Goal: Task Accomplishment & Management: Use online tool/utility

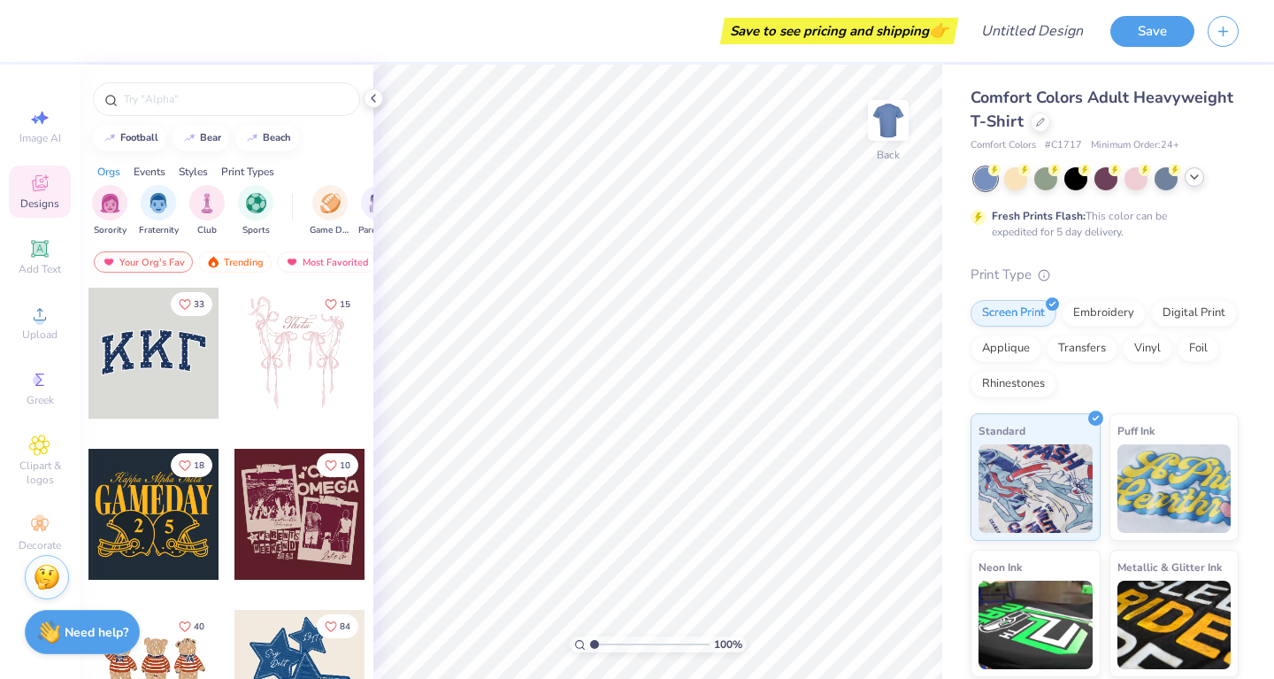
click at [1193, 176] on icon at bounding box center [1194, 177] width 14 height 14
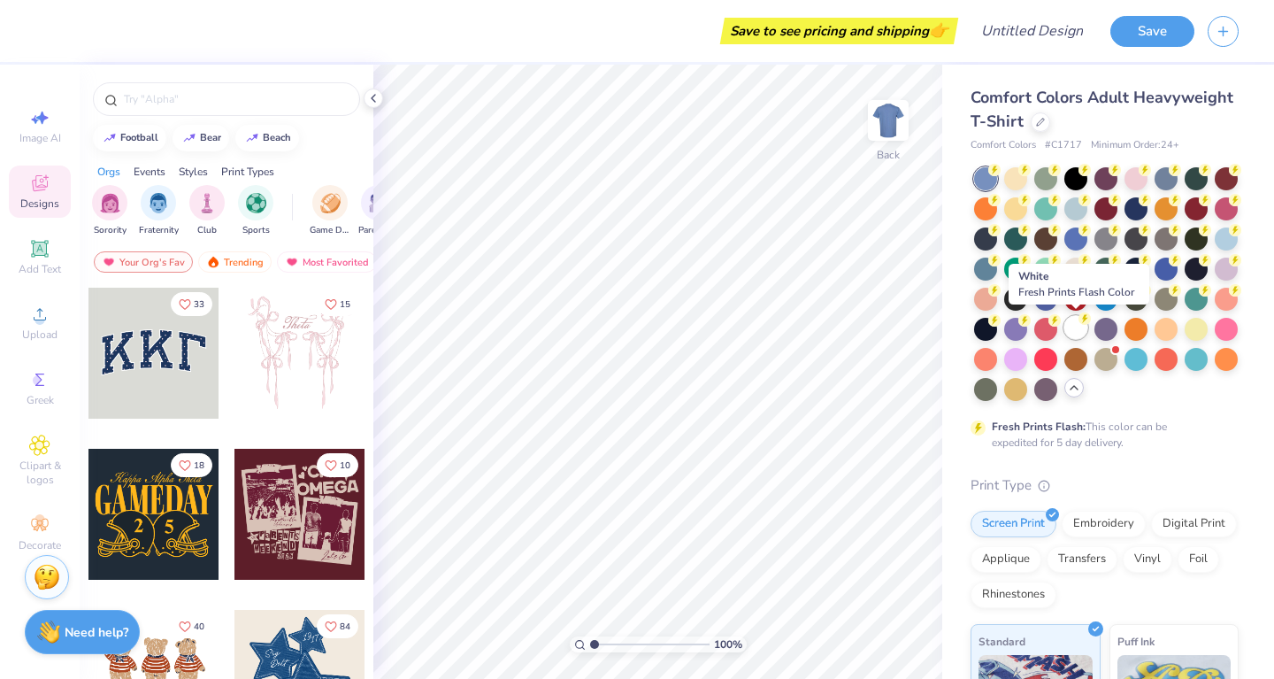
click at [1075, 326] on div at bounding box center [1075, 327] width 23 height 23
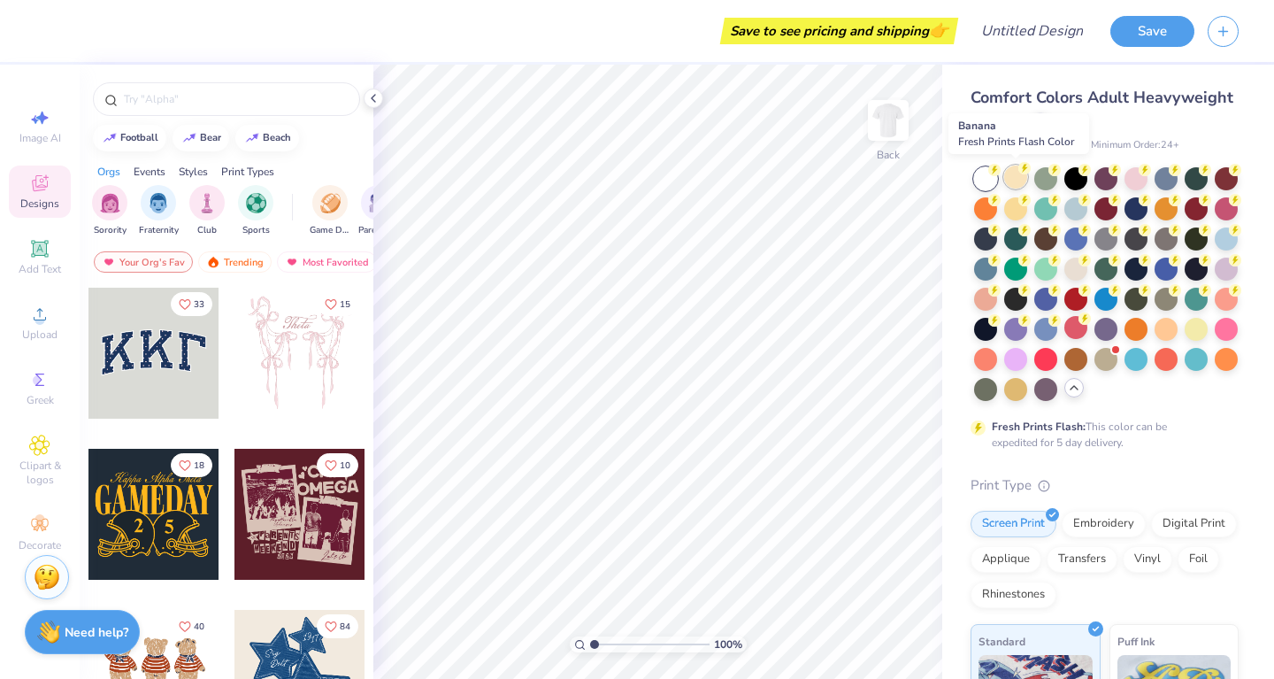
click at [1018, 180] on div at bounding box center [1015, 176] width 23 height 23
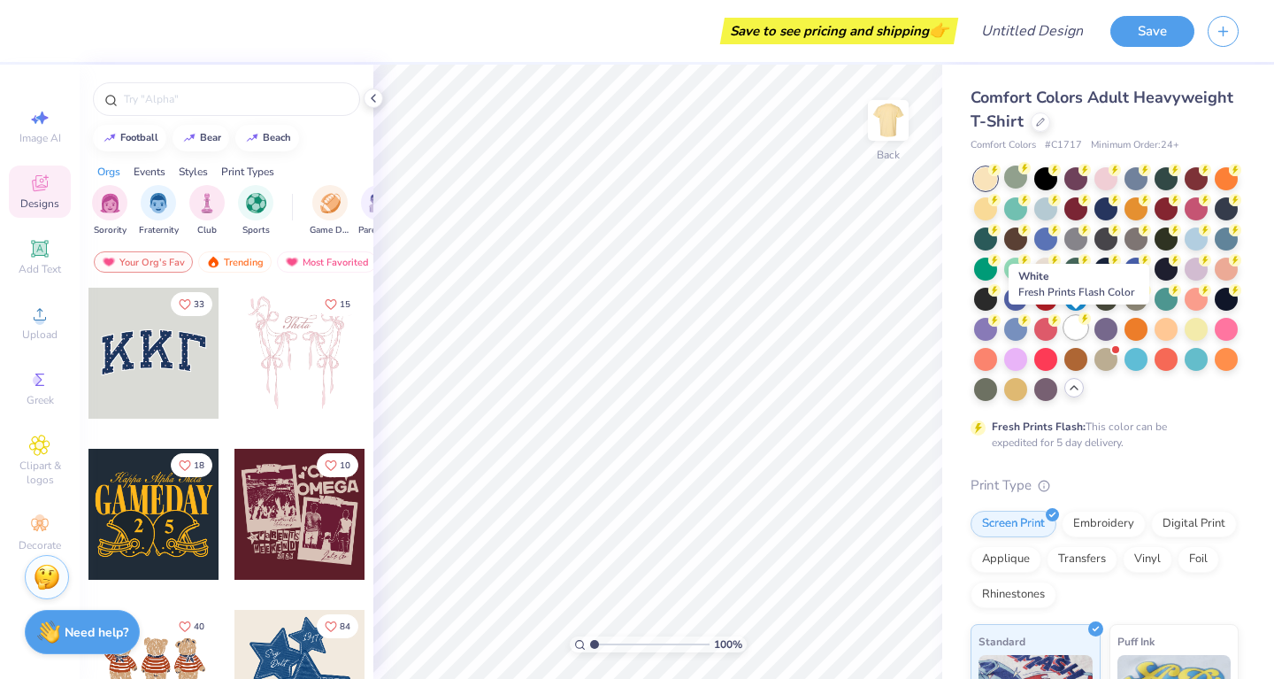
click at [1080, 330] on div at bounding box center [1075, 327] width 23 height 23
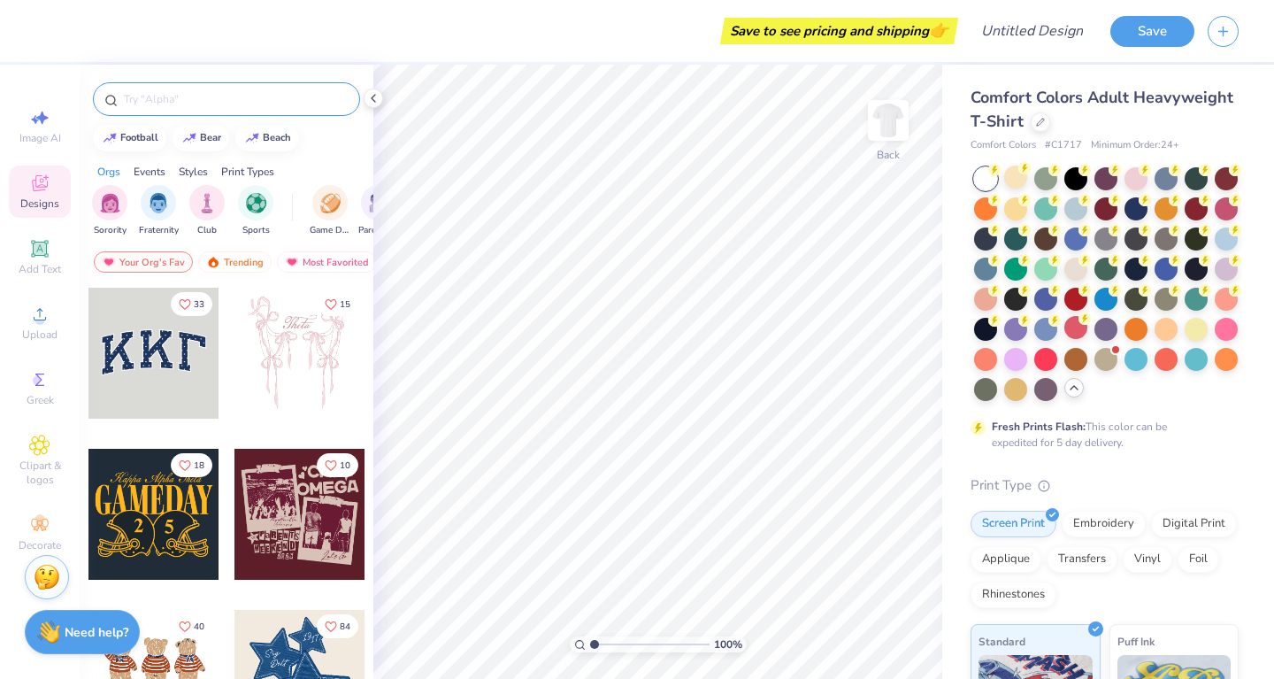
click at [256, 91] on input "text" at bounding box center [235, 99] width 226 height 18
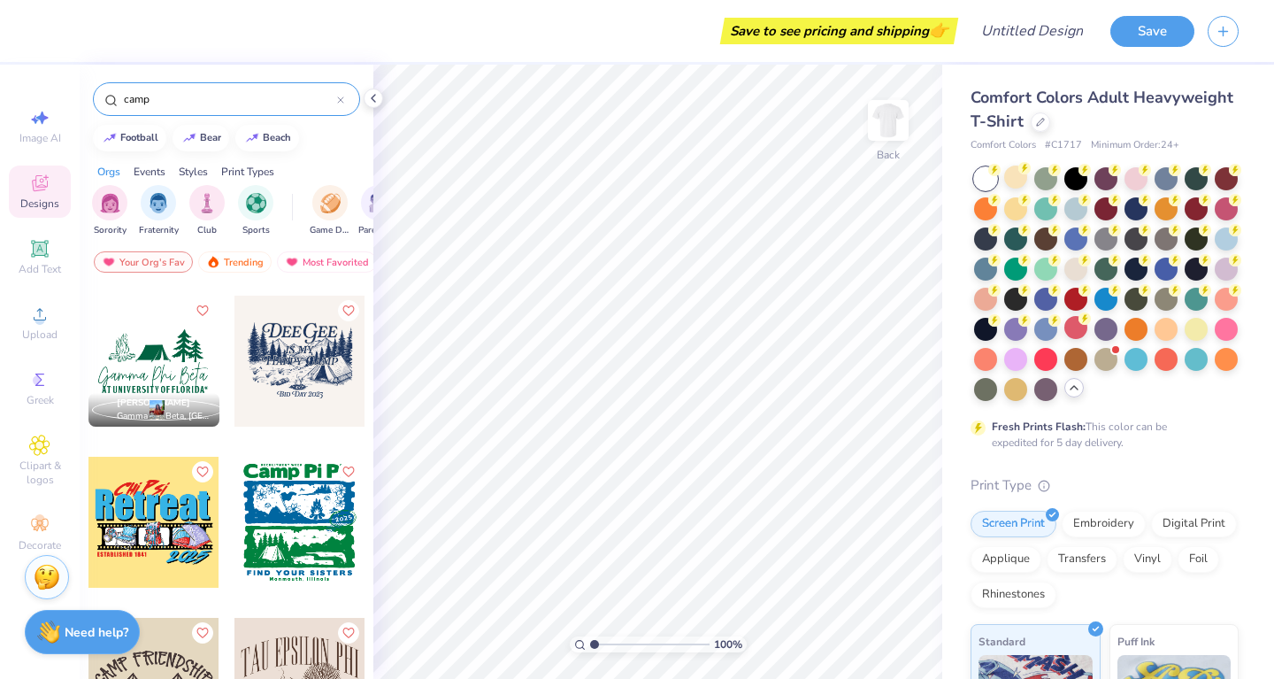
scroll to position [1279, 0]
type input "camp"
click at [234, 517] on div at bounding box center [168, 522] width 131 height 131
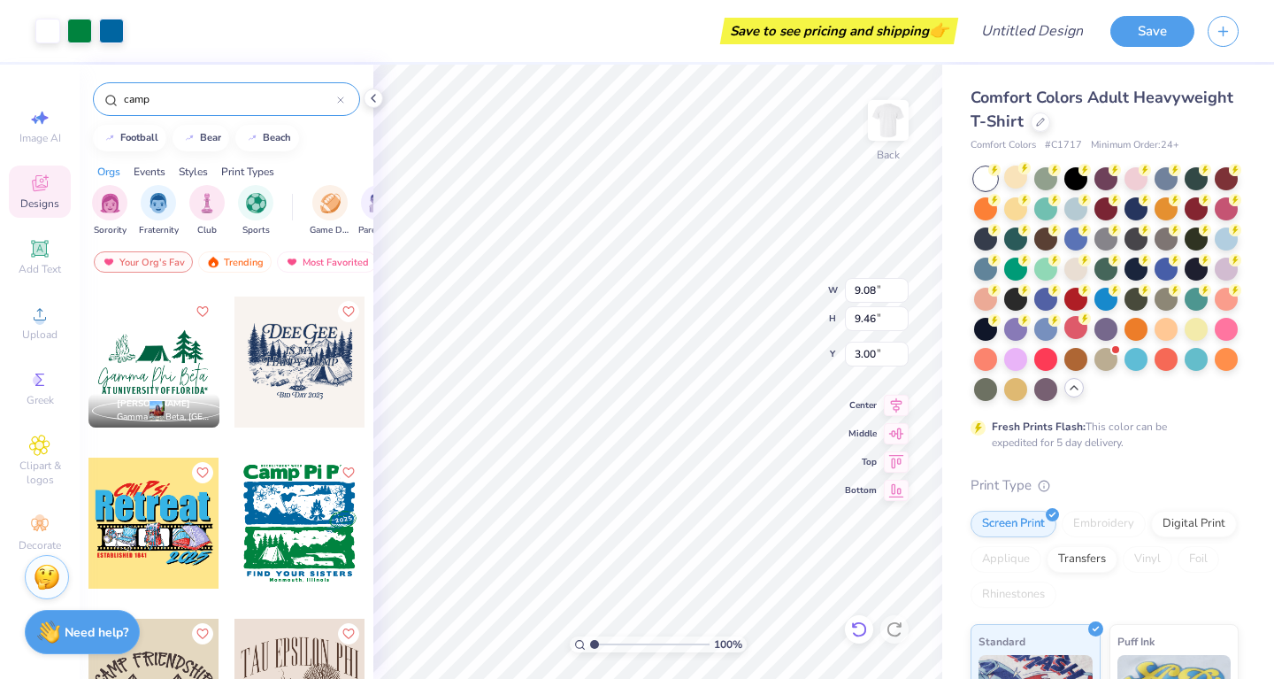
click at [858, 630] on icon at bounding box center [859, 629] width 18 height 18
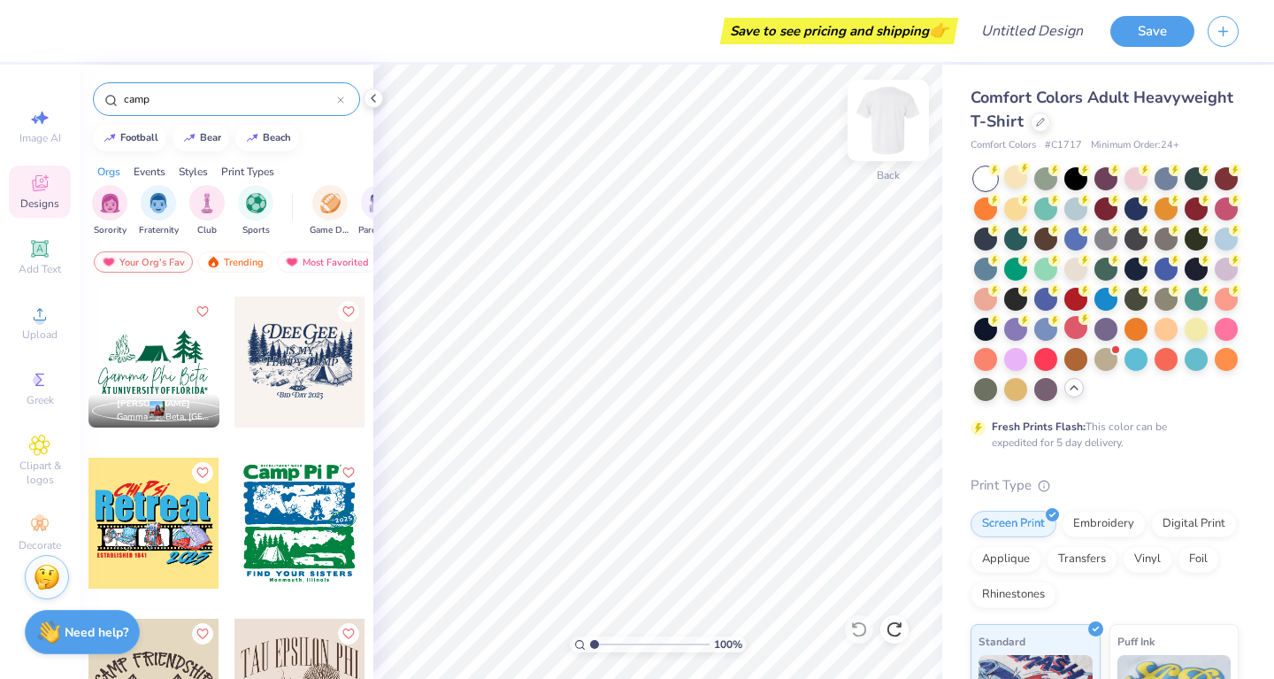
click at [880, 130] on img at bounding box center [888, 120] width 71 height 71
click at [311, 542] on div at bounding box center [299, 522] width 131 height 131
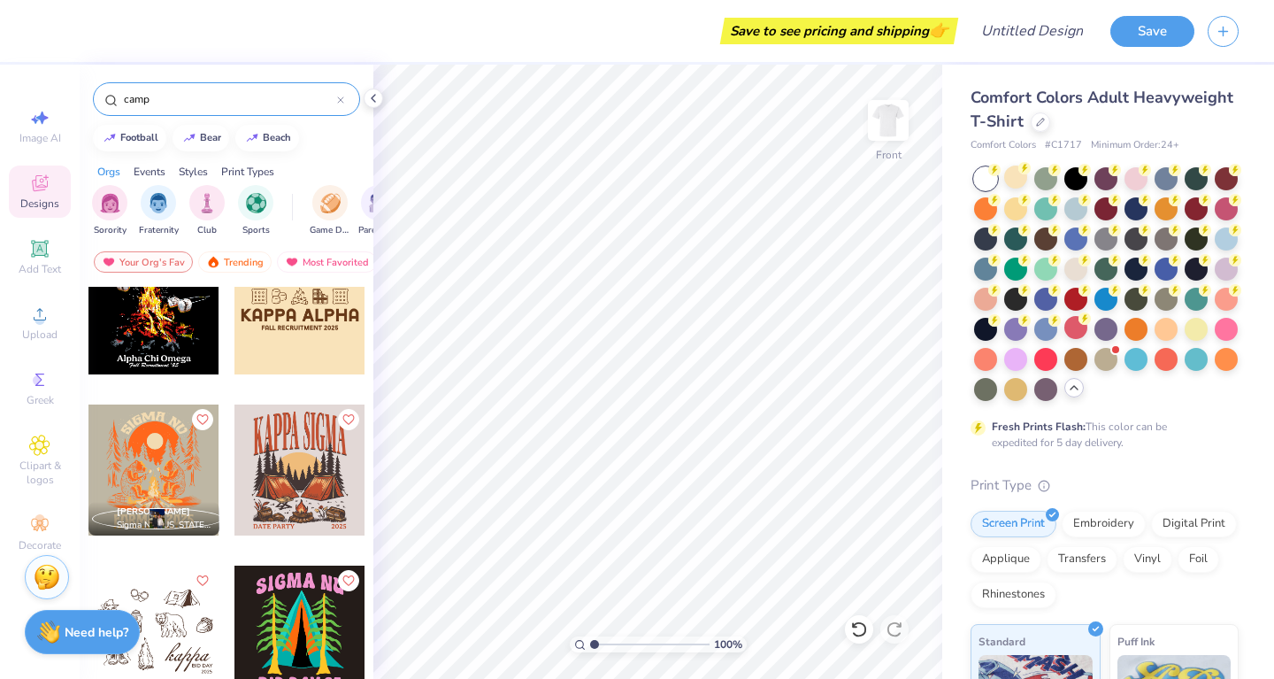
scroll to position [2301, 0]
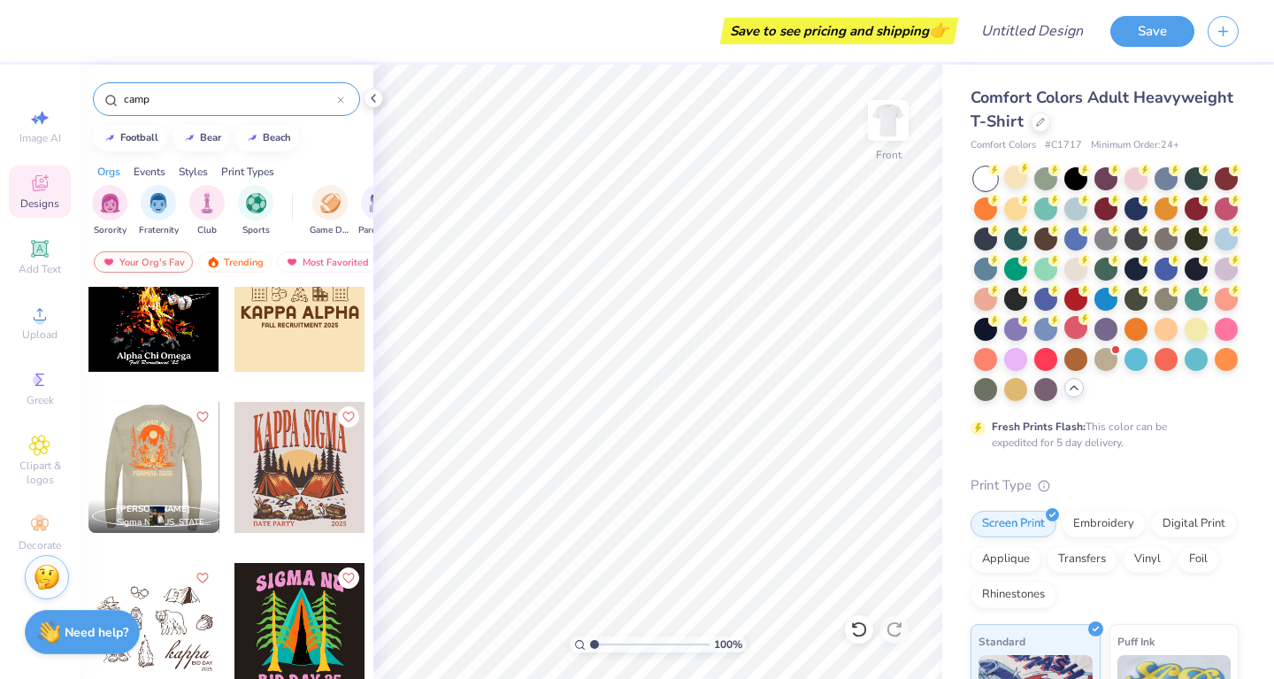
click at [88, 473] on div at bounding box center [23, 467] width 131 height 131
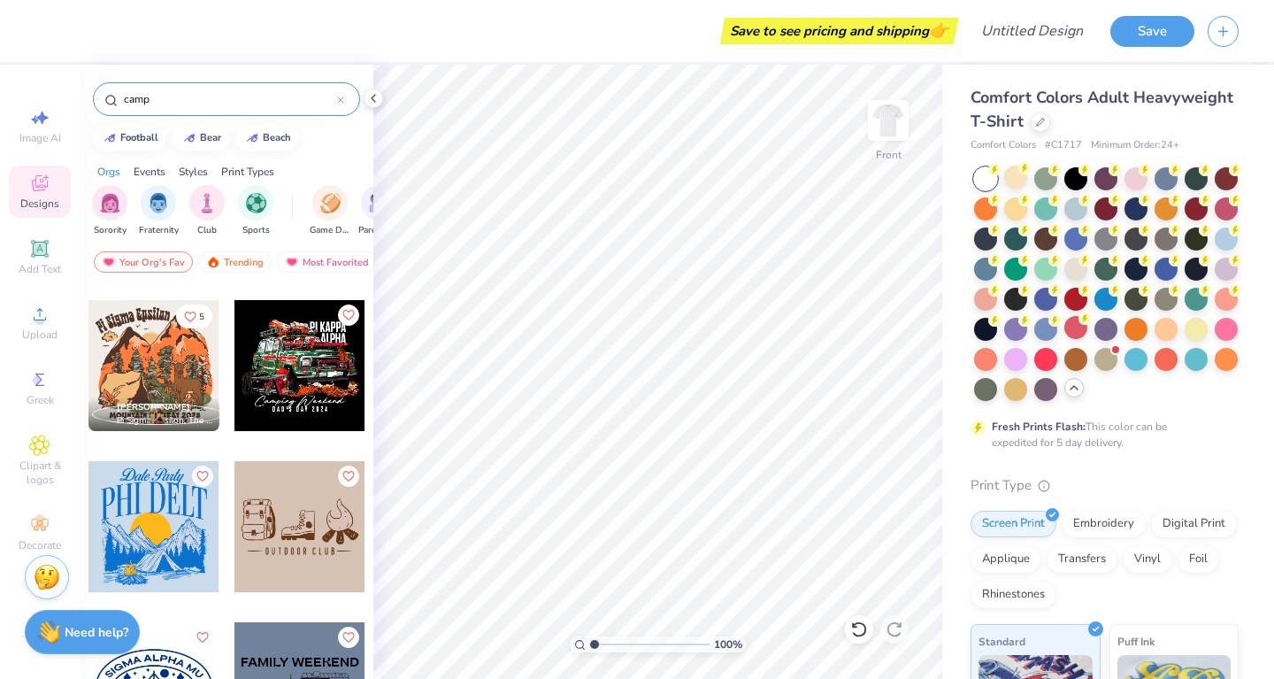
scroll to position [2764, 0]
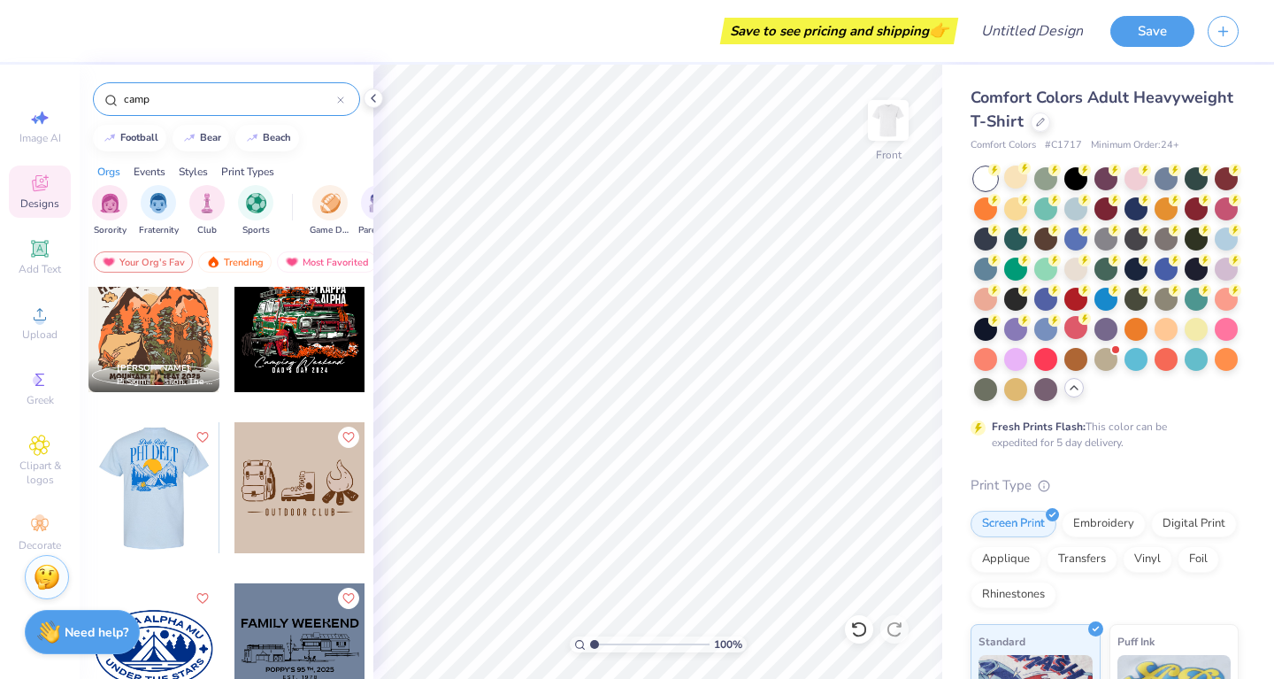
click at [168, 504] on div at bounding box center [153, 487] width 131 height 131
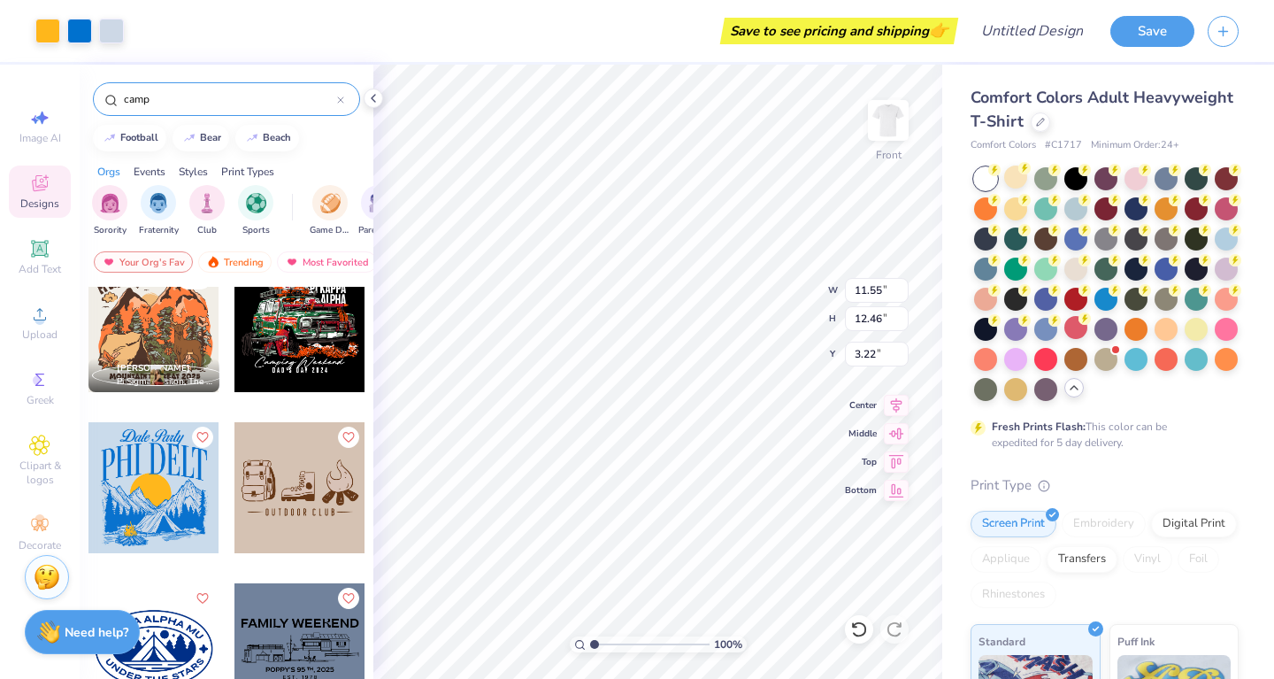
type input "3.00"
type input "12.32"
type input "13.29"
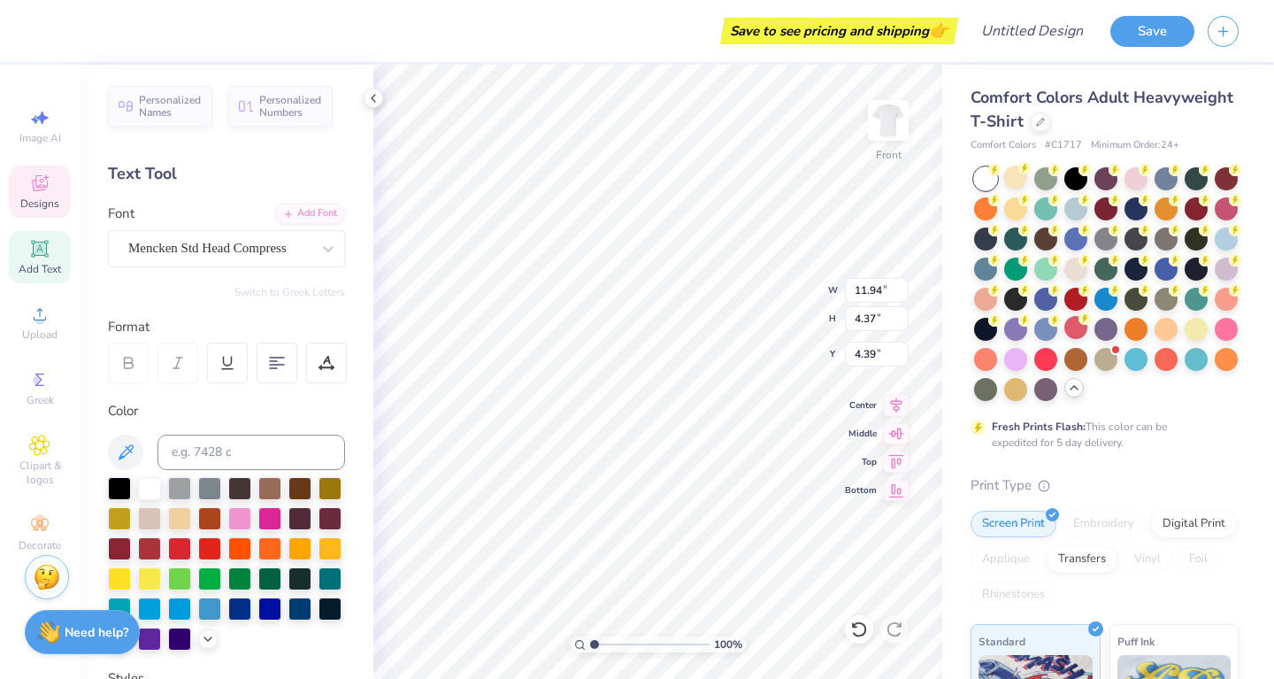
scroll to position [0, 2]
type input "7.25"
type input "1.91"
type input "3.00"
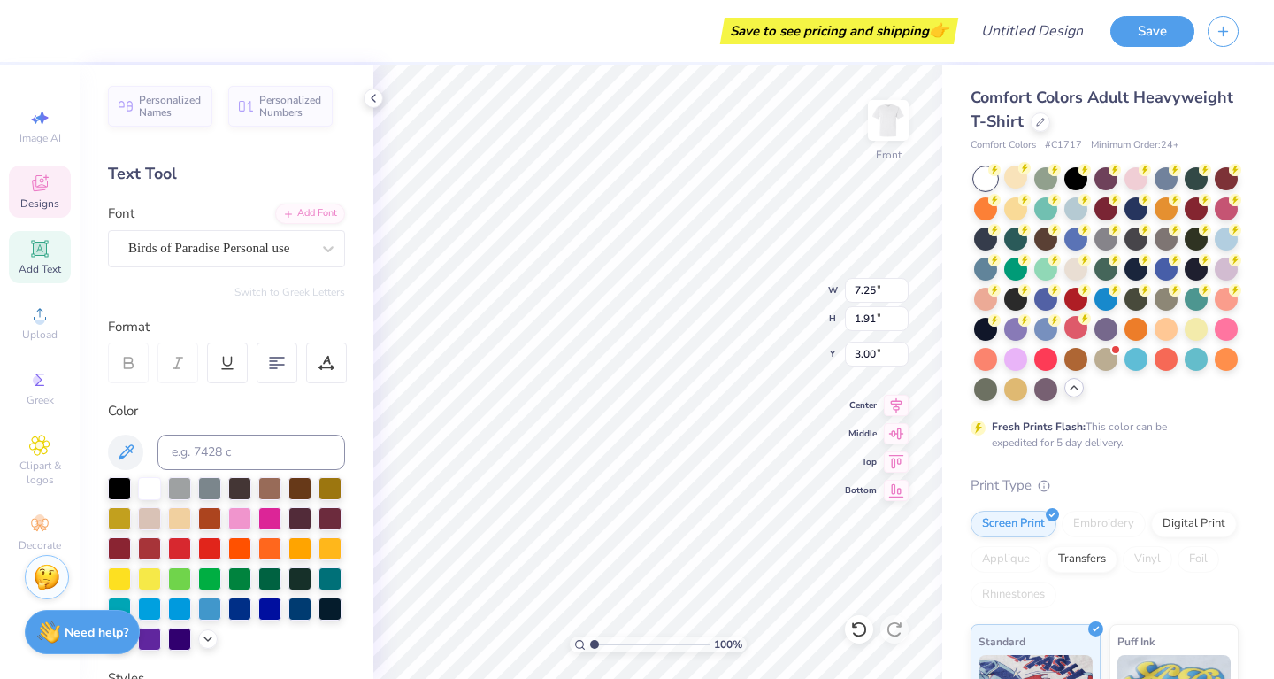
type textarea "D"
type textarea "Camp"
type input "11.94"
type input "4.37"
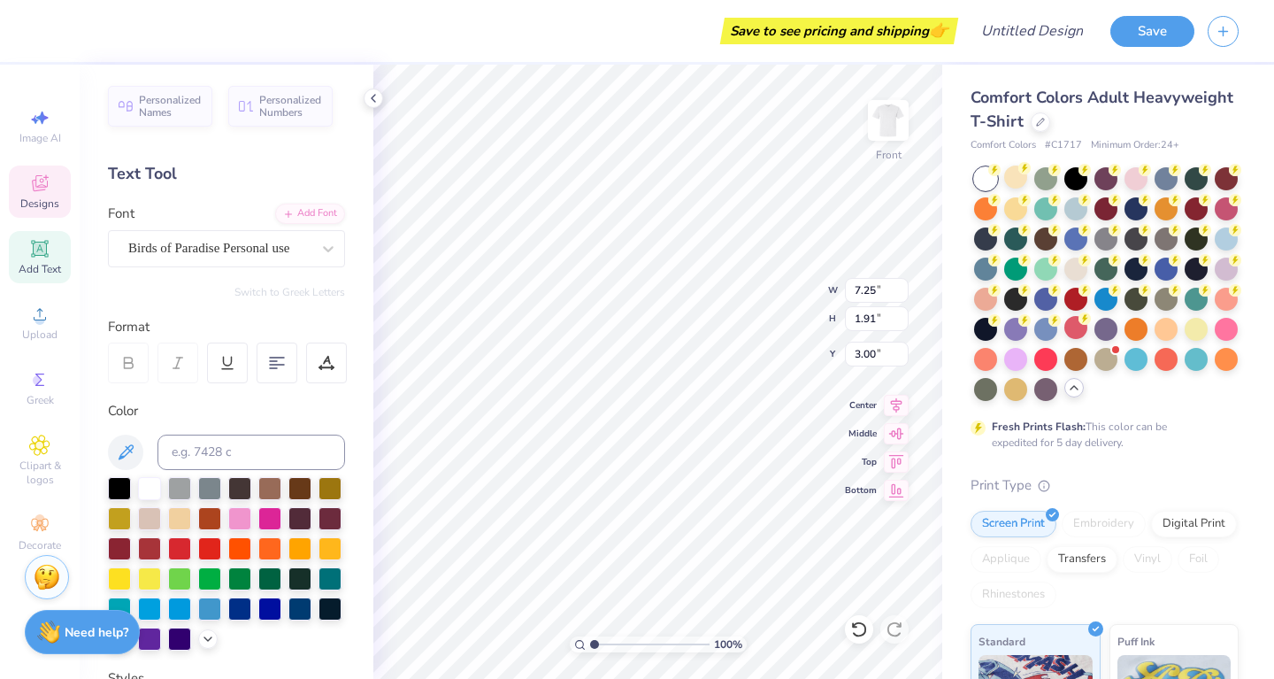
type input "4.39"
type textarea "P"
type textarea "G"
type textarea "P"
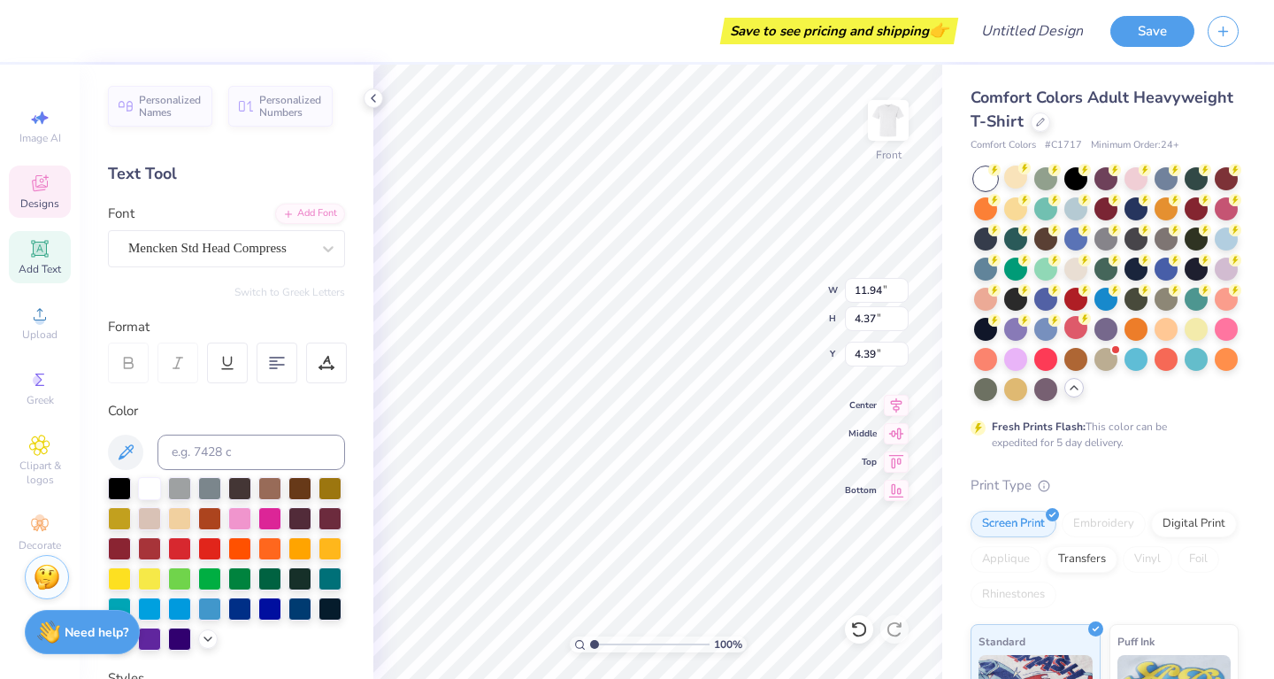
scroll to position [0, 2]
type textarea "GPHI [PERSON_NAME]"
type input "4.65"
type input "7.98"
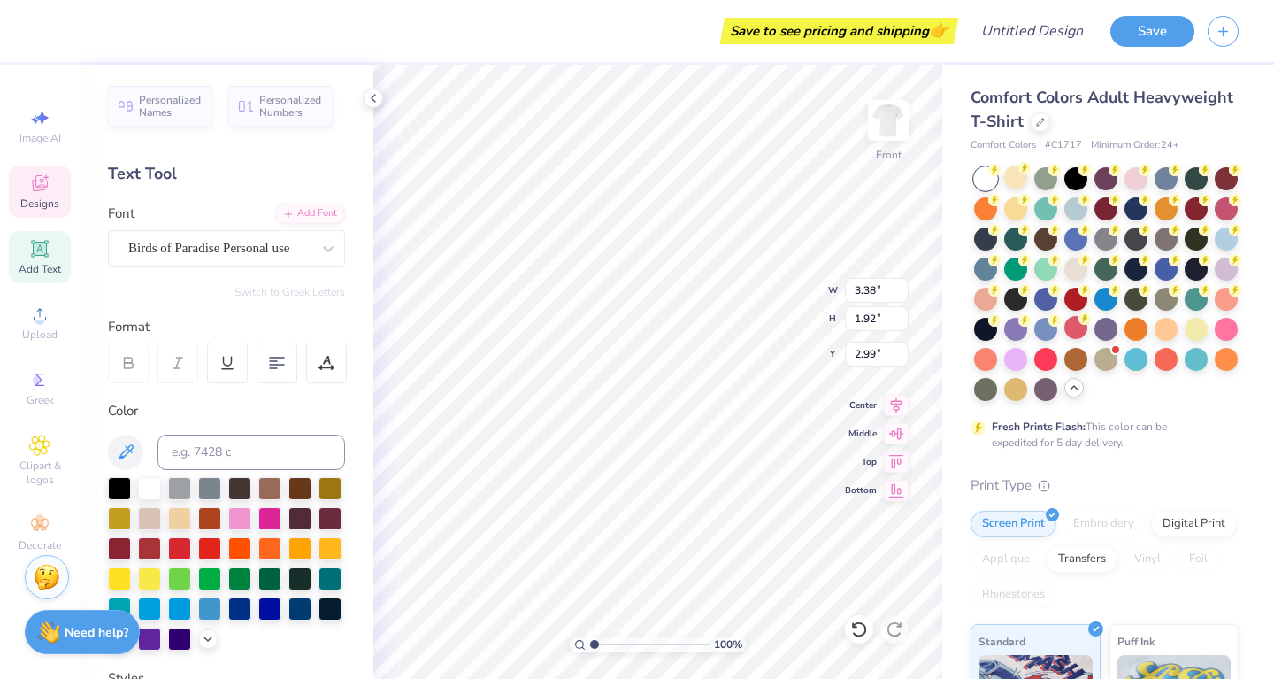
type input "3.00"
type input "2.78"
type input "11.98"
type input "4.36"
type input "4.40"
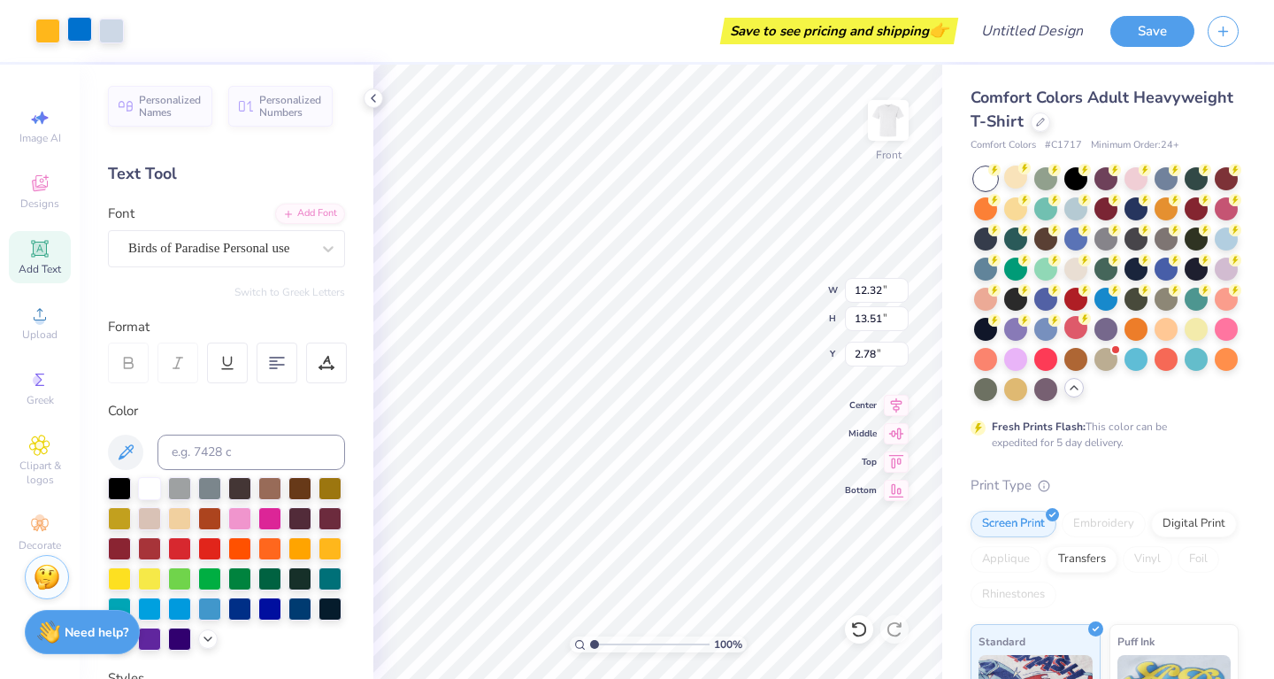
click at [86, 36] on div at bounding box center [79, 29] width 25 height 25
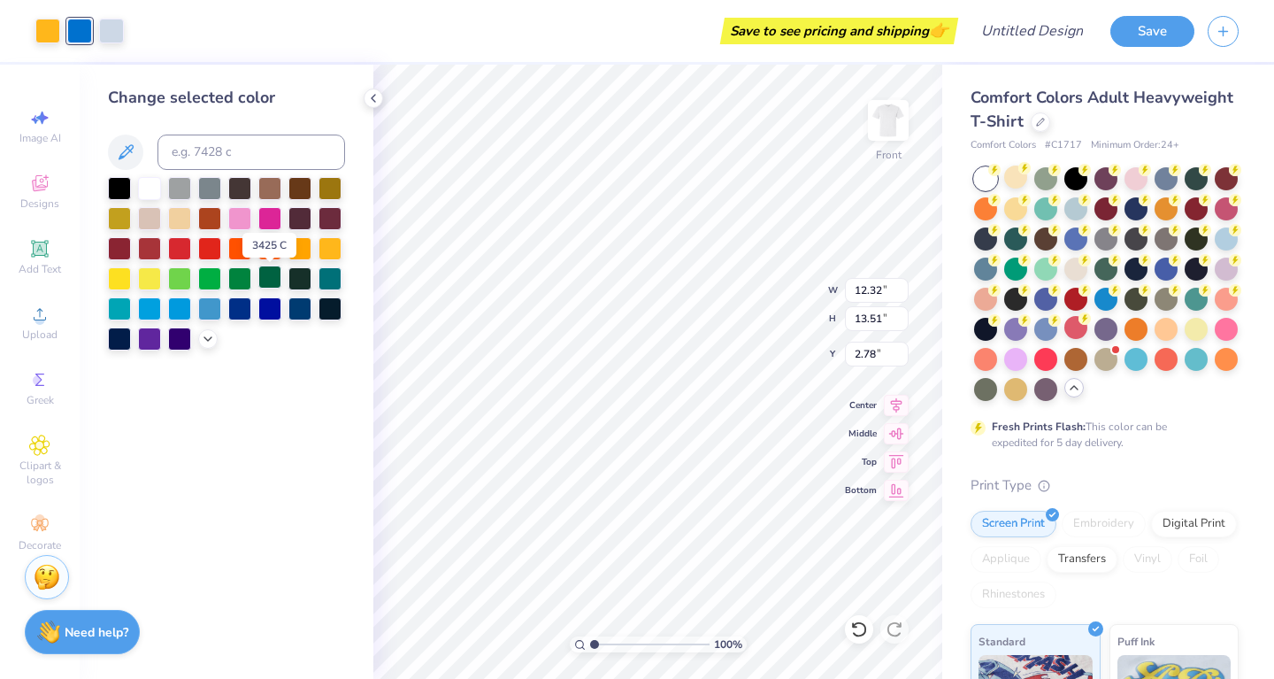
click at [271, 284] on div at bounding box center [269, 276] width 23 height 23
click at [301, 284] on div at bounding box center [299, 276] width 23 height 23
click at [272, 280] on div at bounding box center [269, 276] width 23 height 23
click at [54, 27] on div at bounding box center [47, 29] width 25 height 25
click at [274, 280] on div at bounding box center [269, 276] width 23 height 23
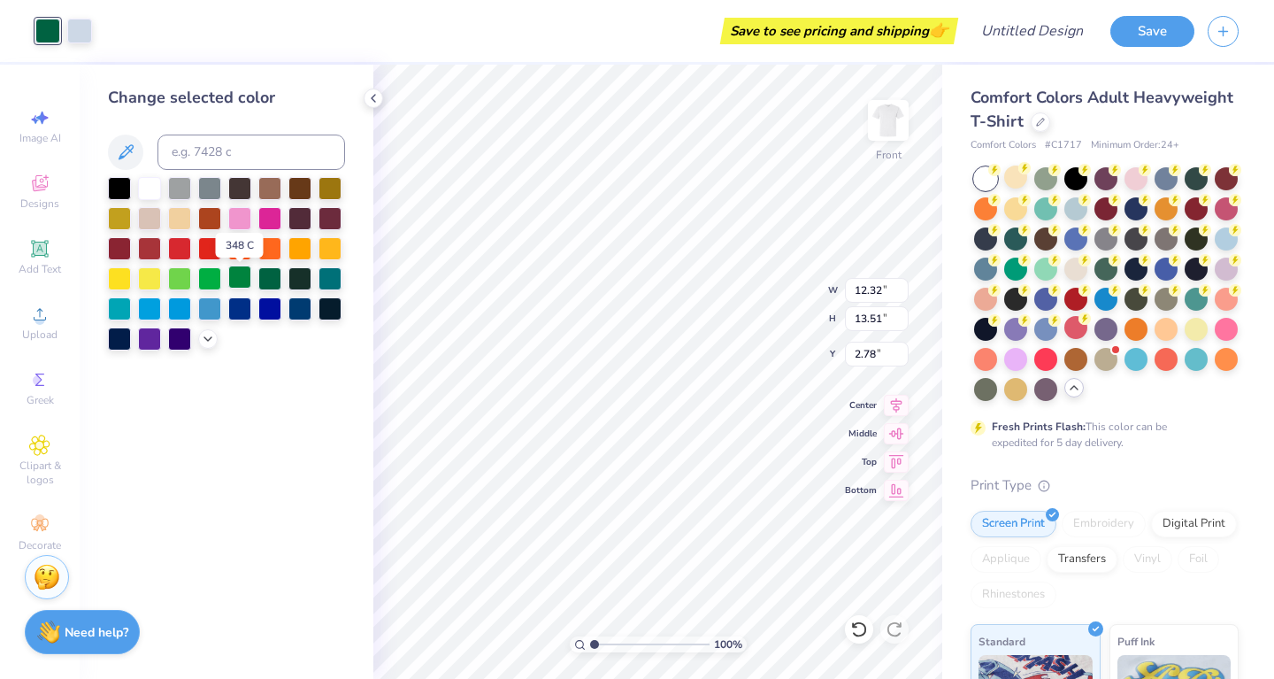
click at [242, 280] on div at bounding box center [239, 276] width 23 height 23
click at [266, 280] on div at bounding box center [269, 276] width 23 height 23
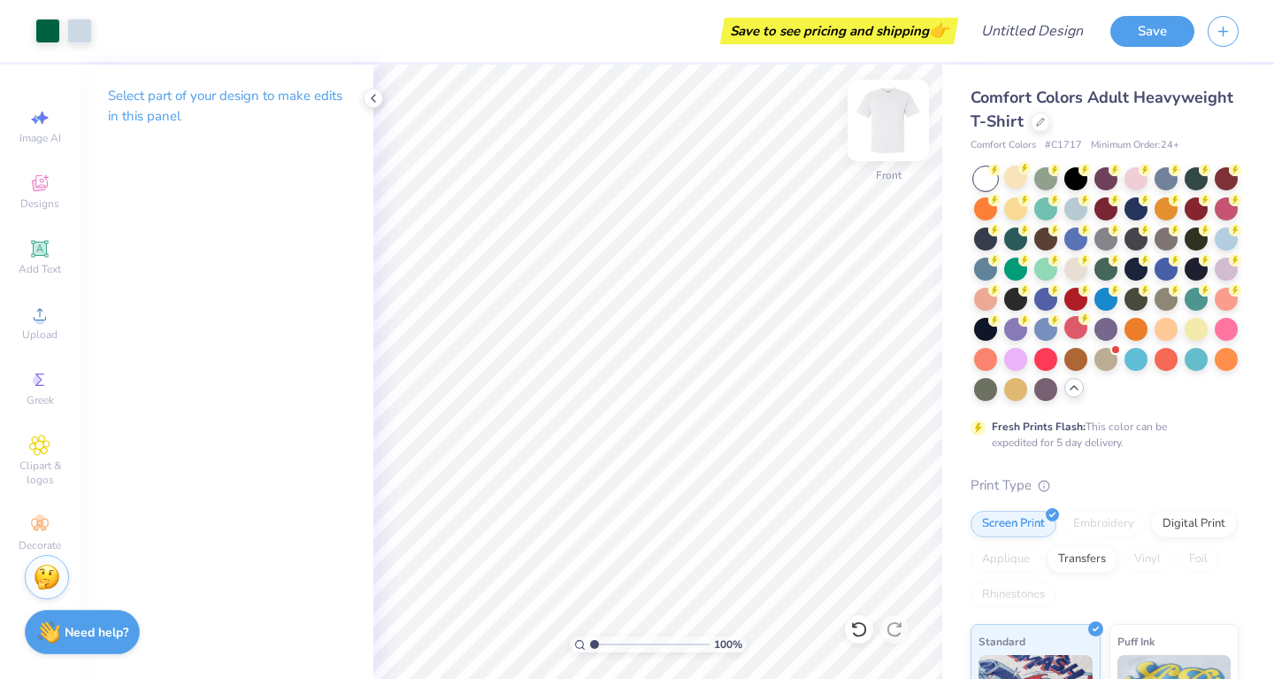
click at [895, 120] on img at bounding box center [888, 120] width 71 height 71
click at [42, 186] on icon at bounding box center [39, 183] width 21 height 21
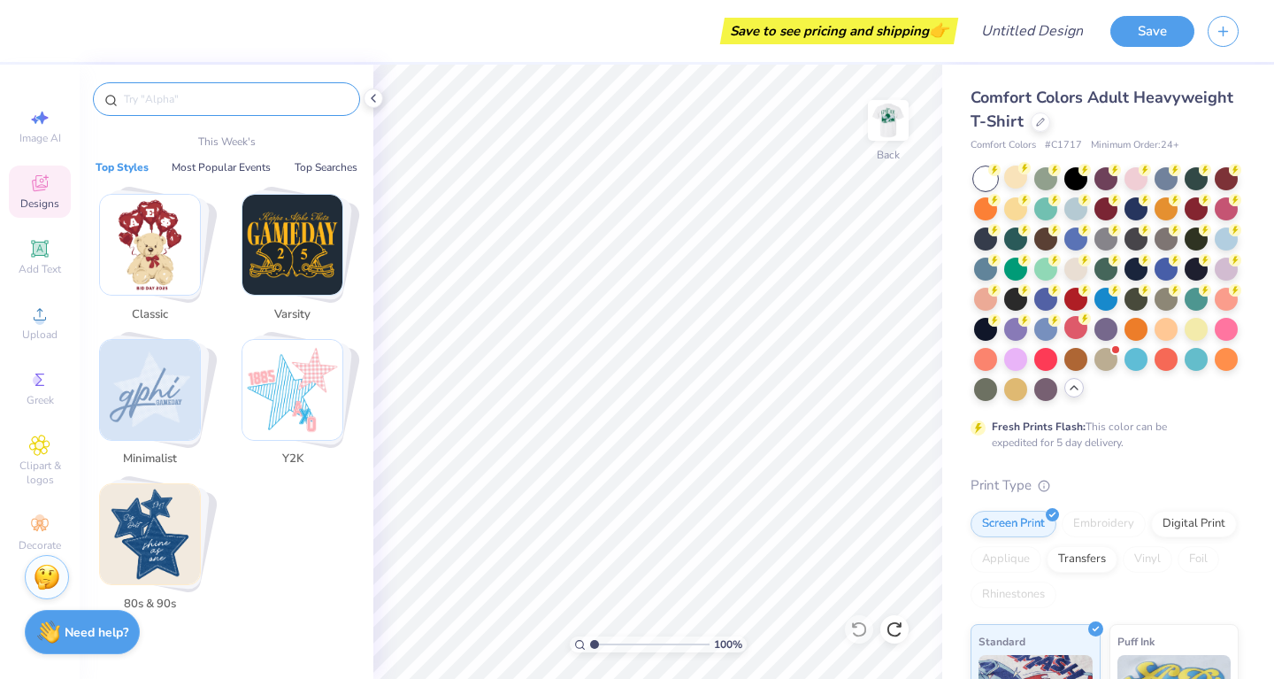
click at [172, 98] on input "text" at bounding box center [235, 99] width 226 height 18
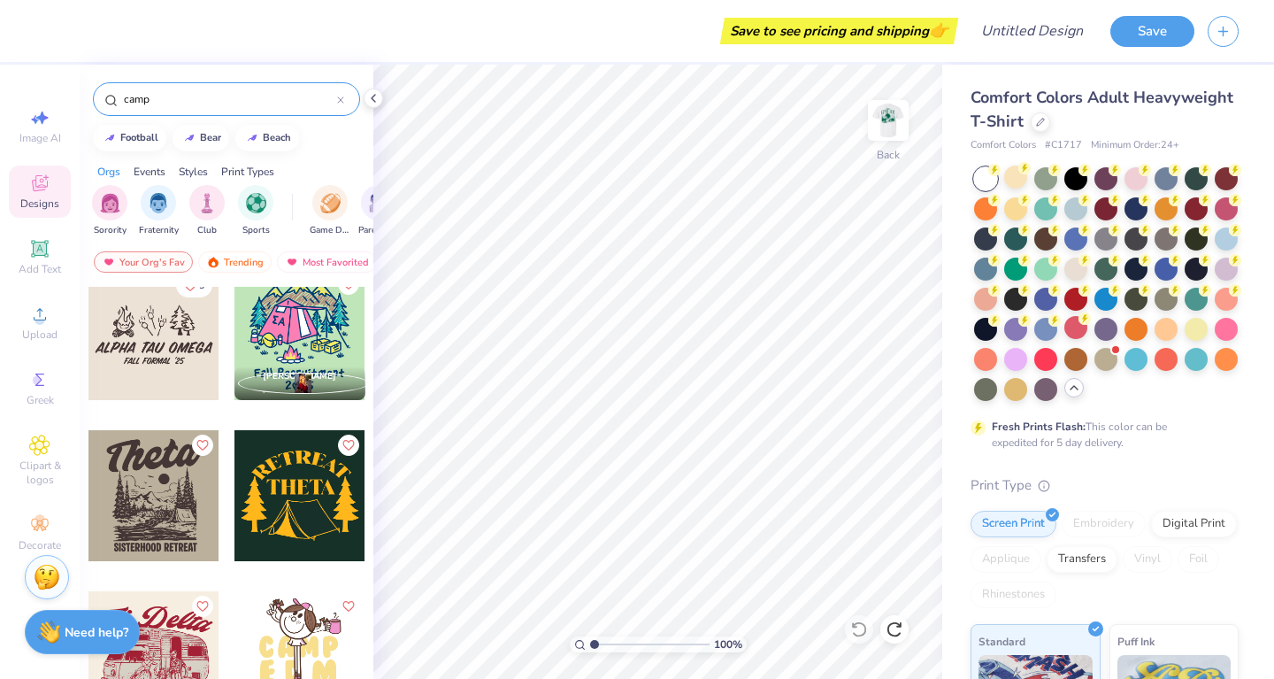
scroll to position [21, 0]
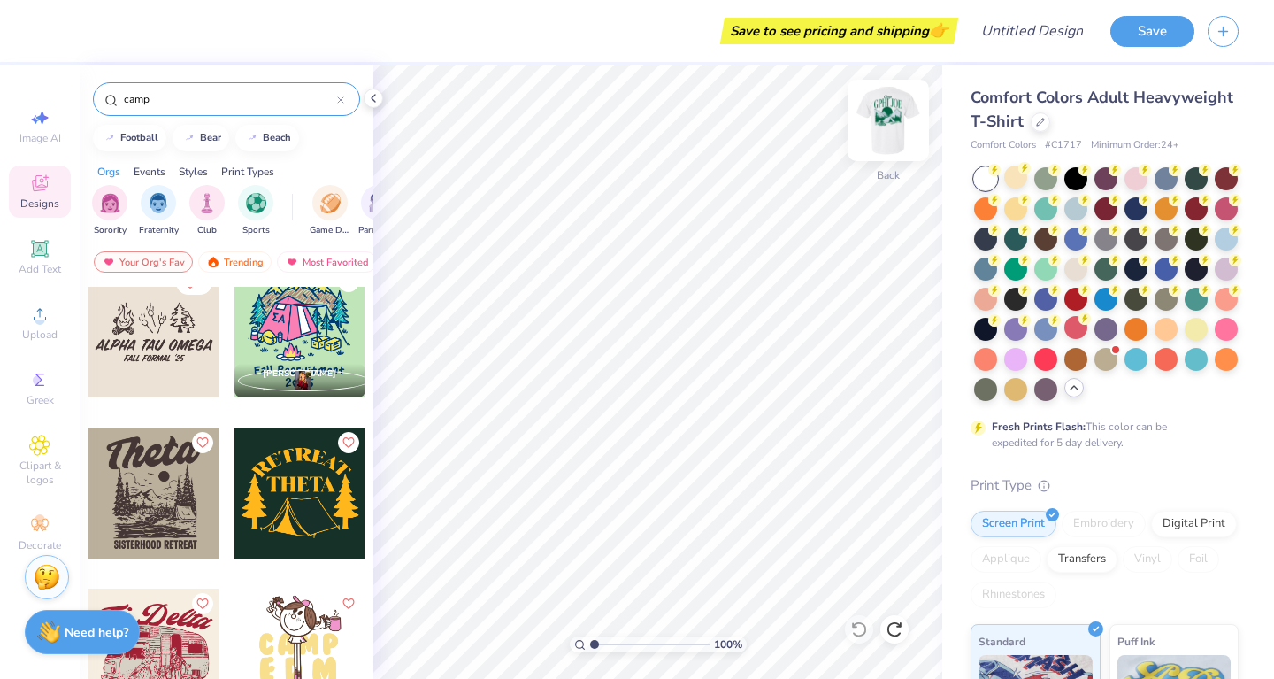
type input "camp"
click at [892, 117] on img at bounding box center [888, 120] width 71 height 71
click at [139, 479] on div at bounding box center [153, 492] width 131 height 131
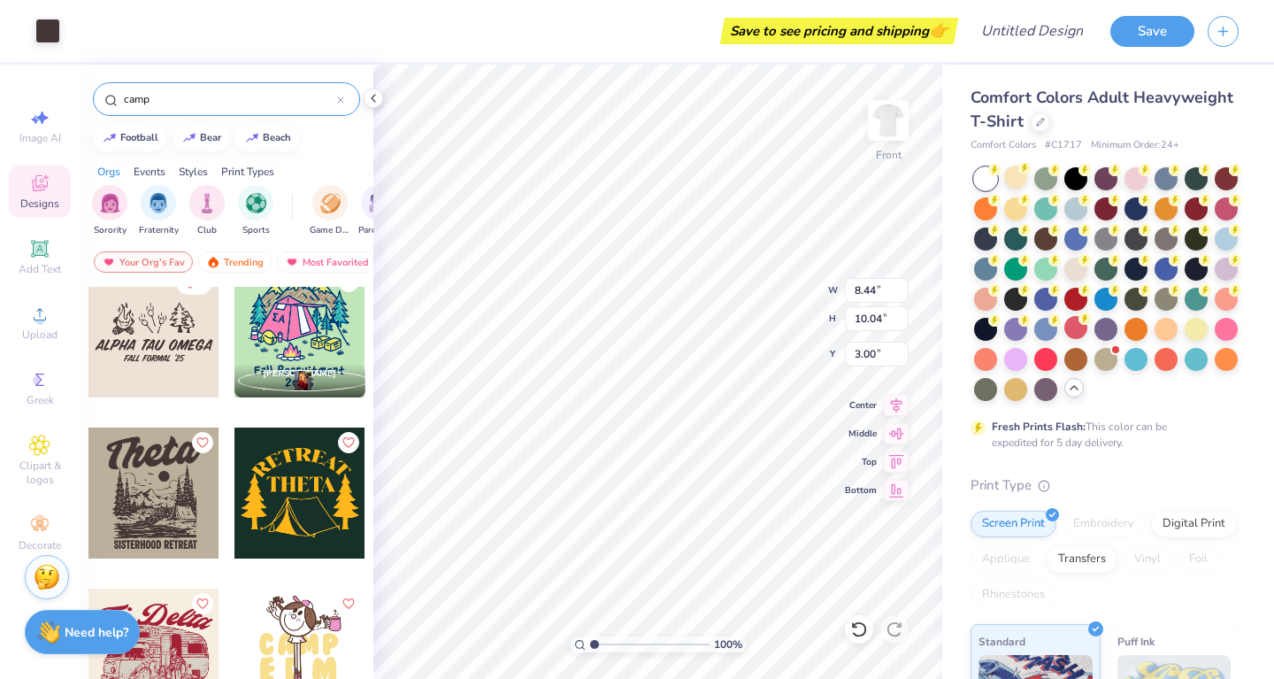
type input "10.86"
type input "12.92"
type input "3.00"
type input "11.43"
type input "13.59"
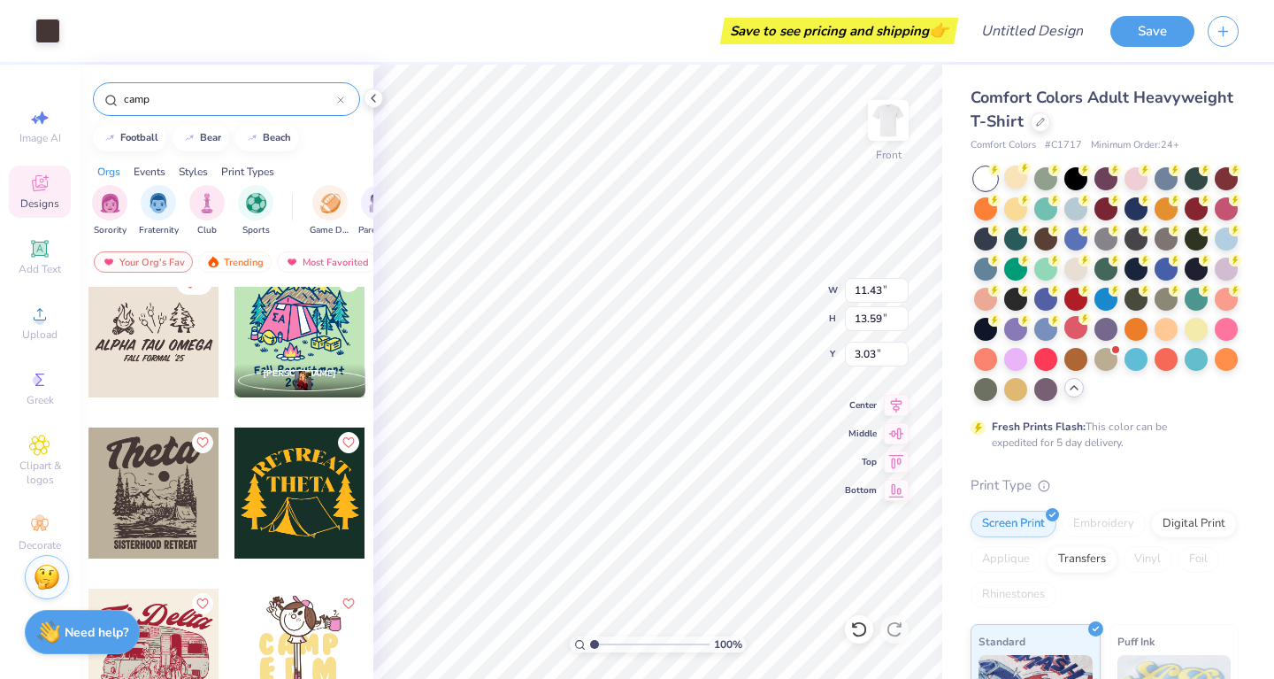
type input "3.00"
type input "11.20"
type input "13.33"
type input "2.77"
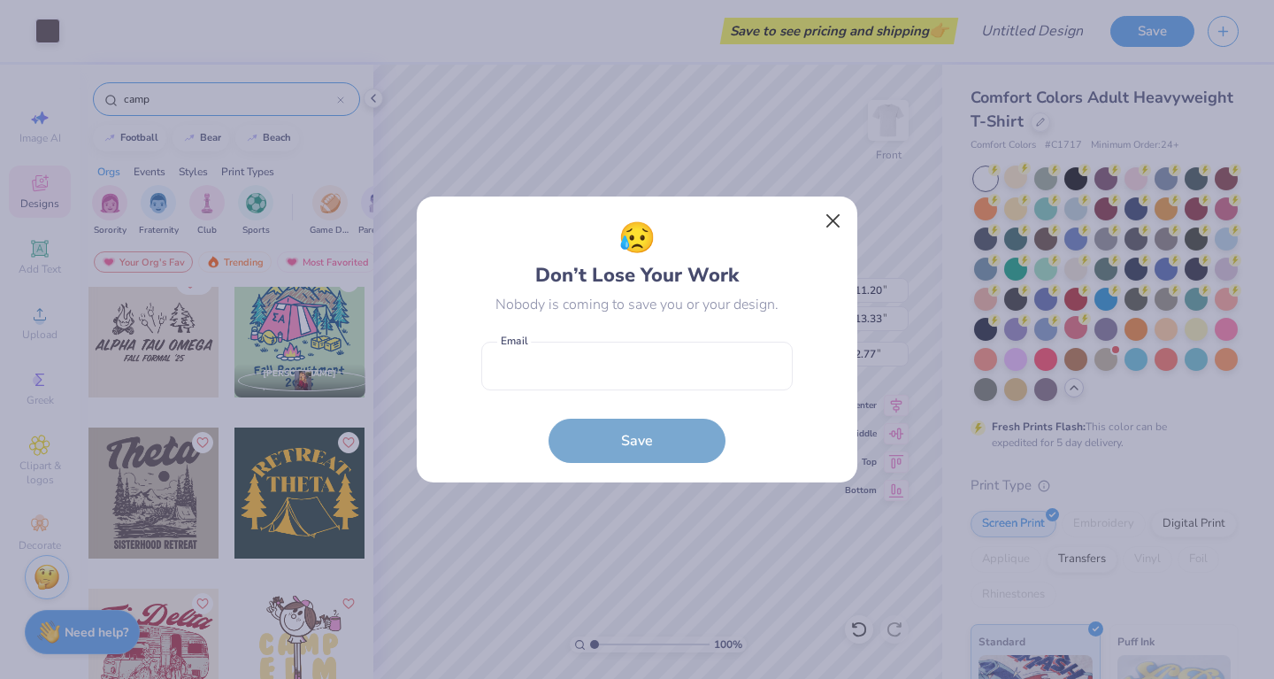
click at [834, 213] on button "Close" at bounding box center [834, 221] width 34 height 34
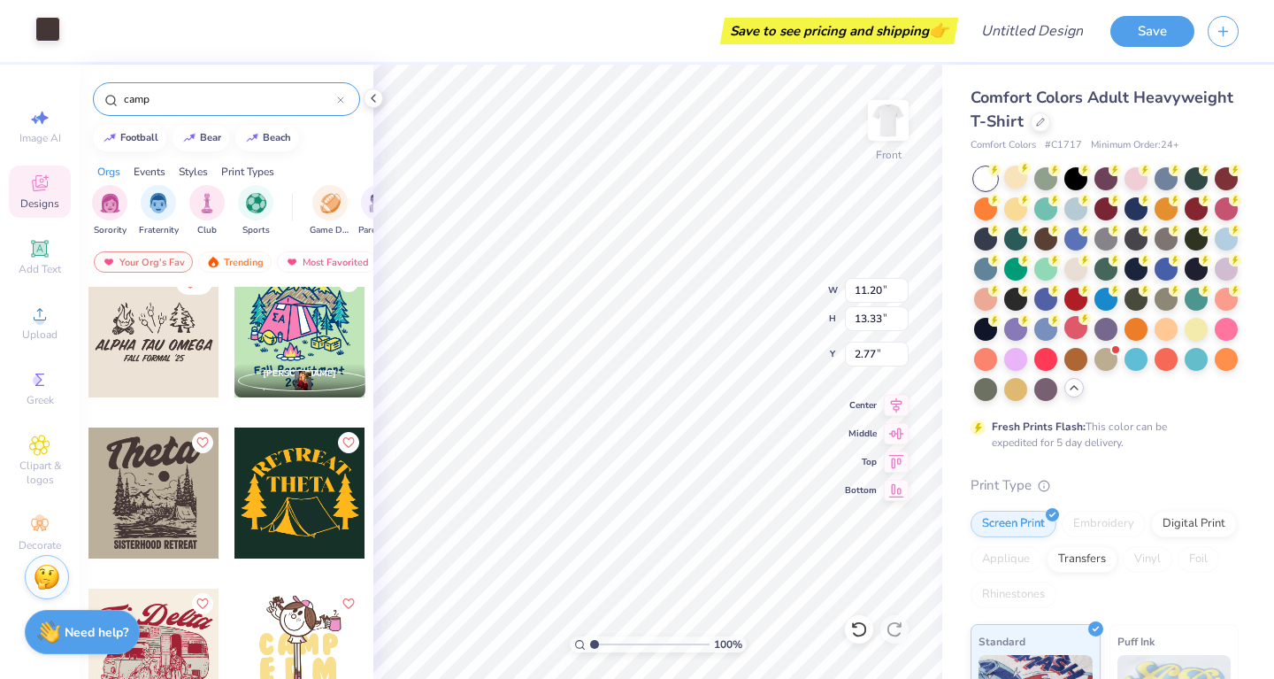
click at [48, 21] on div at bounding box center [47, 29] width 25 height 25
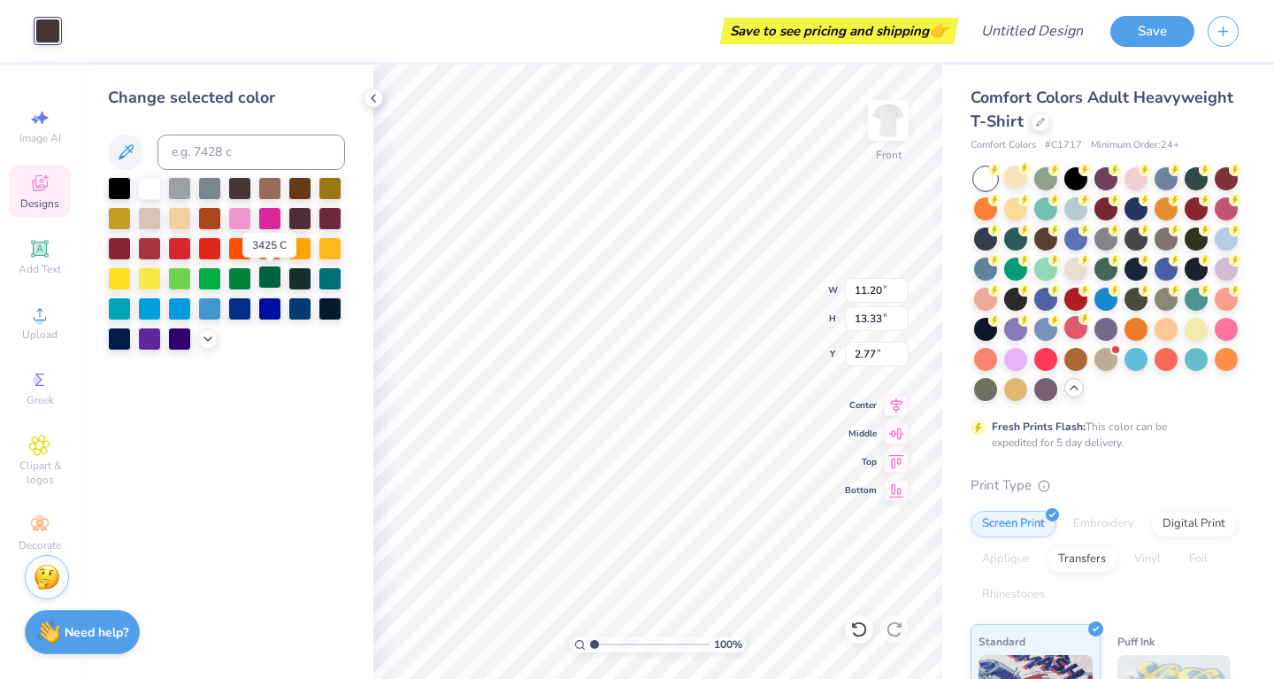
click at [265, 273] on div at bounding box center [269, 276] width 23 height 23
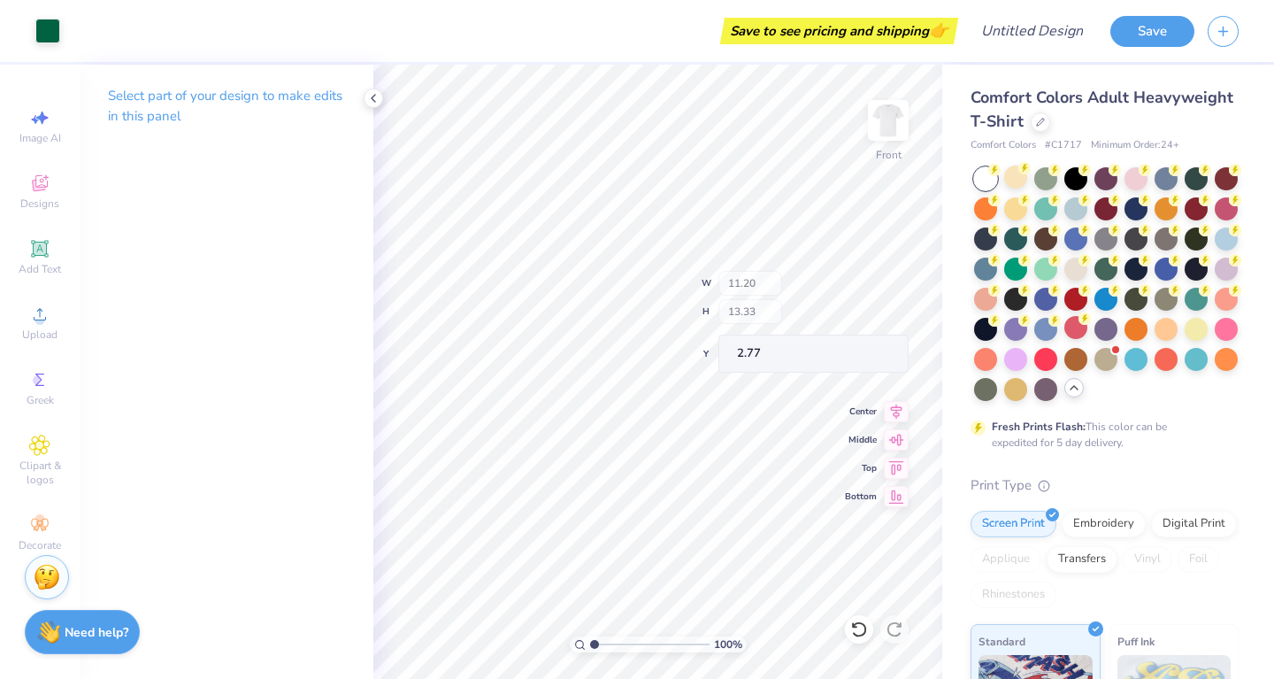
type input "3.94"
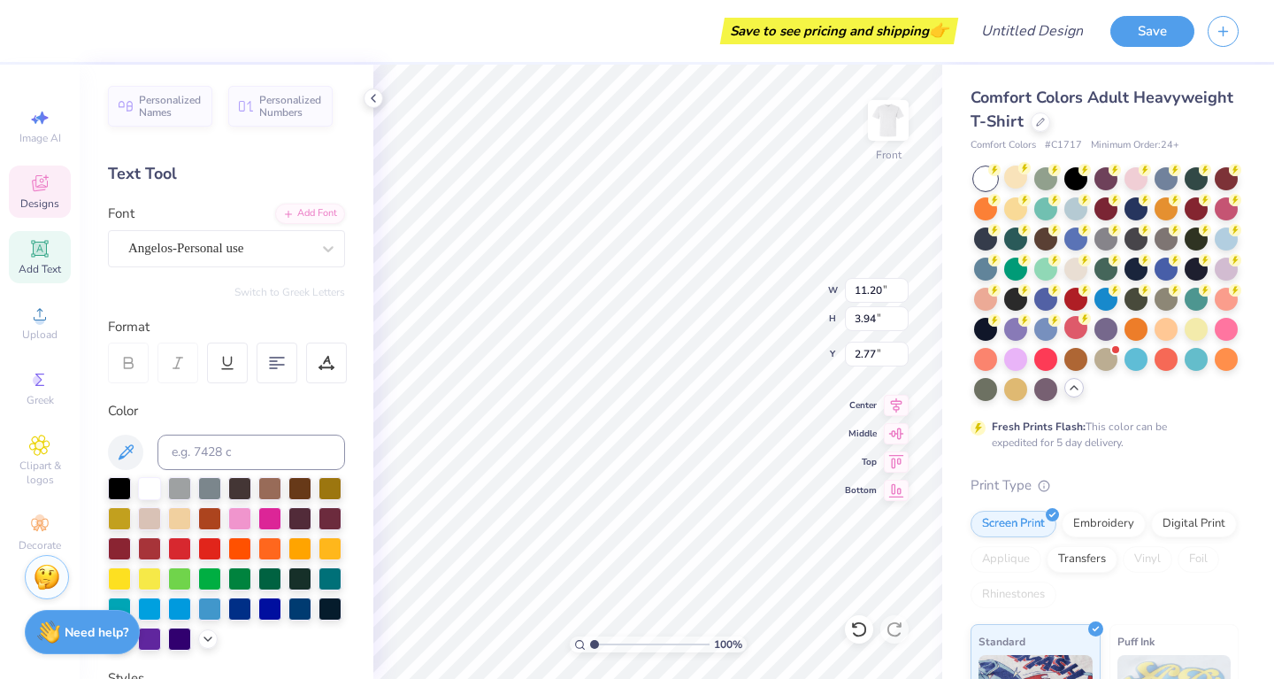
scroll to position [0, 1]
type textarea "T"
type textarea "C"
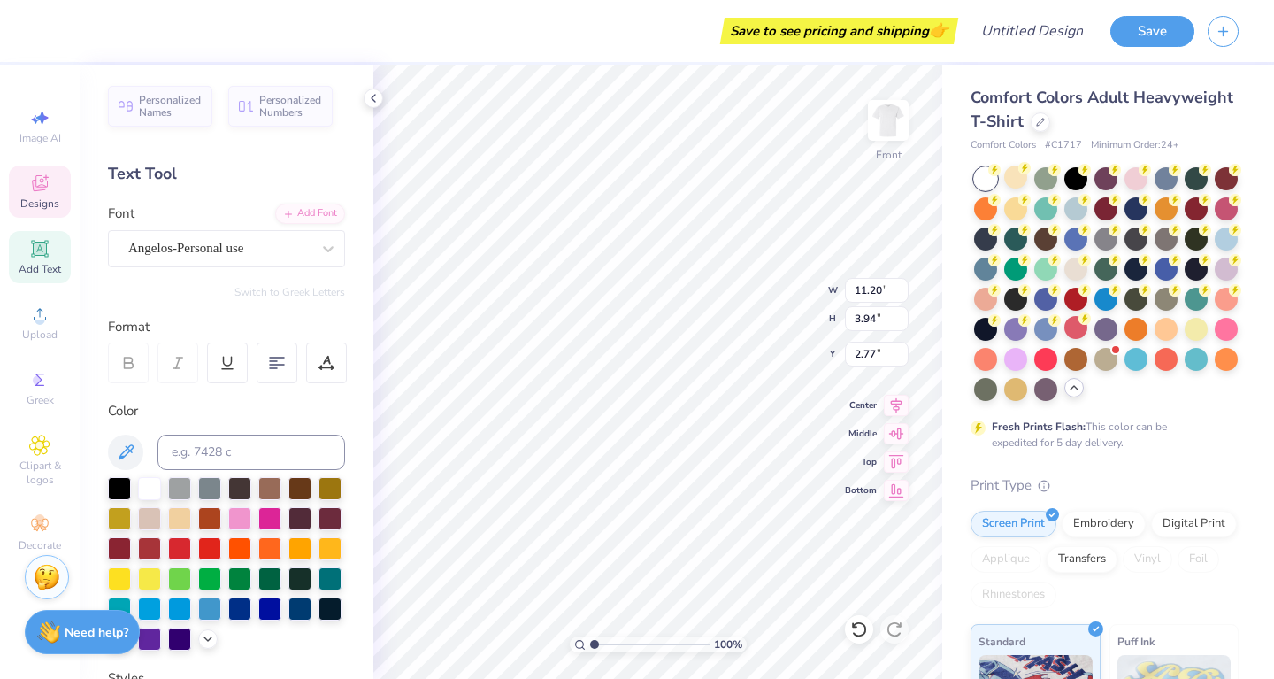
type textarea "GPhi [PERSON_NAME]"
type input "13.62"
type input "3.64"
type input "3.00"
click at [767, 311] on div "100 % Front W 13.62 13.62 " H 3.64 3.64 " Y 3.00 3.00 " Center Middle Top Bottom" at bounding box center [657, 372] width 569 height 614
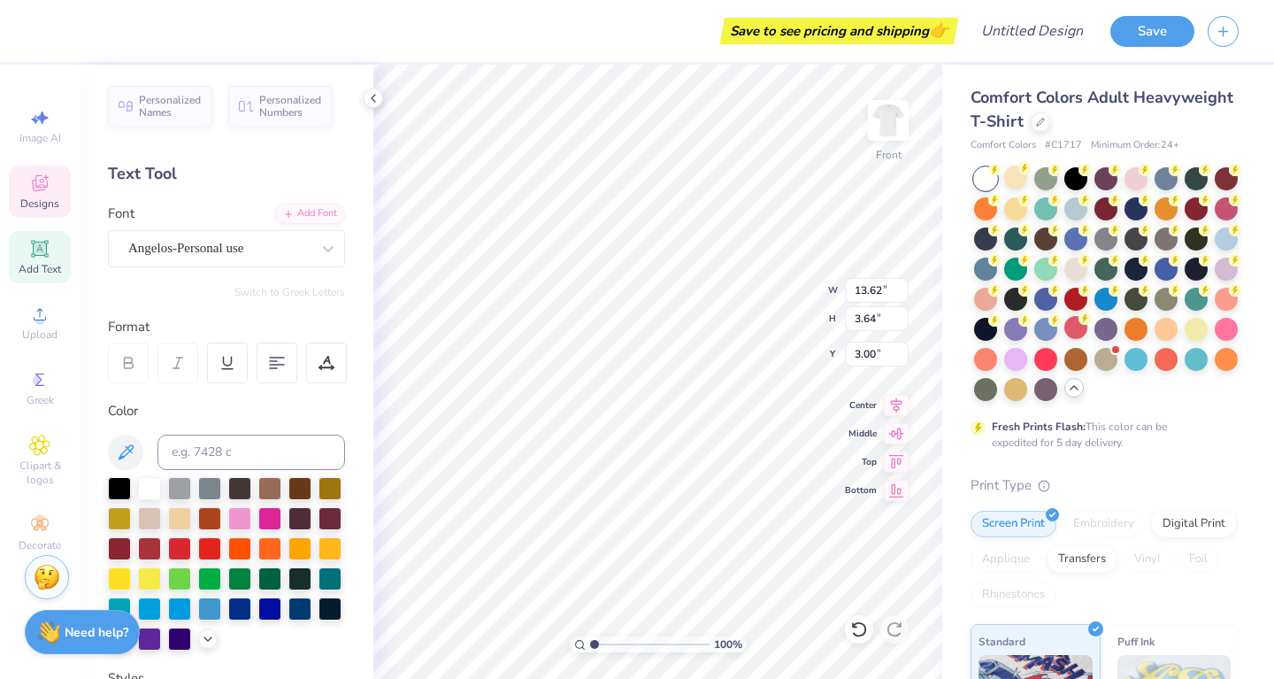
type input "13.89"
type input "3.71"
type input "2.98"
type input "3.25"
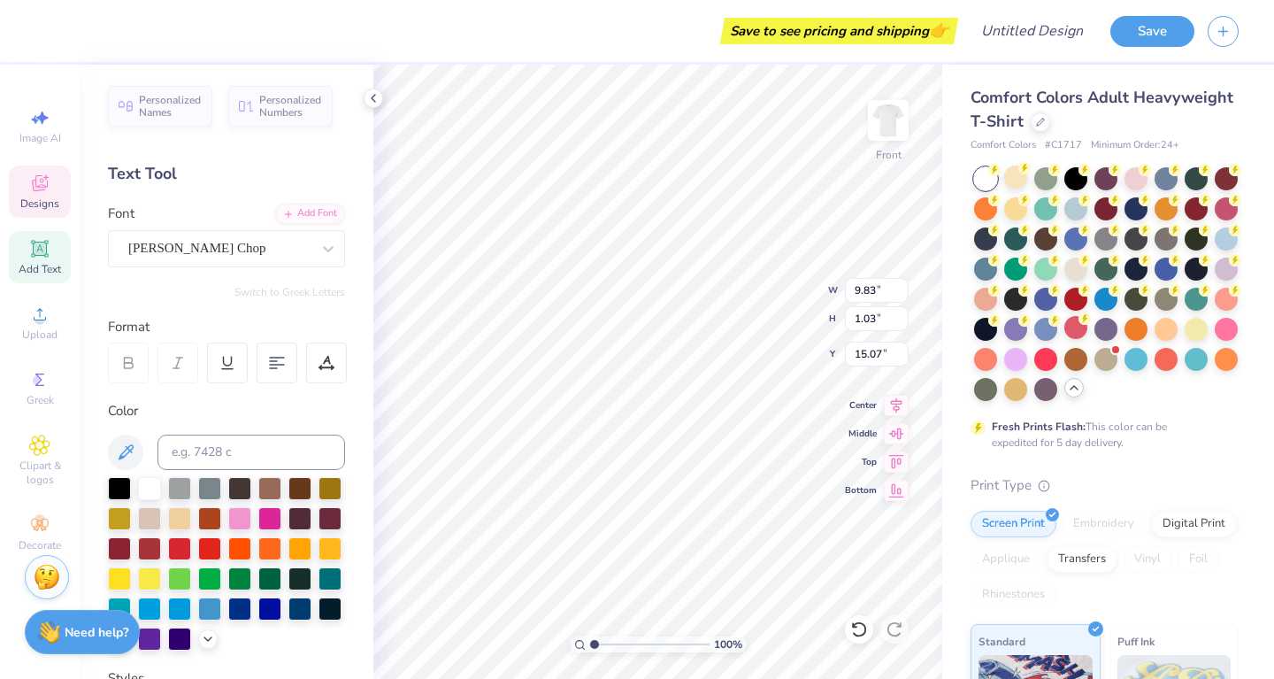
type textarea "S"
type textarea "Building Strong Girls"
click at [902, 321] on input "1.02" at bounding box center [877, 318] width 64 height 25
click at [902, 321] on input "1.01" at bounding box center [877, 318] width 64 height 25
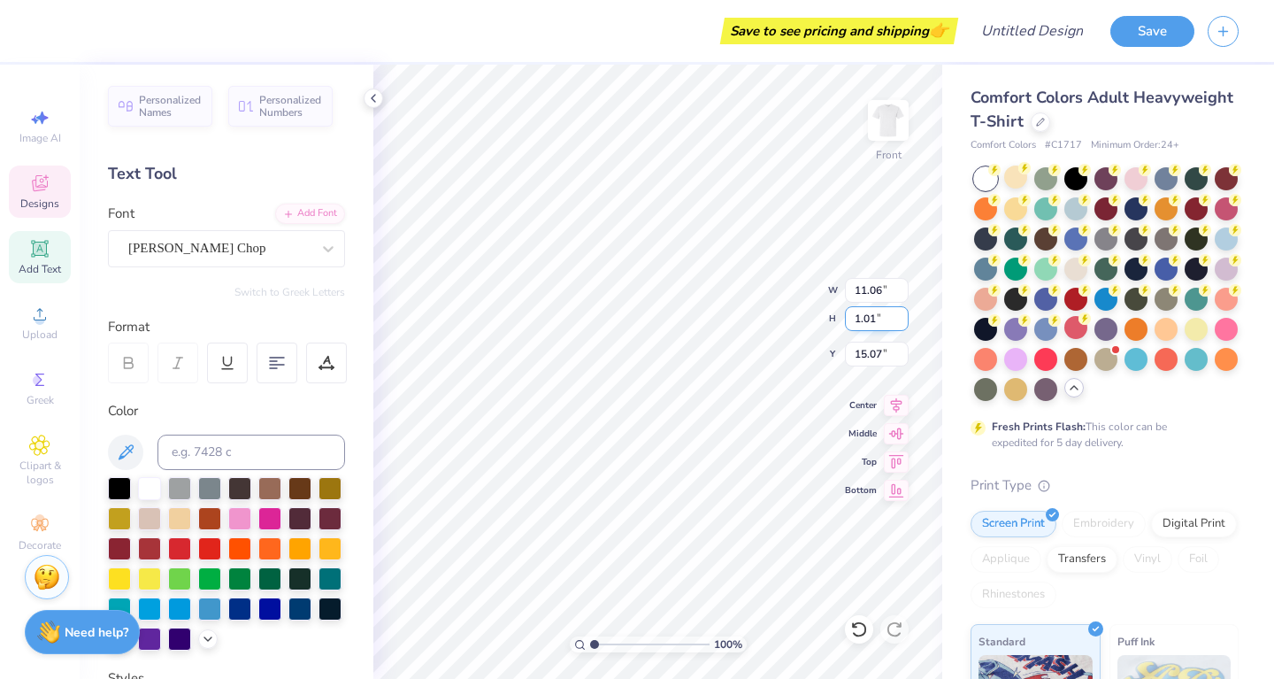
type input "1"
click at [902, 321] on input "1" at bounding box center [877, 318] width 64 height 25
click at [902, 323] on input "1.02" at bounding box center [877, 318] width 64 height 25
click at [902, 323] on input "1.01" at bounding box center [877, 318] width 64 height 25
click at [902, 323] on input "1" at bounding box center [877, 318] width 64 height 25
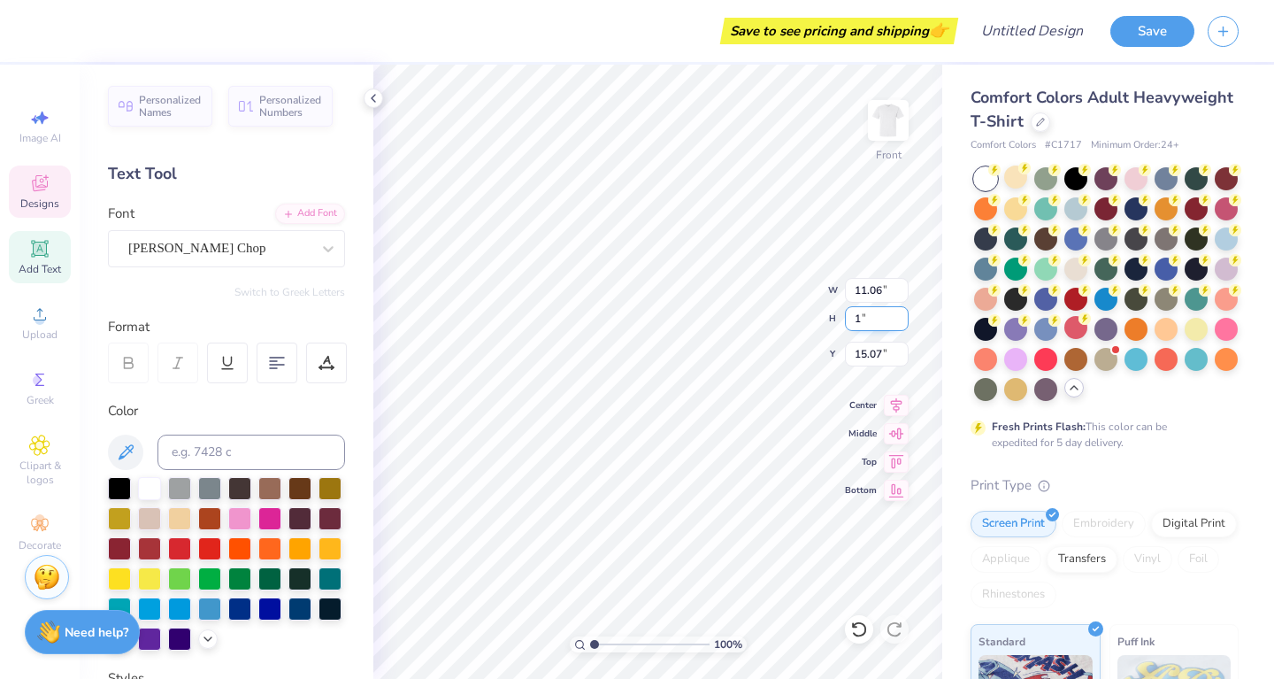
type input "0.99"
click at [902, 323] on input "0.99" at bounding box center [877, 318] width 64 height 25
type input "10.89"
click at [902, 294] on input "10.89" at bounding box center [877, 290] width 64 height 25
type input "1.02"
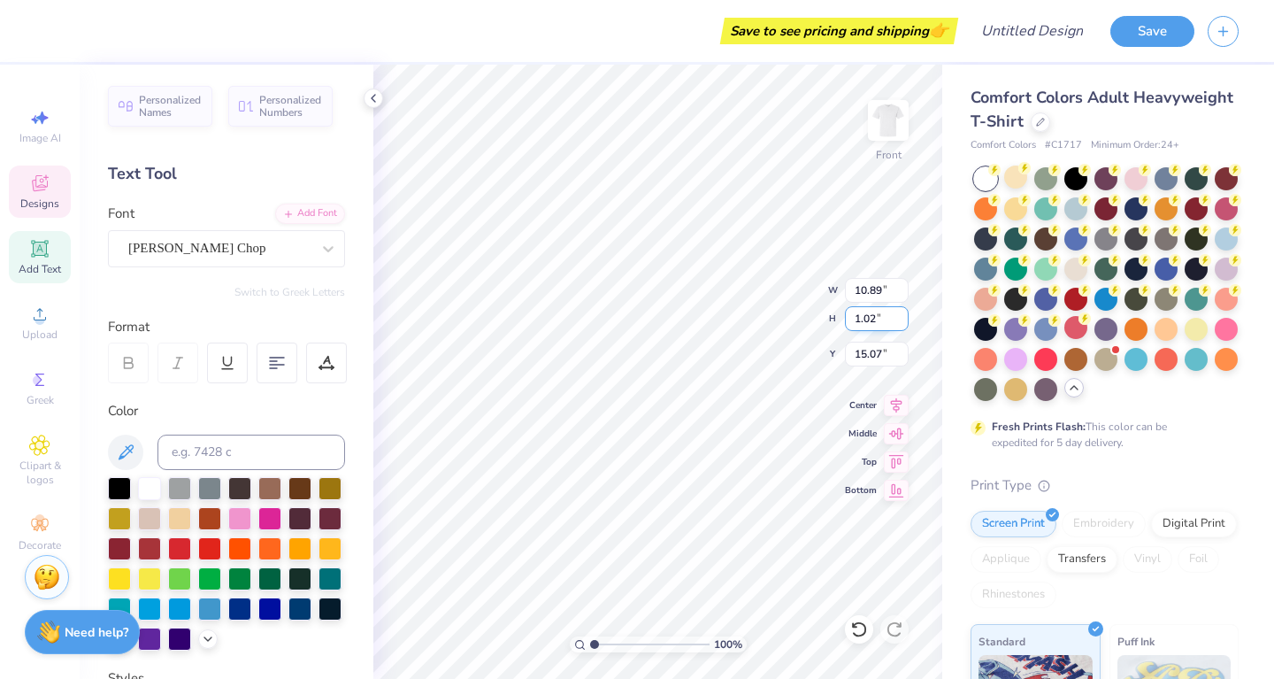
click at [902, 319] on input "1.02" at bounding box center [877, 318] width 64 height 25
type input "15.08"
click at [902, 319] on input "1.01" at bounding box center [877, 318] width 64 height 25
type input "1"
click at [901, 319] on input "1" at bounding box center [877, 318] width 64 height 25
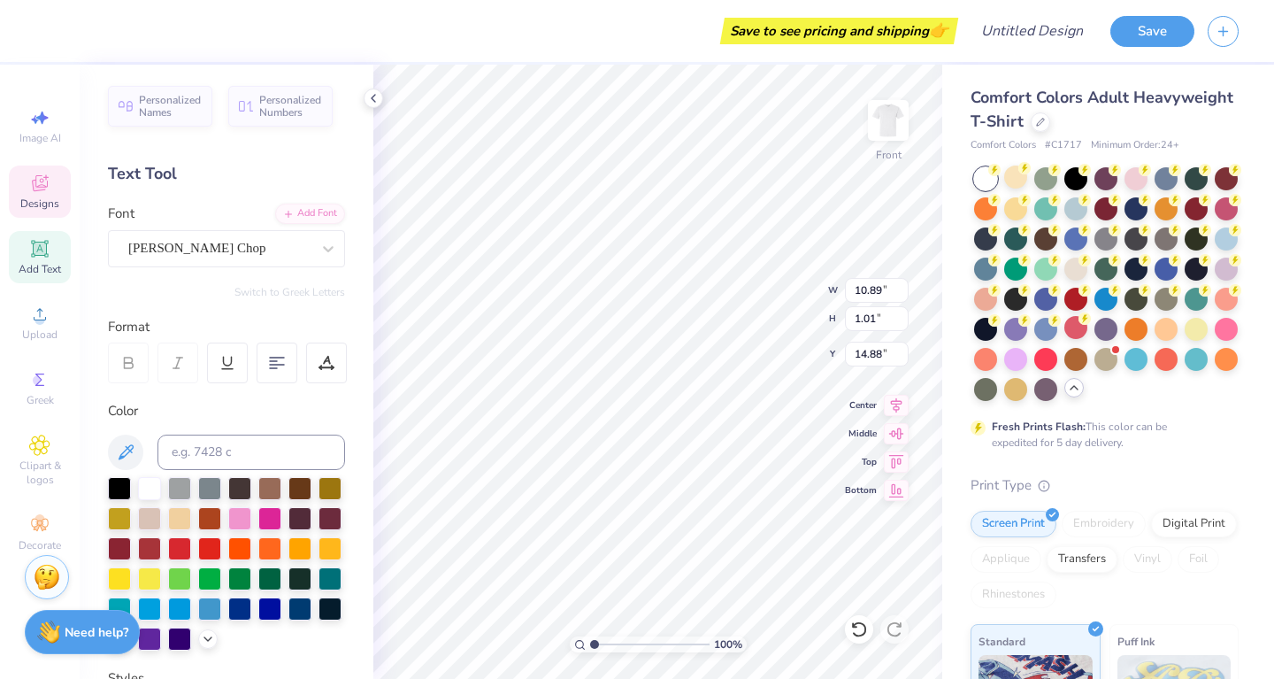
type input "9.36"
type input "0.87"
type input "15.24"
click at [894, 121] on img at bounding box center [888, 120] width 71 height 71
click at [49, 185] on icon at bounding box center [39, 183] width 21 height 21
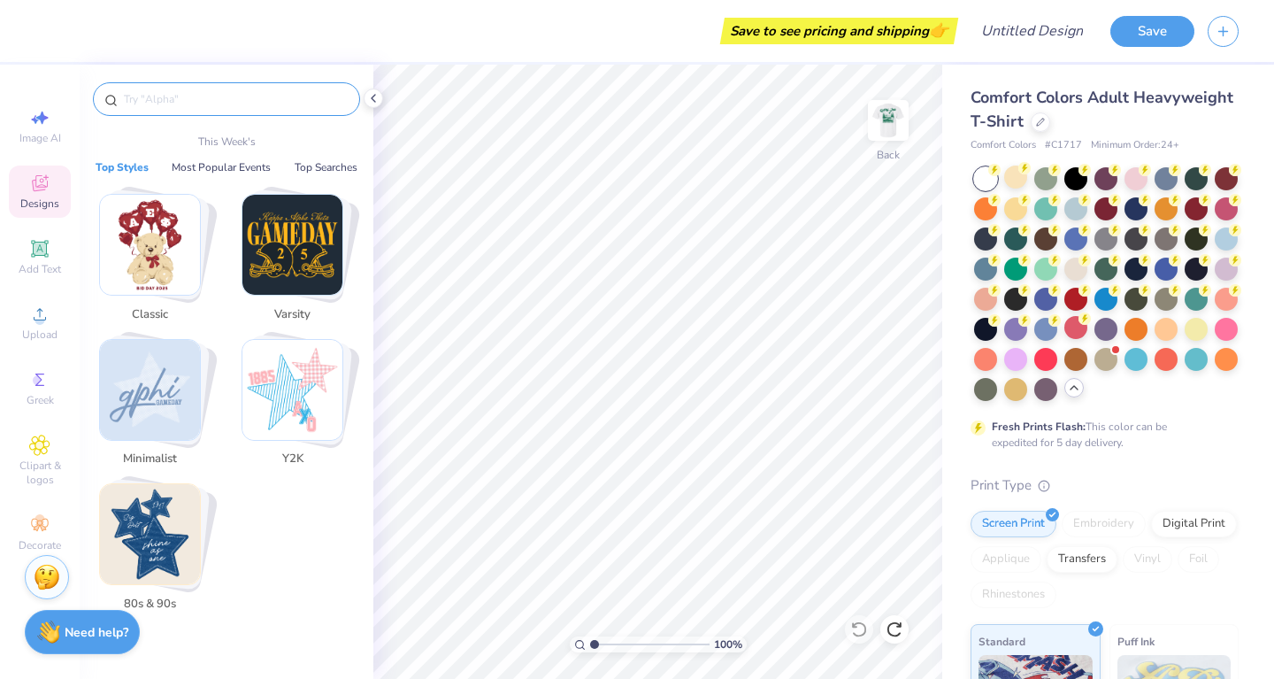
click at [227, 97] on input "text" at bounding box center [235, 99] width 226 height 18
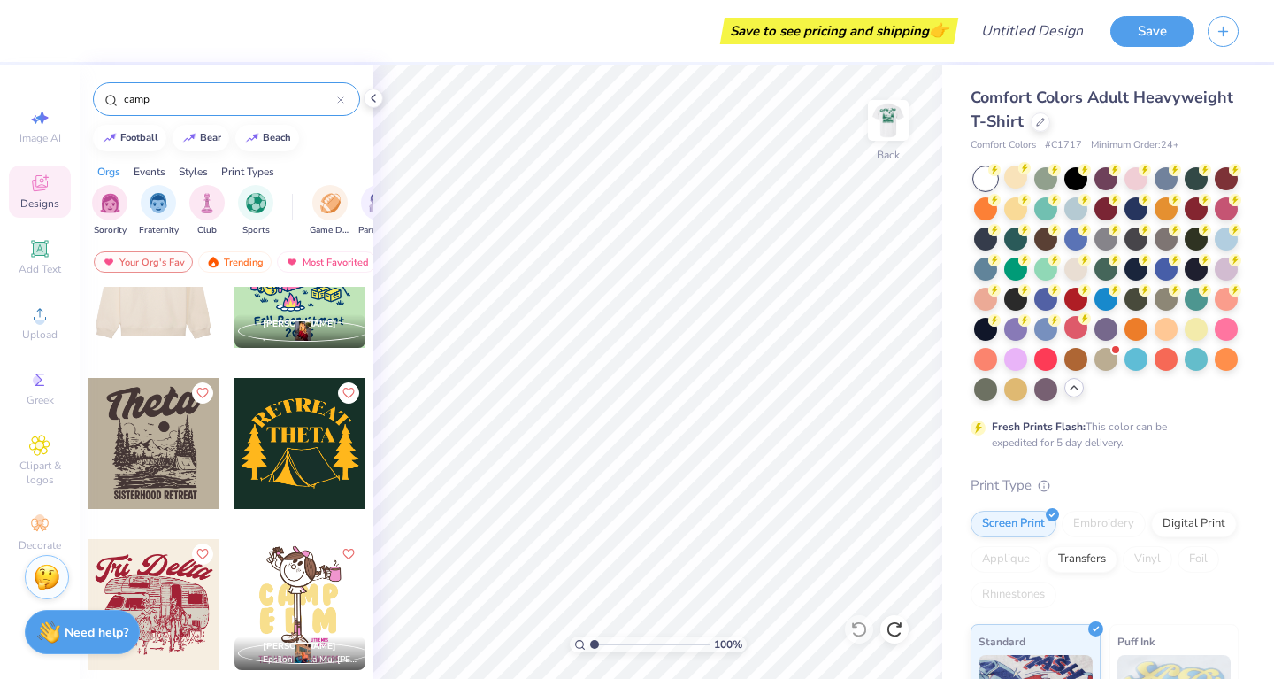
scroll to position [75, 0]
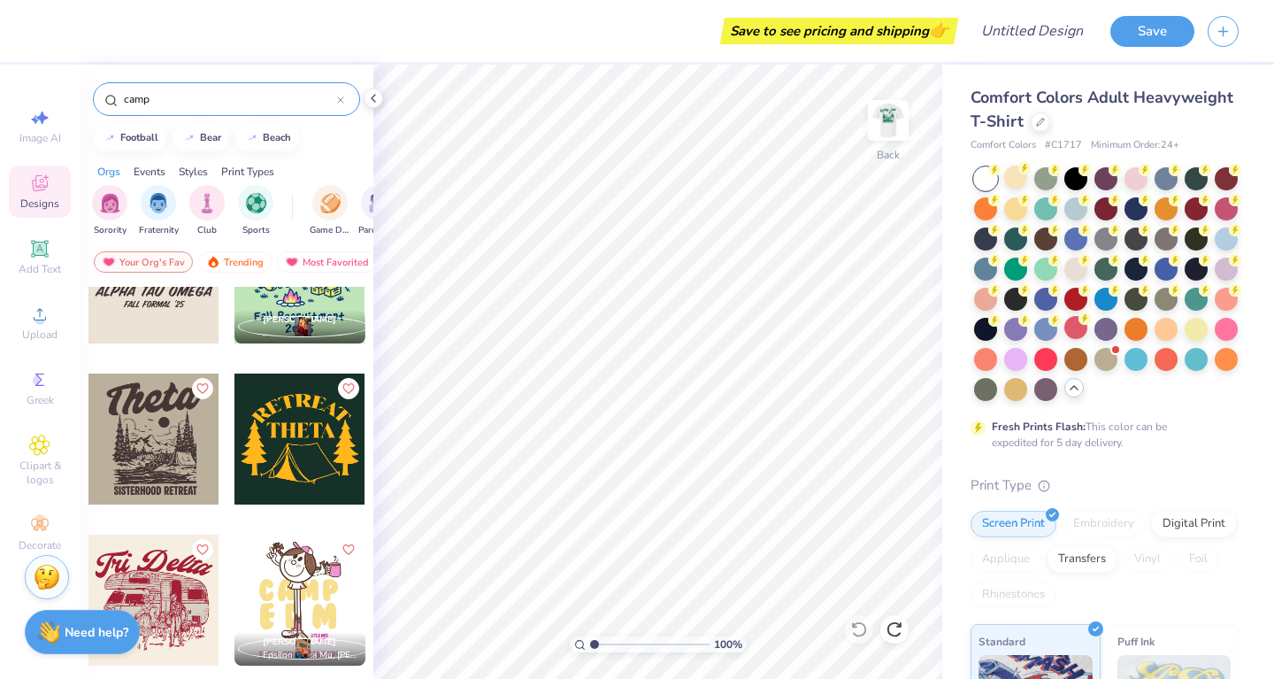
type input "camp"
click at [154, 436] on div at bounding box center [153, 438] width 131 height 131
type input "3.33"
type input "3.97"
type input "2.76"
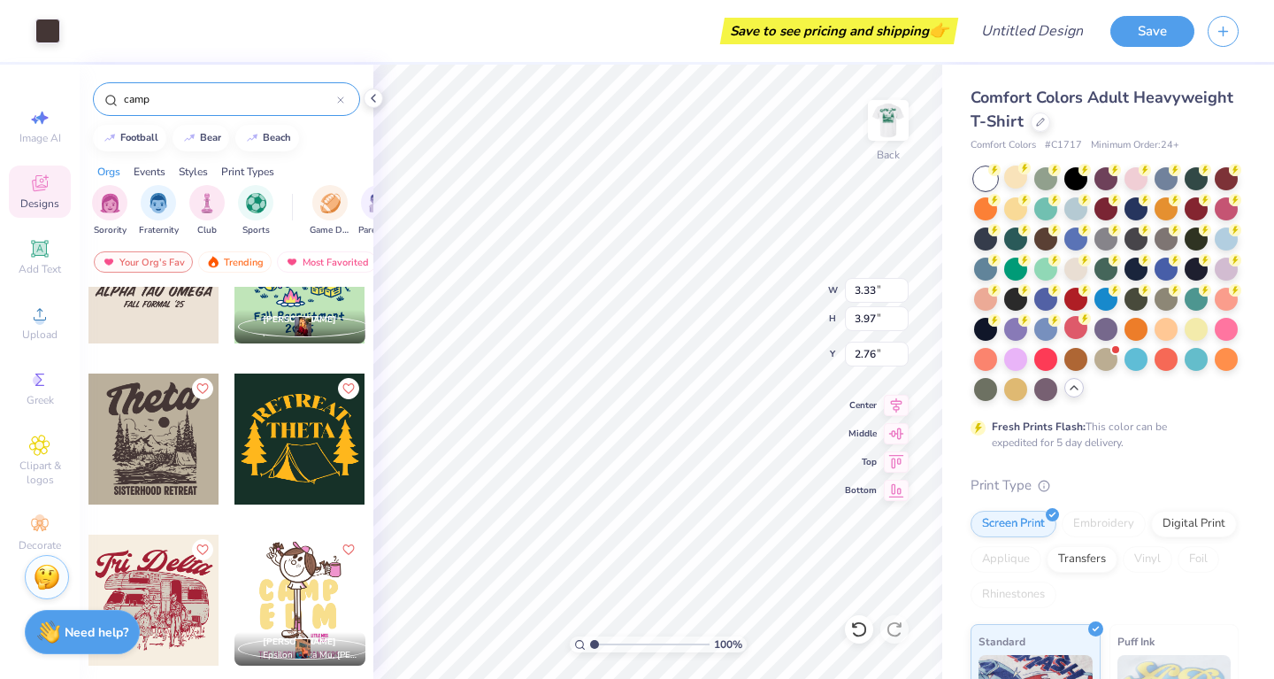
type input "2.83"
type input "3.37"
type input "2.74"
click at [893, 115] on img at bounding box center [888, 120] width 71 height 71
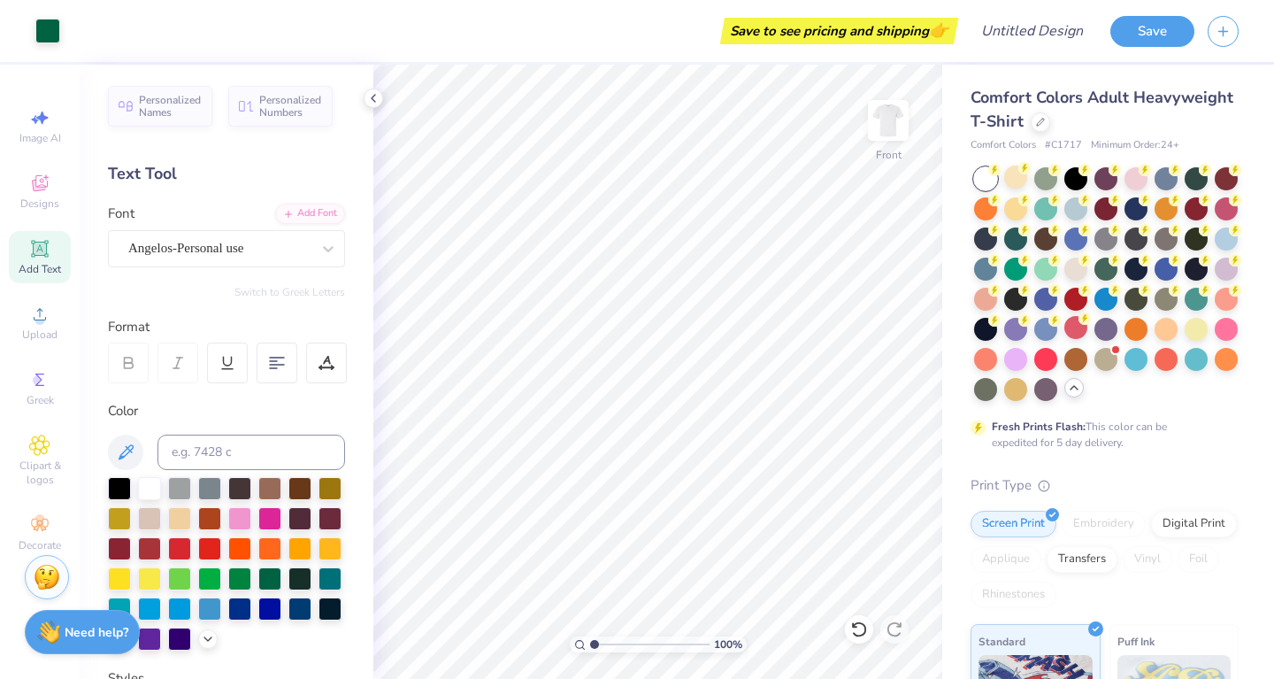
scroll to position [0, 0]
click at [45, 190] on icon at bounding box center [39, 183] width 21 height 21
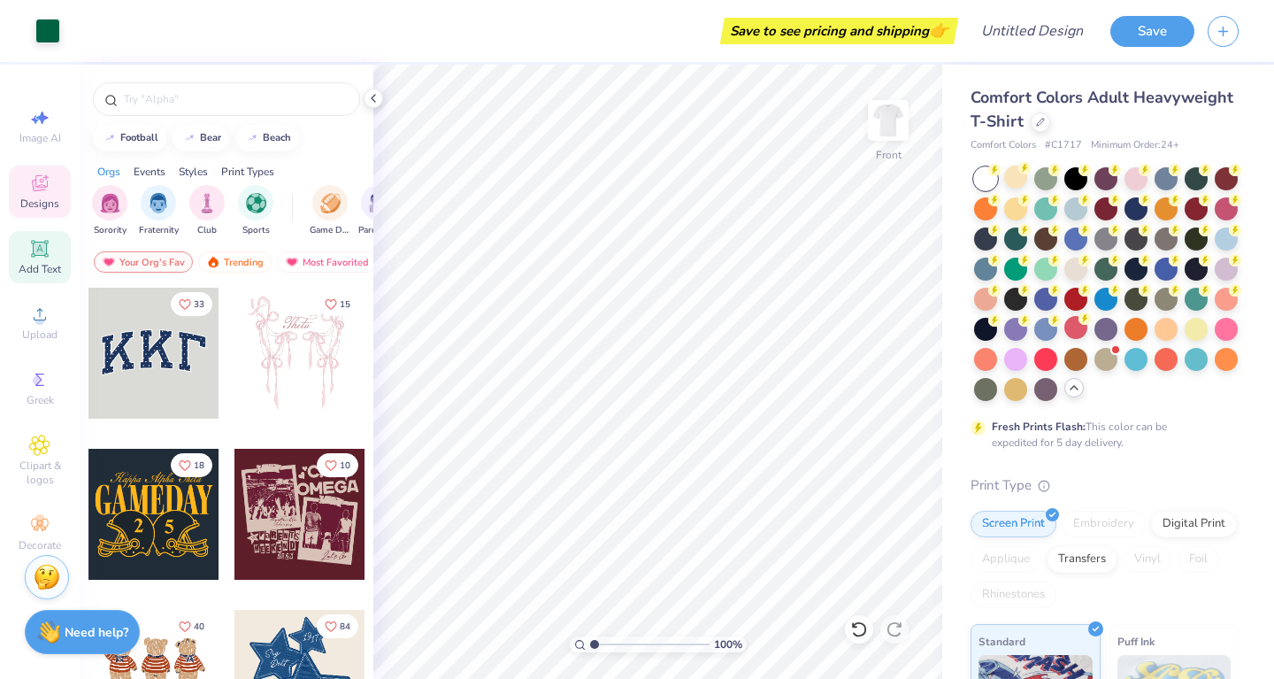
click at [42, 239] on icon at bounding box center [39, 248] width 21 height 21
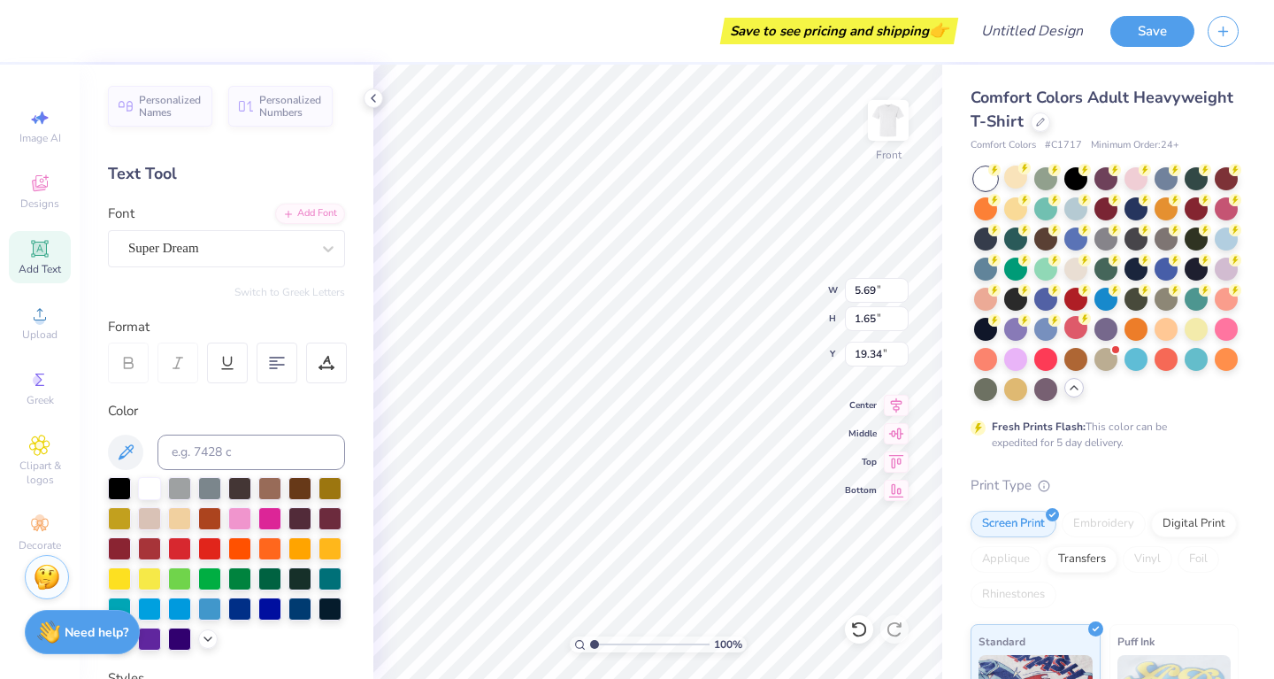
type input "19.39"
type textarea "T"
type textarea "Camp"
type input "13.89"
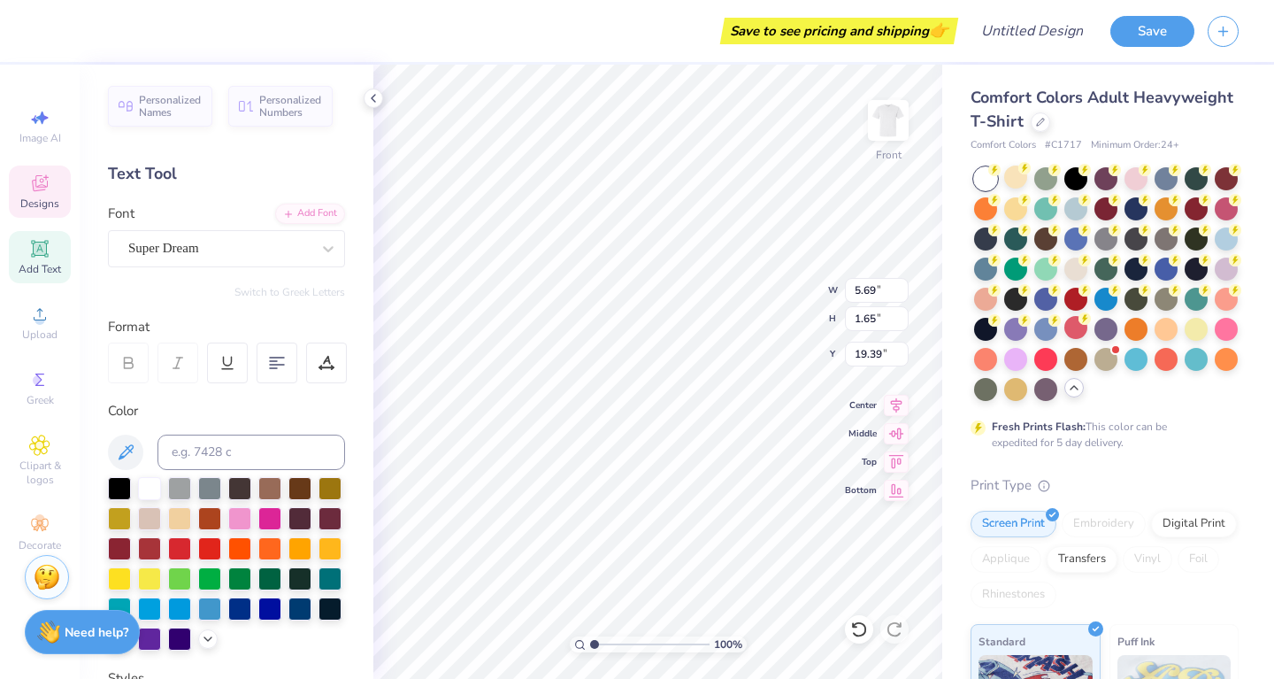
type input "3.71"
type input "3.34"
type input "5.91"
type input "2.18"
type input "19.12"
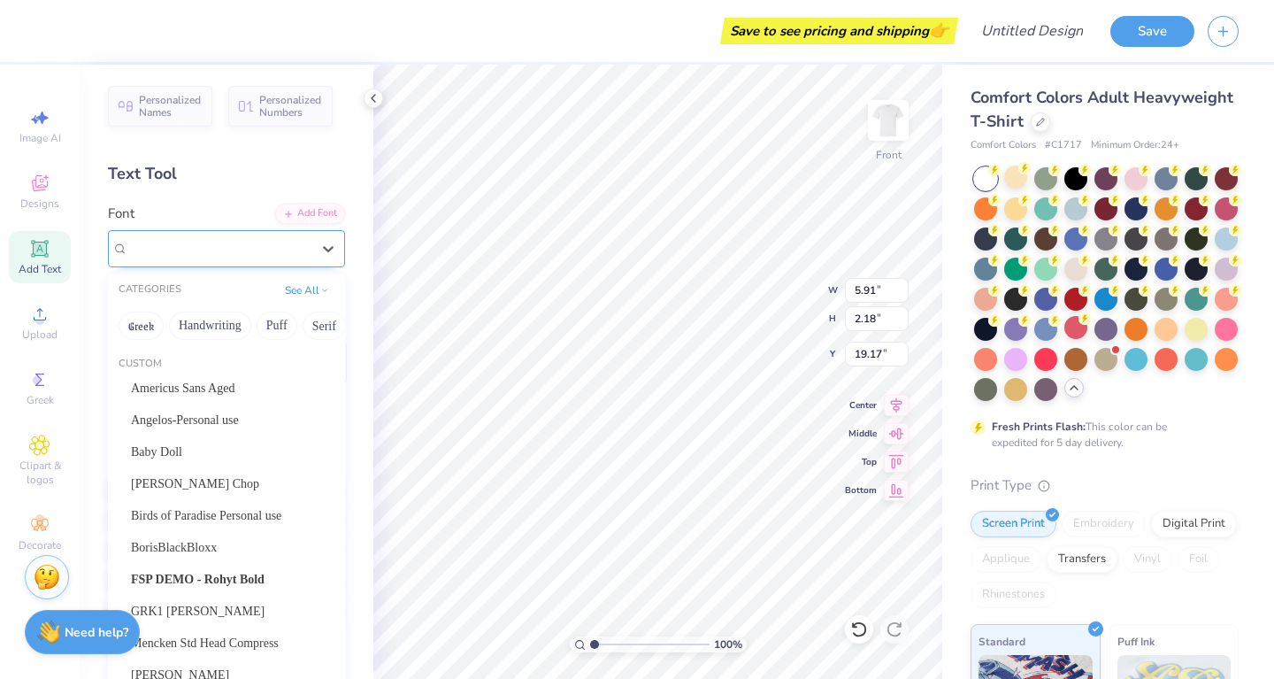
click at [265, 244] on div "Super Dream" at bounding box center [220, 247] width 186 height 27
click at [220, 418] on span "Angelos-Personal use" at bounding box center [185, 419] width 108 height 19
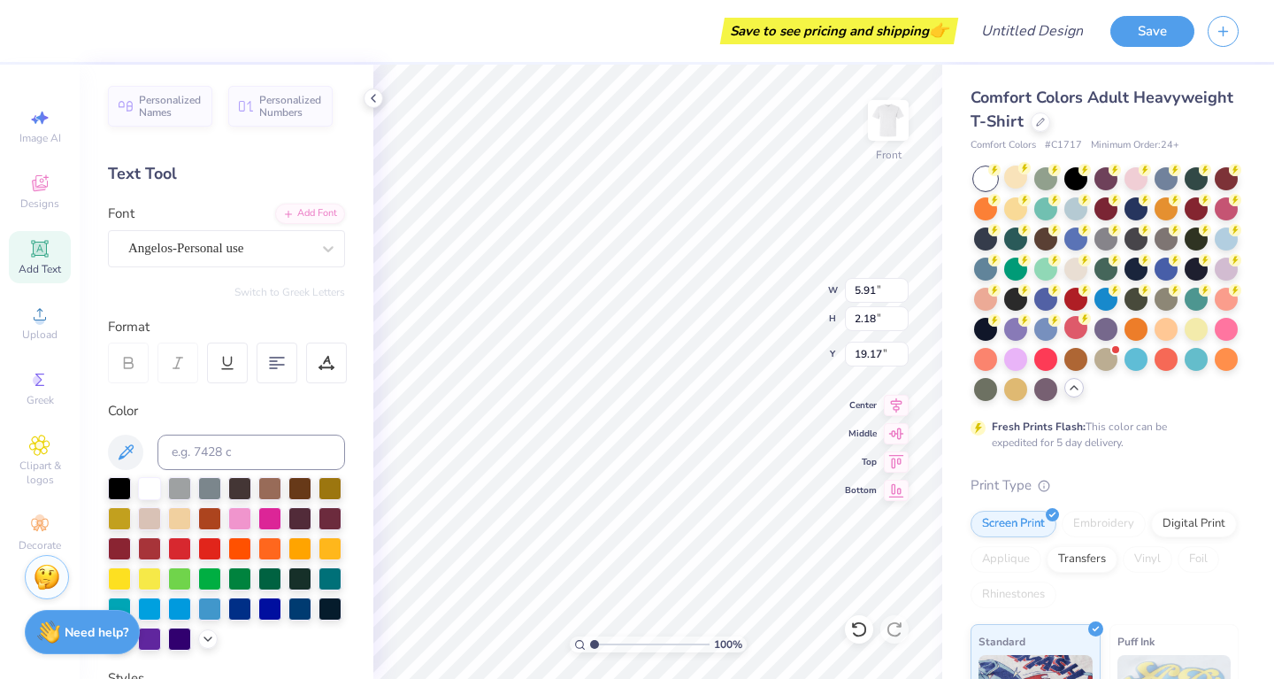
type input "6.96"
type input "3.06"
type input "18.73"
click at [273, 577] on div at bounding box center [269, 576] width 23 height 23
type input "4.49"
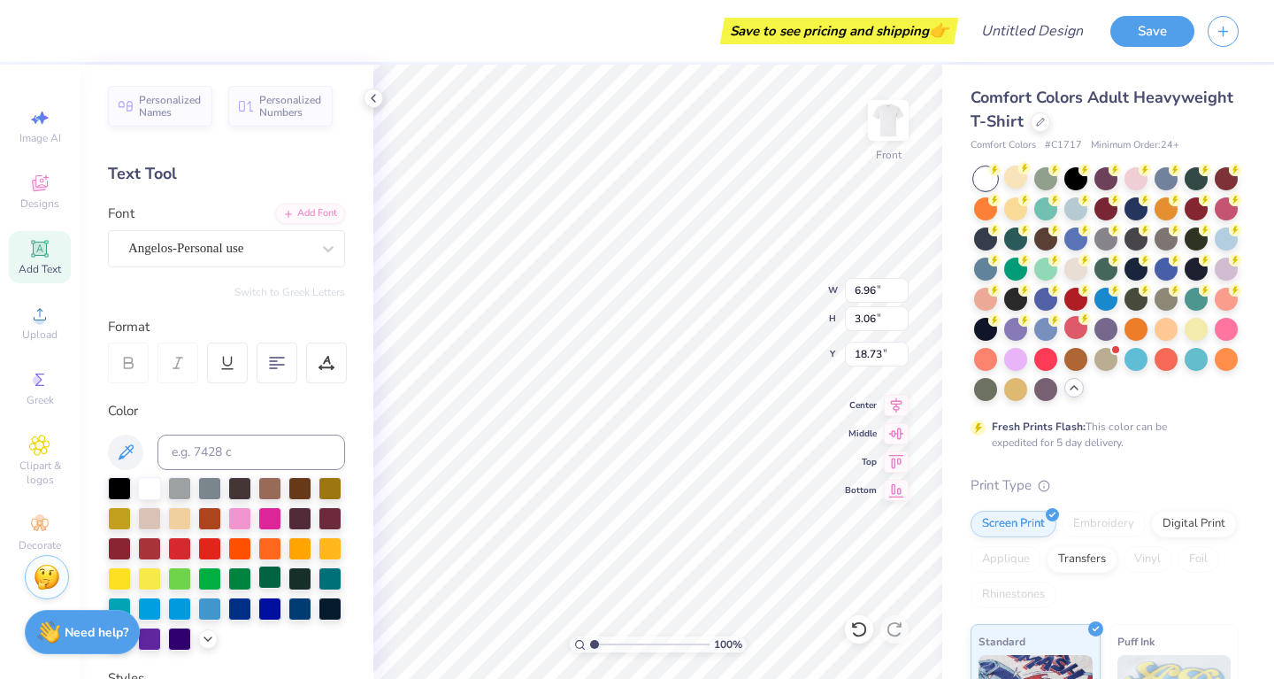
type input "1.97"
type input "4.44"
type input "1.68"
type input "18.86"
type input "5.79"
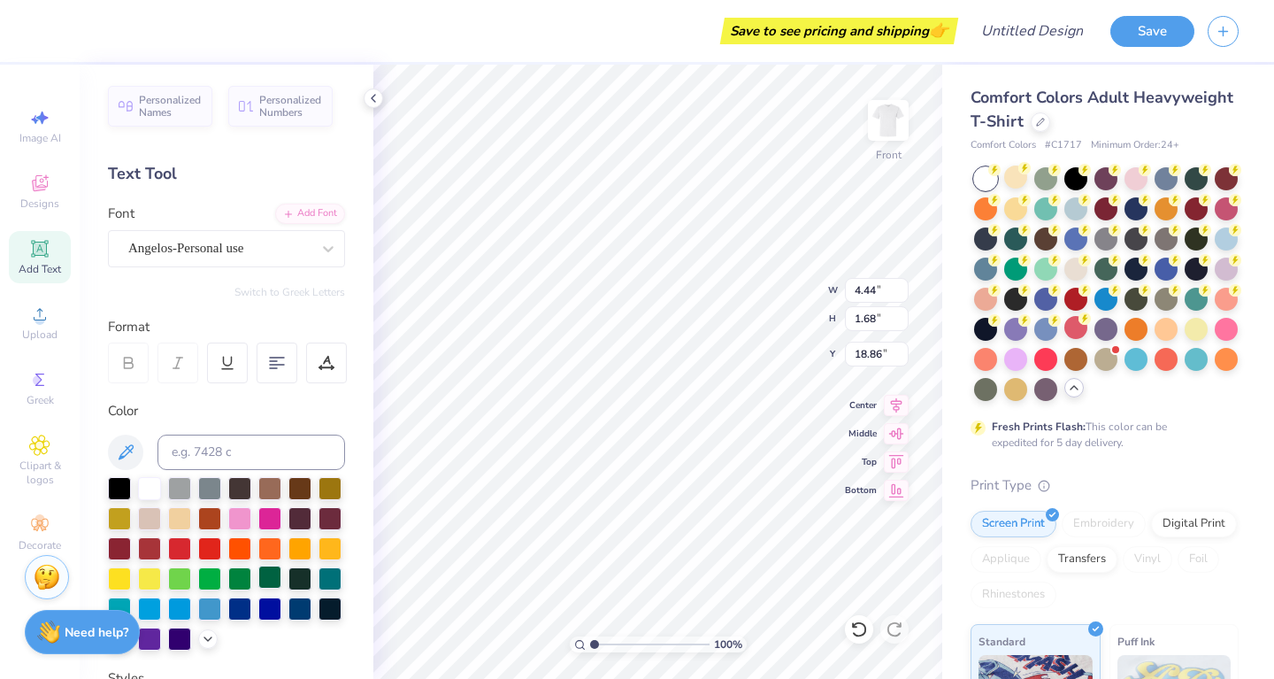
type input "2.18"
click at [630, 650] on div "100 %" at bounding box center [658, 372] width 614 height 614
type input "22.30"
type input "4.54"
type input "3.00"
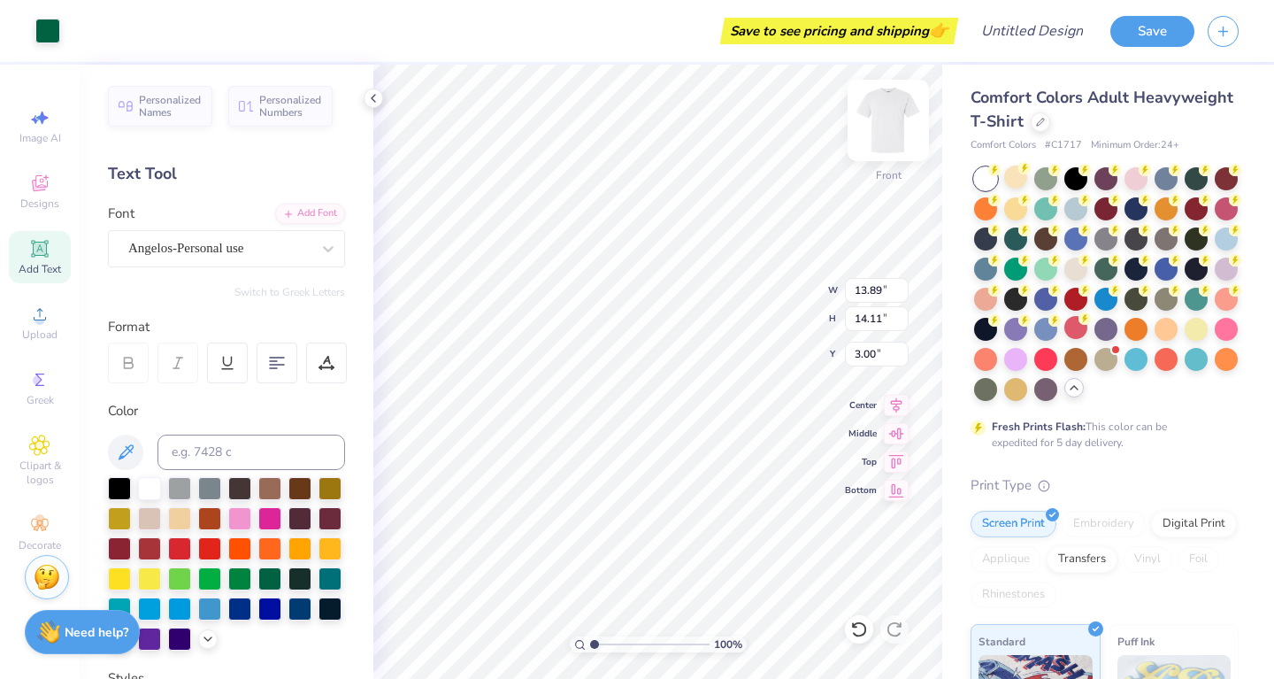
click at [900, 125] on img at bounding box center [888, 120] width 71 height 71
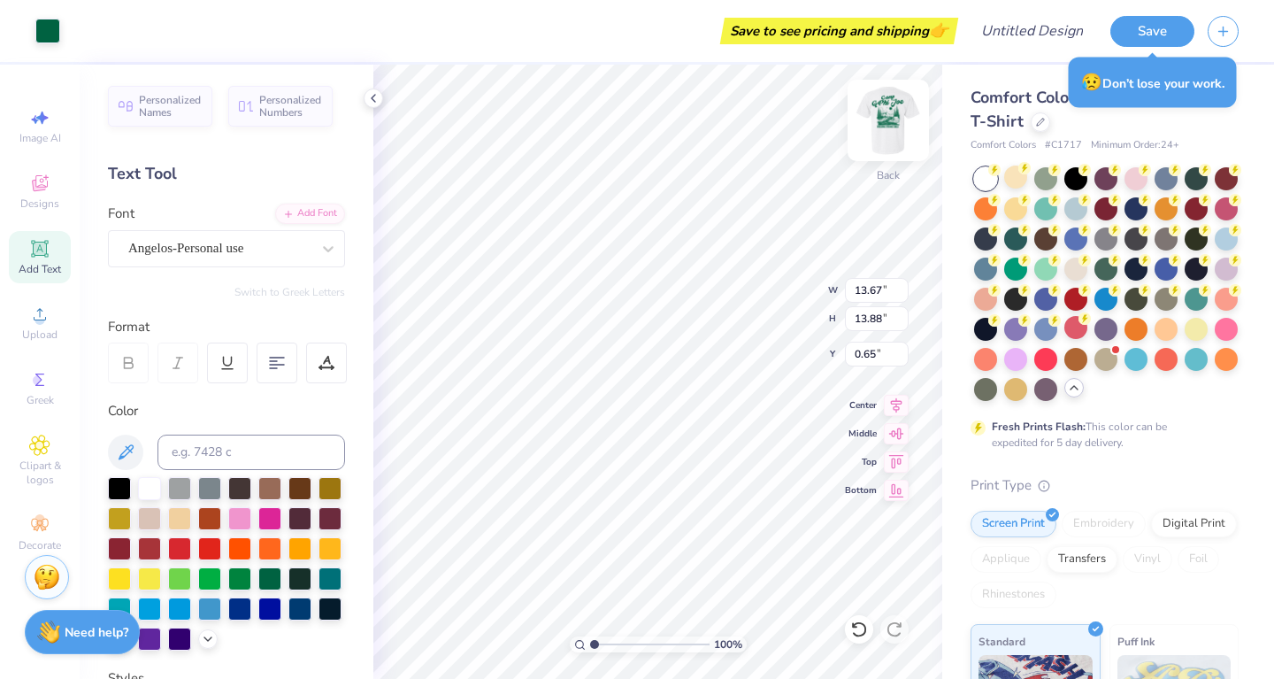
type input "8.69"
type input "8.83"
type input "5.13"
type input "3.68"
type input "3.74"
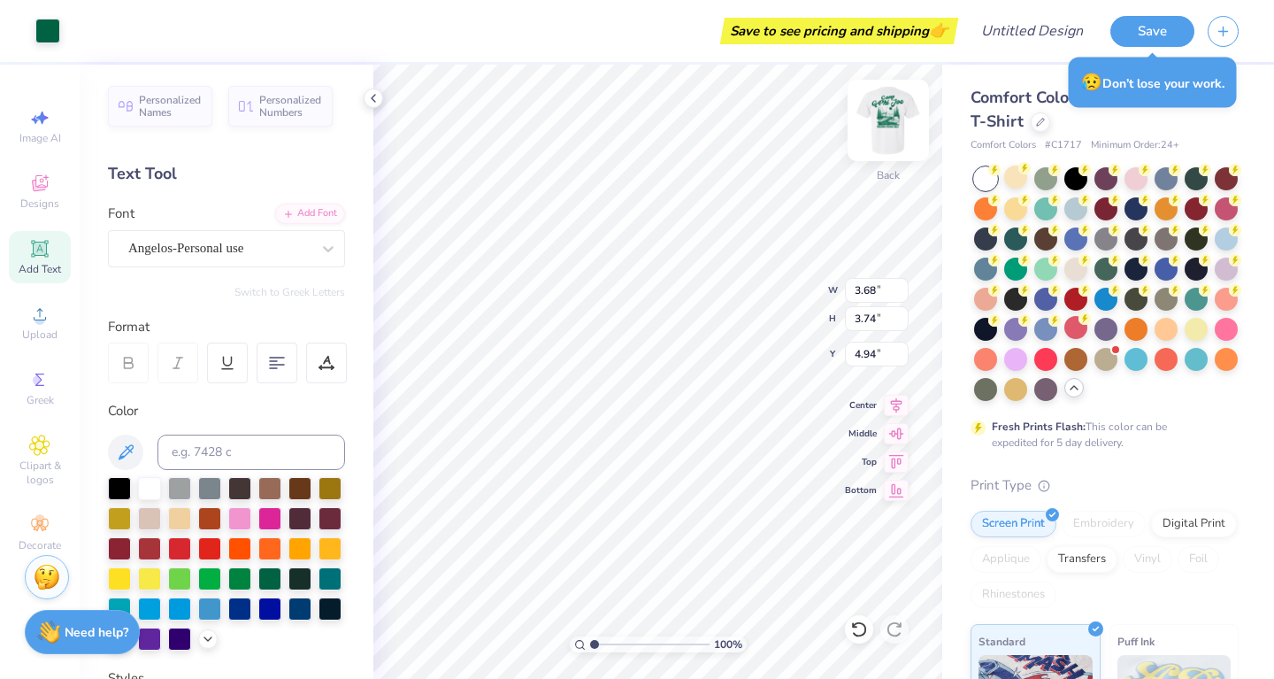
type input "3.00"
type input "4.21"
type input "4.28"
type input "3.00"
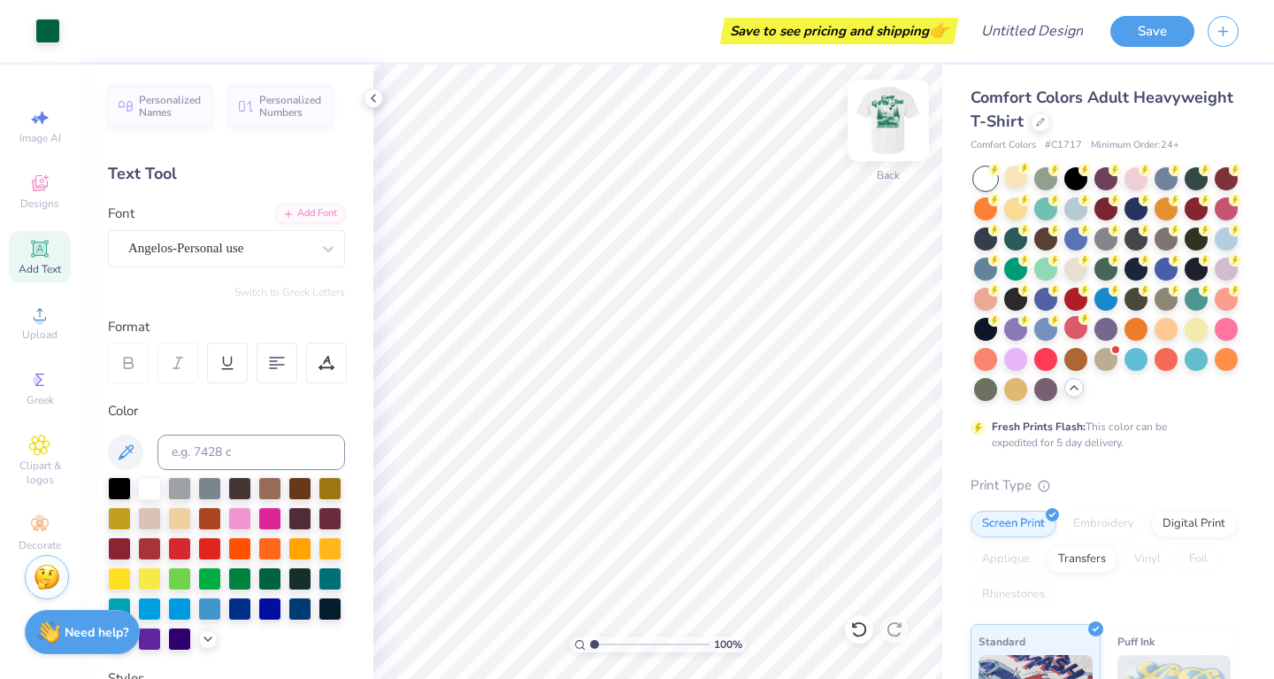
click at [898, 124] on img at bounding box center [888, 120] width 71 height 71
click at [1156, 37] on button "Save" at bounding box center [1152, 28] width 84 height 31
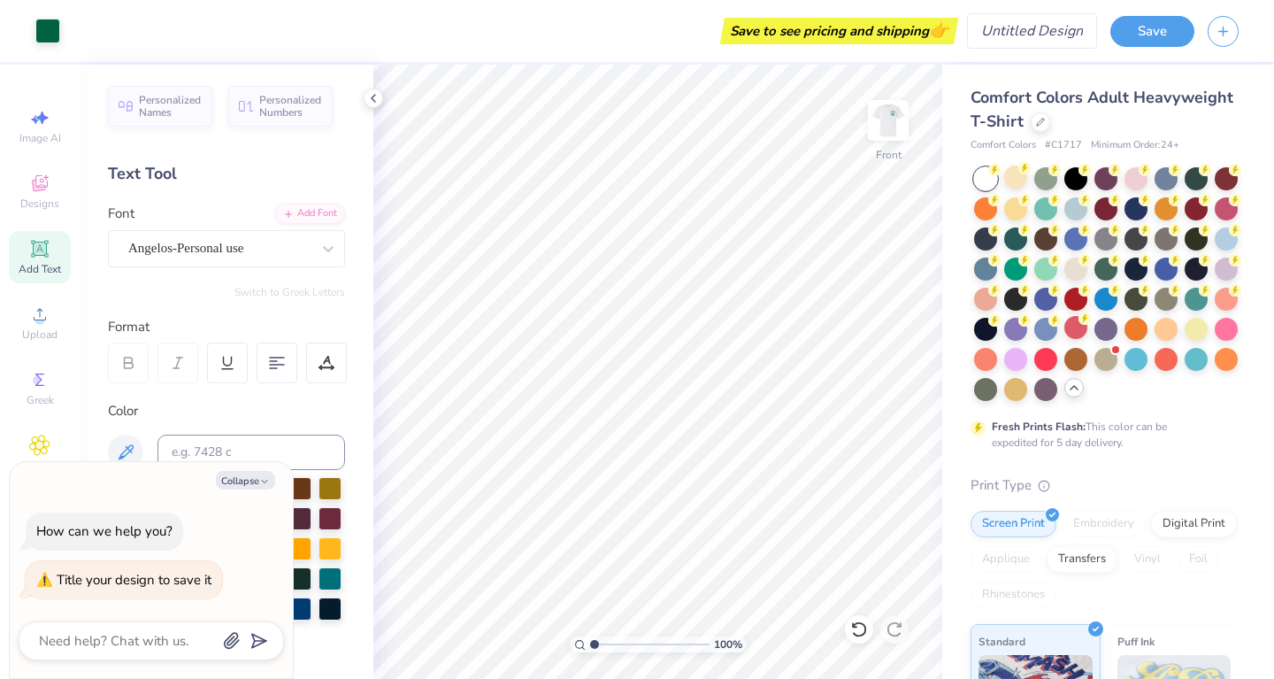
type textarea "x"
click at [1042, 28] on input "Design Title" at bounding box center [1053, 30] width 87 height 35
type input "g"
type textarea "x"
type input "gp"
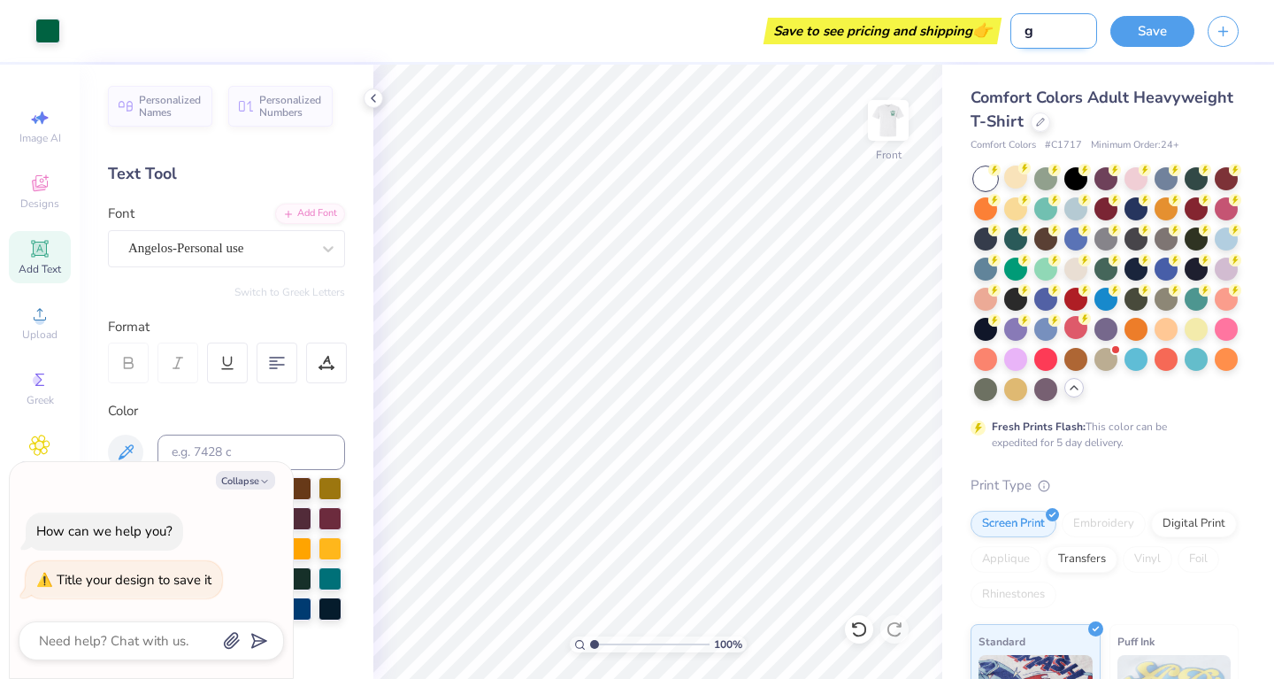
type textarea "x"
type input "gph"
type textarea "x"
type input "gphi"
type textarea "x"
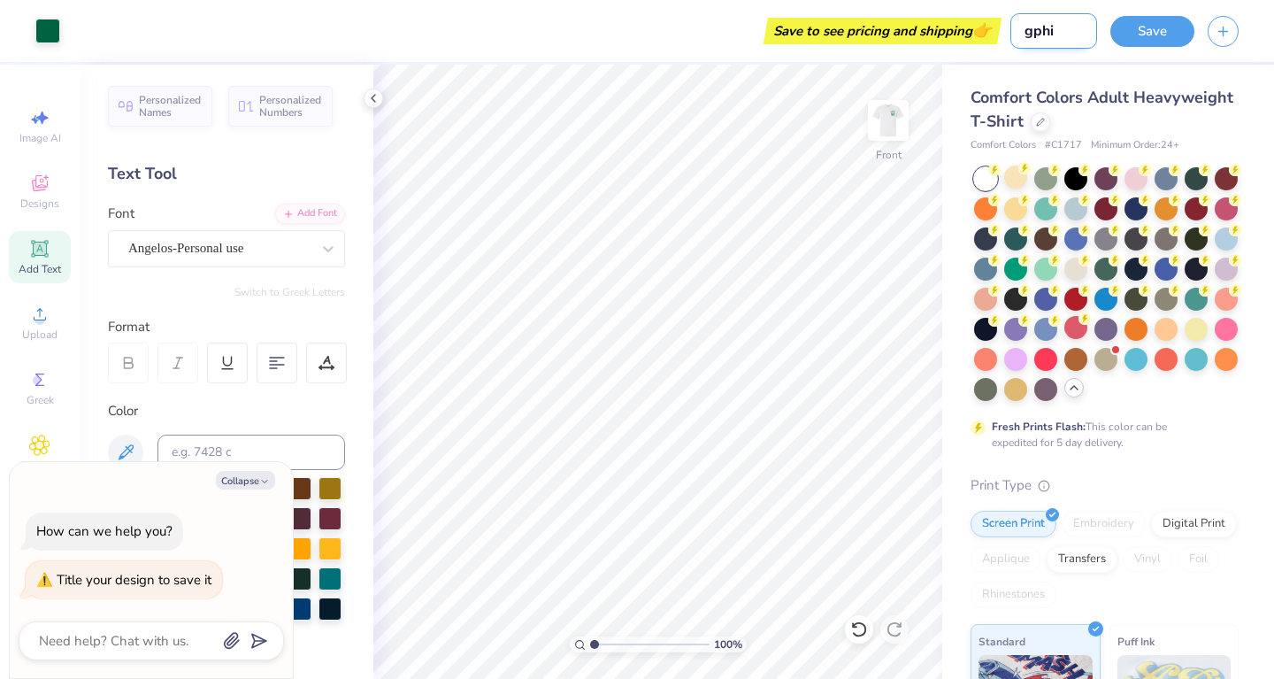
type input "gphi"
type textarea "x"
type input "gphi j"
type textarea "x"
type input "gphi jo"
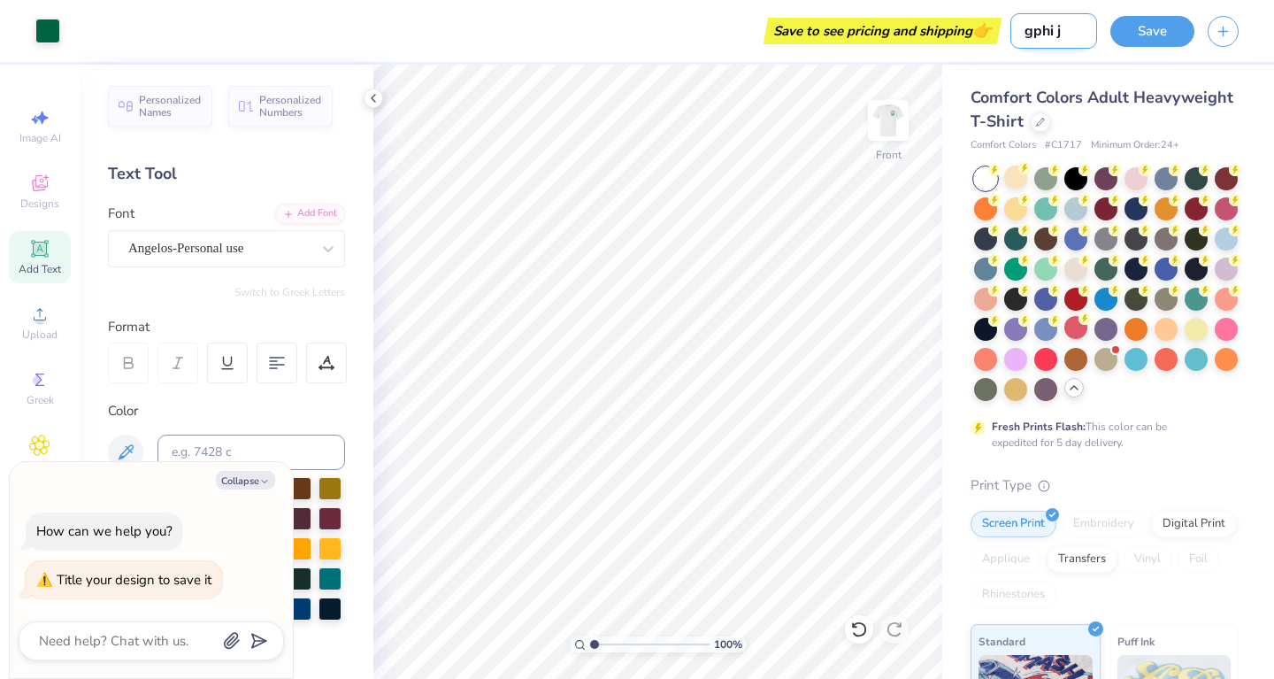
type textarea "x"
type input "gphi [PERSON_NAME]"
type textarea "x"
type input "gphi [PERSON_NAME]"
type textarea "x"
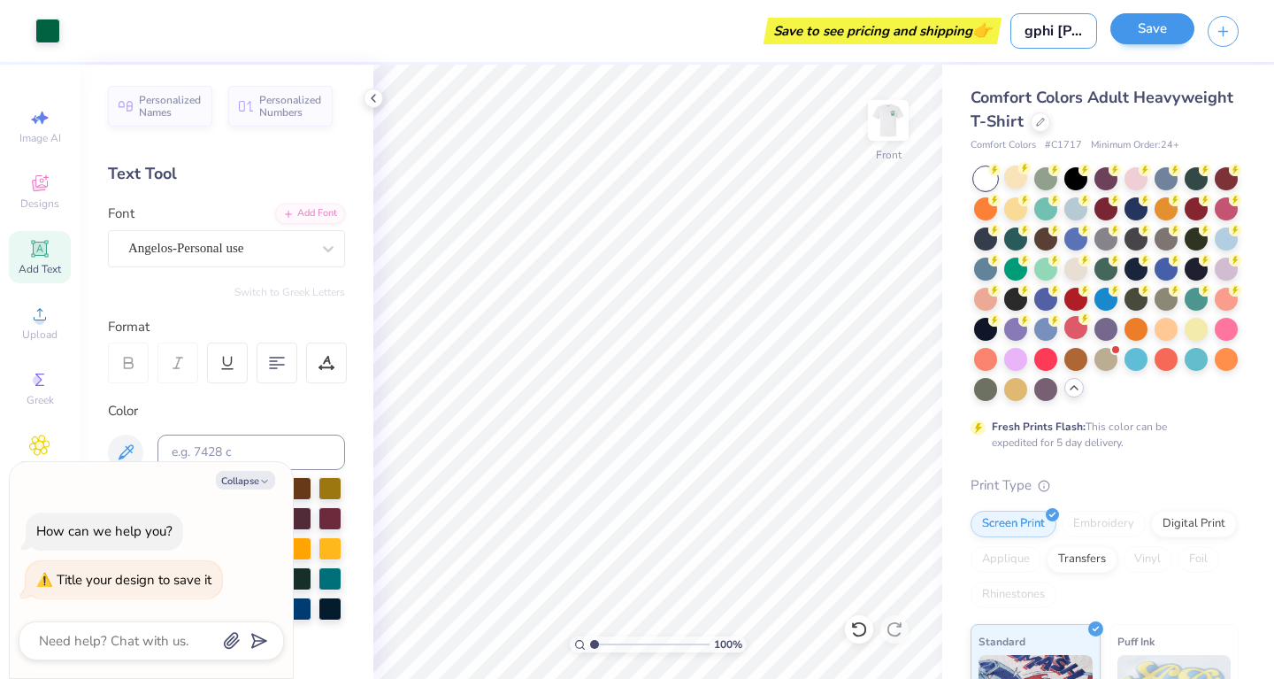
type input "gphi [PERSON_NAME]"
drag, startPoint x: 1143, startPoint y: 27, endPoint x: 1160, endPoint y: 23, distance: 17.4
click at [1160, 23] on button "Save" at bounding box center [1152, 28] width 84 height 31
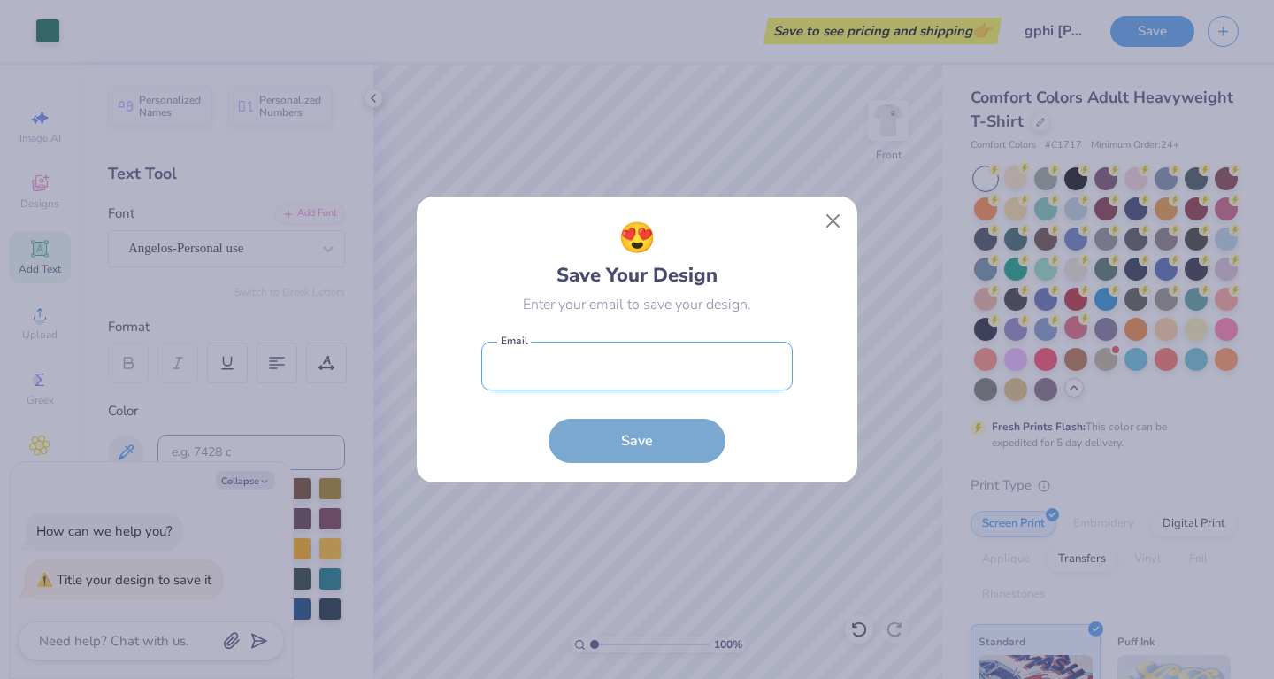
click at [719, 372] on input "email" at bounding box center [636, 365] width 311 height 49
type input "p"
type input "[EMAIL_ADDRESS][DOMAIN_NAME]"
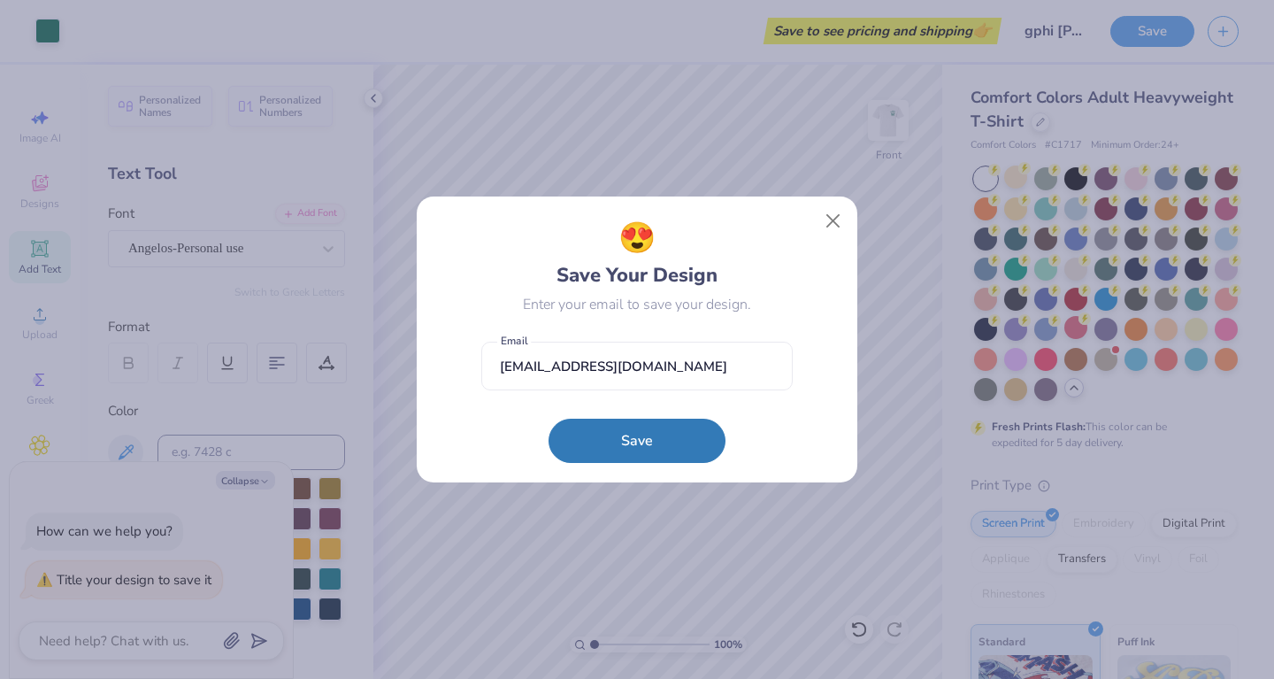
click at [482, 457] on form "[EMAIL_ADDRESS][DOMAIN_NAME] Email Save" at bounding box center [636, 398] width 311 height 130
click at [659, 438] on button "Save" at bounding box center [637, 436] width 177 height 44
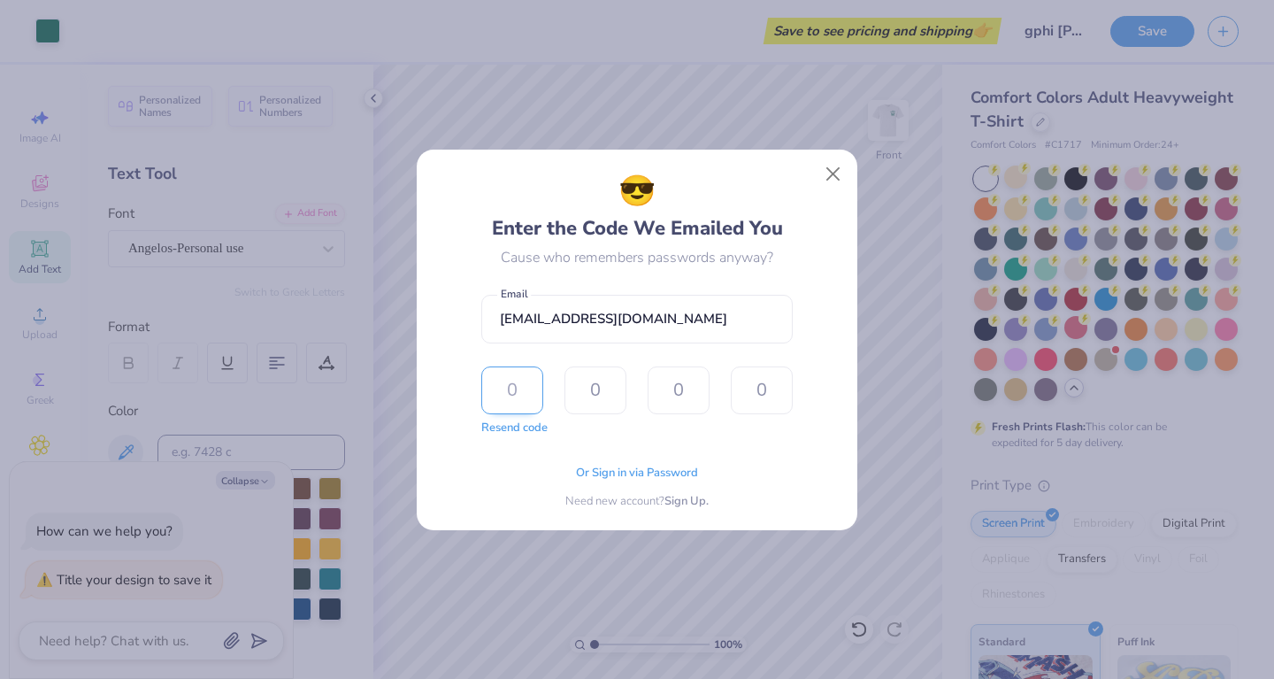
type input "6"
type input "5"
type input "3"
type input "8"
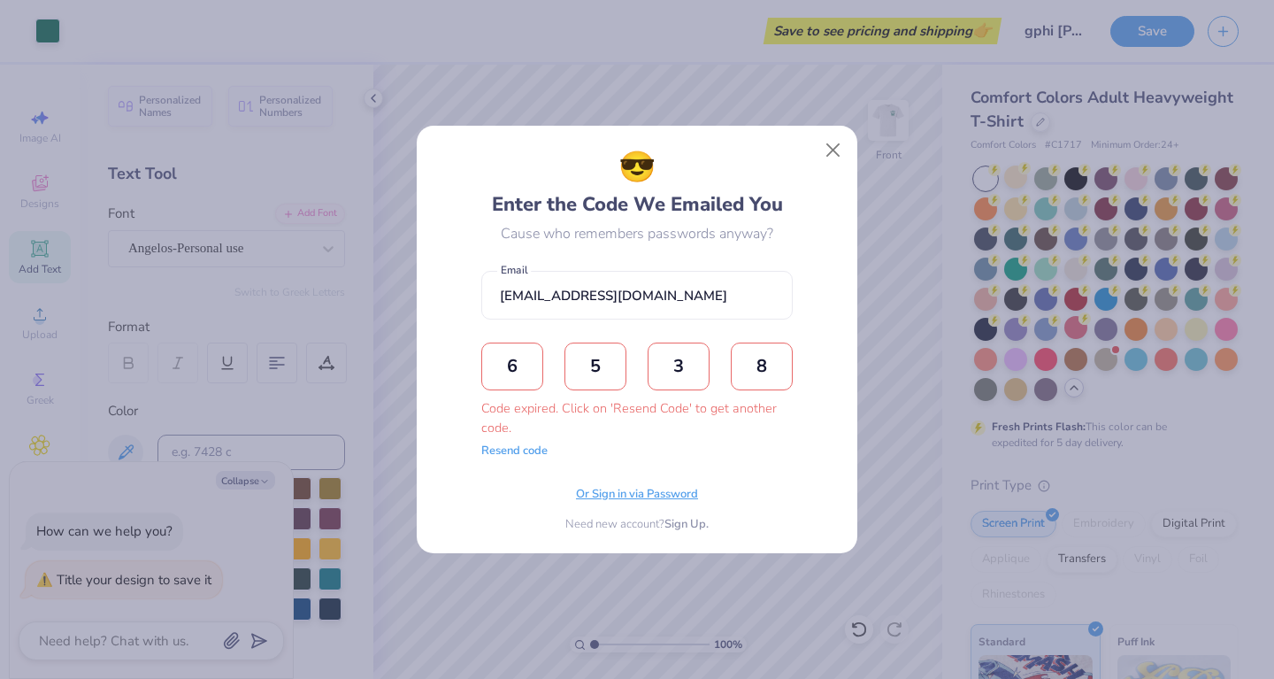
click at [658, 492] on span "Or Sign in via Password" at bounding box center [637, 495] width 122 height 18
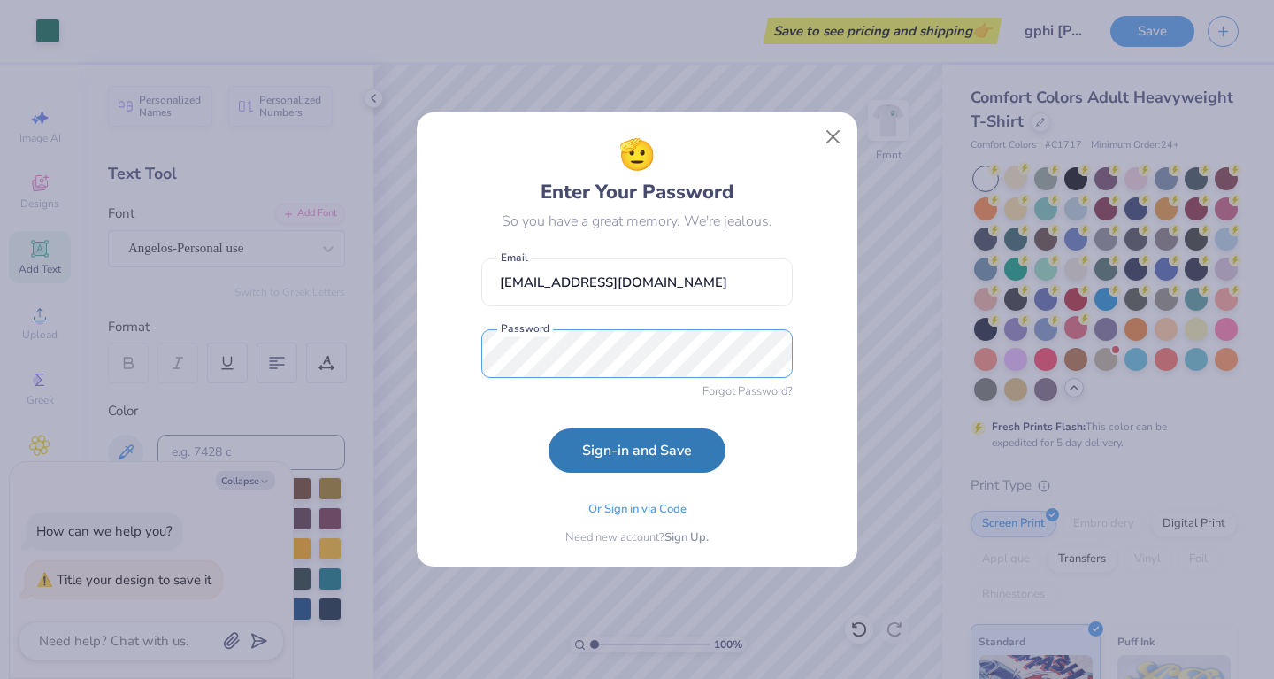
click at [637, 450] on button "Sign-in and Save" at bounding box center [637, 450] width 177 height 44
click at [600, 466] on button "Sign-in and Save" at bounding box center [637, 446] width 177 height 44
click at [637, 450] on button "Sign-in and Save" at bounding box center [637, 450] width 177 height 44
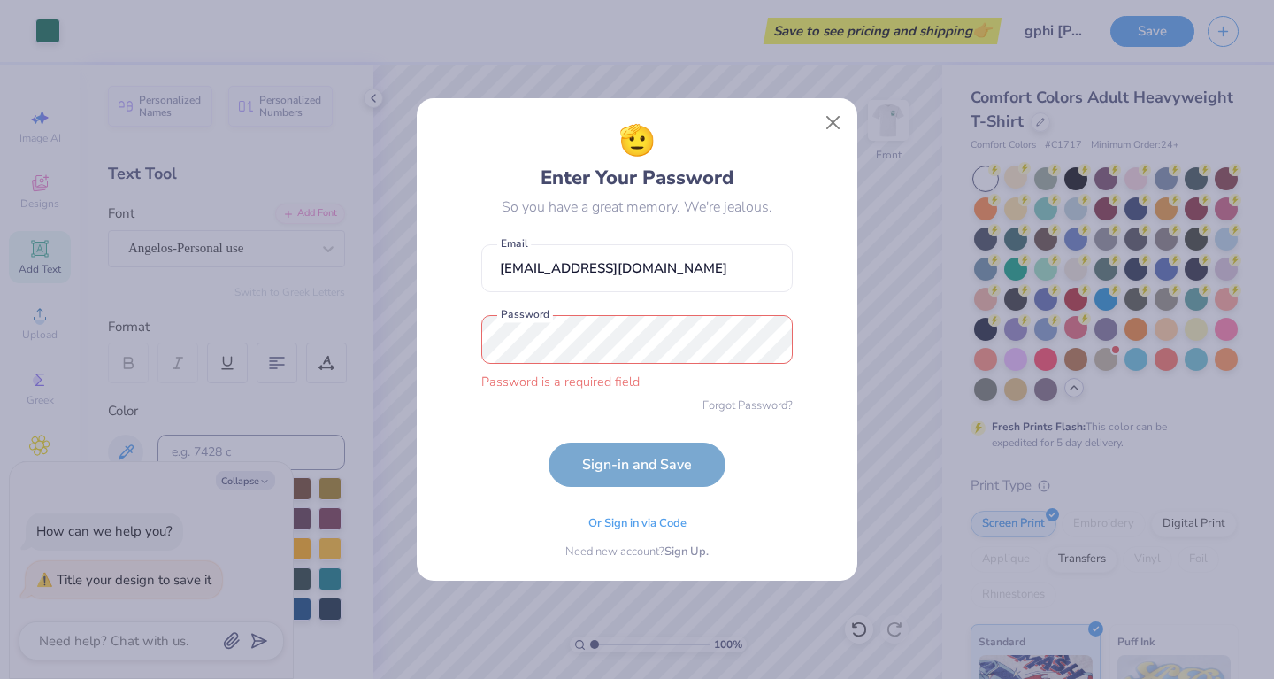
click at [664, 517] on span "Or Sign in via Code" at bounding box center [637, 524] width 98 height 18
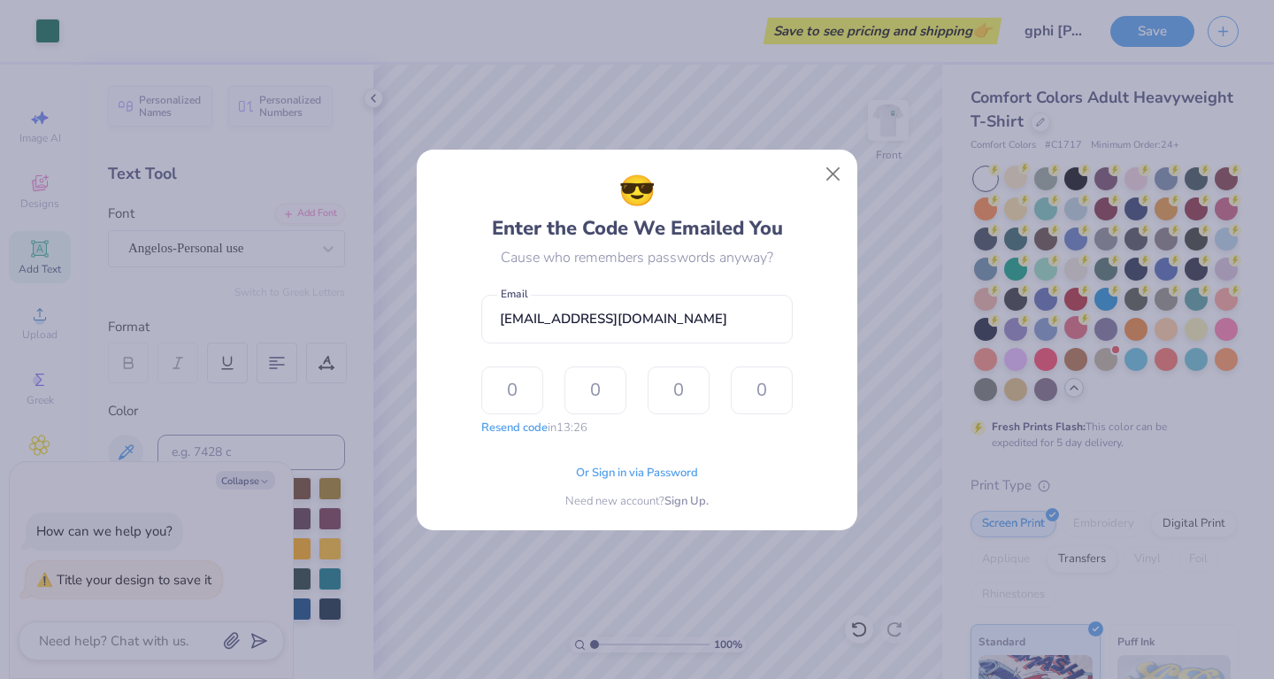
click at [526, 505] on div "Or Sign in via Password Need new account? Sign Up." at bounding box center [636, 482] width 311 height 56
type textarea "x"
click at [661, 474] on span "Or Sign in via Password" at bounding box center [637, 471] width 122 height 18
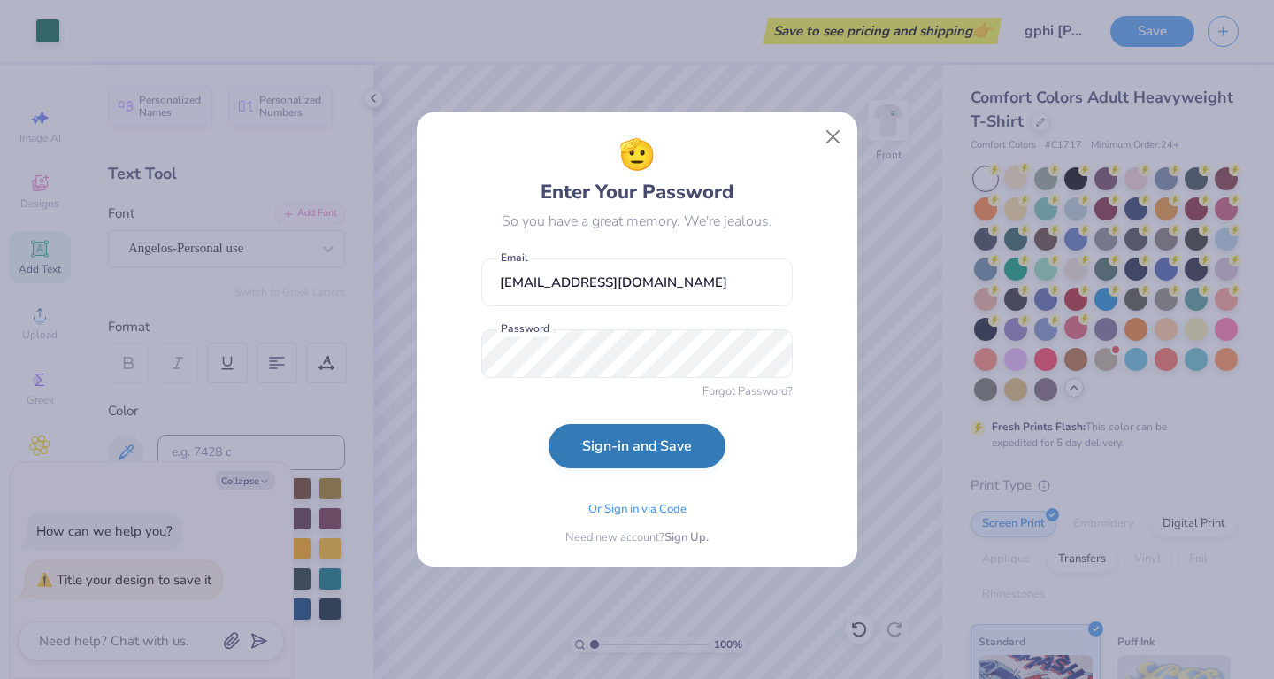
click at [663, 449] on button "Sign-in and Save" at bounding box center [637, 446] width 177 height 44
click at [590, 448] on button "Sign-in and Save" at bounding box center [637, 446] width 177 height 44
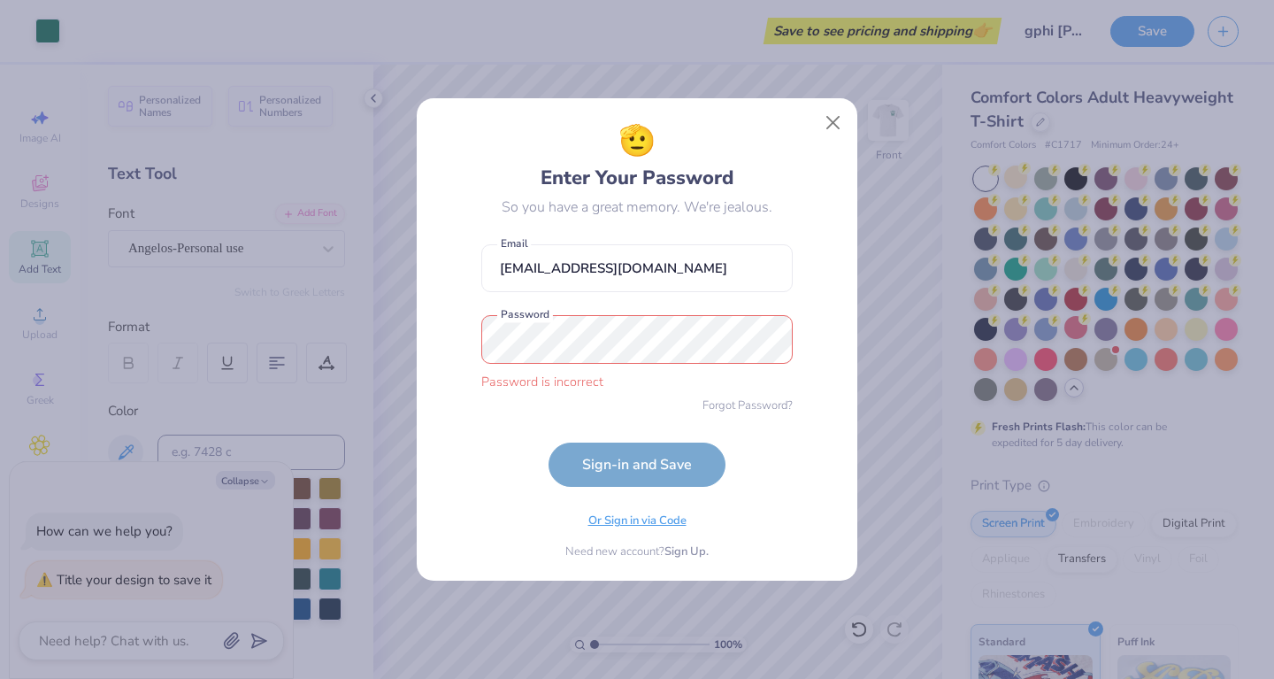
click at [642, 524] on span "Or Sign in via Code" at bounding box center [637, 521] width 98 height 18
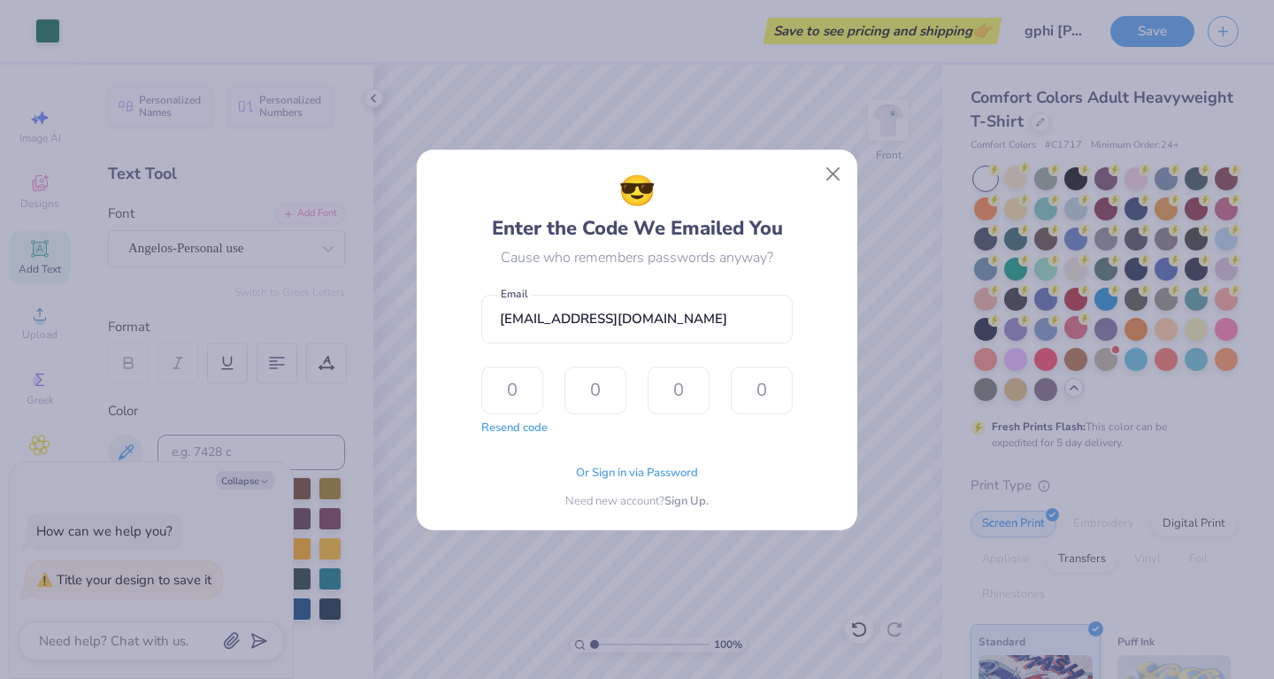
click at [463, 338] on div "😎 Enter the Code We Emailed You Cause who remembers passwords anyway? [EMAIL_AD…" at bounding box center [637, 339] width 401 height 341
click at [541, 427] on button "Resend code" at bounding box center [514, 426] width 66 height 18
click at [525, 382] on input "text" at bounding box center [512, 390] width 62 height 48
type input "5"
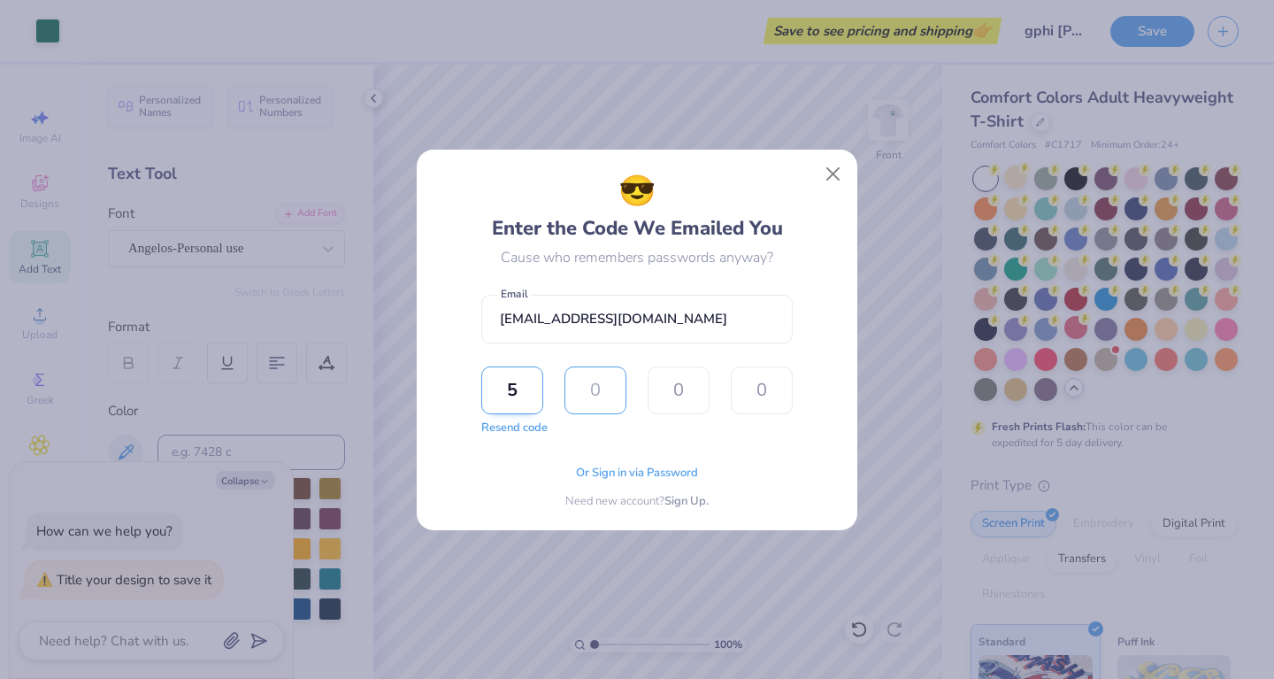
type input "7"
type input "9"
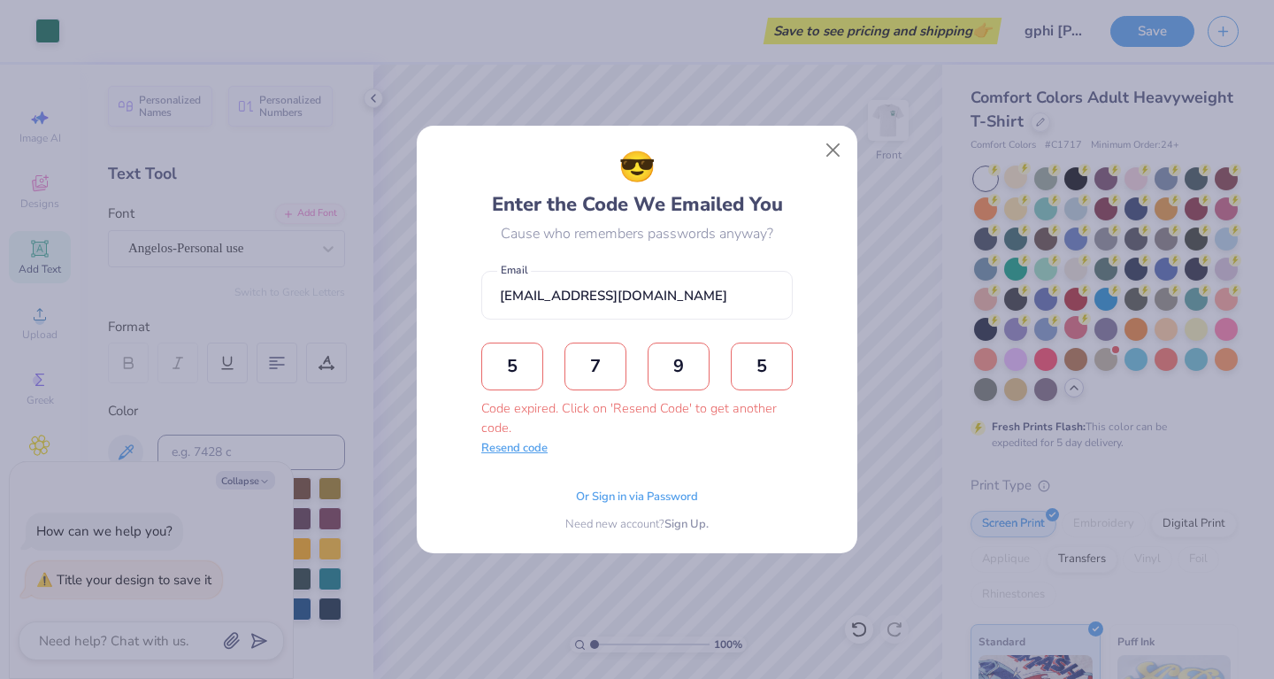
type input "5"
click at [496, 452] on button "Resend code" at bounding box center [514, 449] width 66 height 18
type textarea "x"
click at [525, 362] on input "text" at bounding box center [512, 366] width 62 height 48
type input "3"
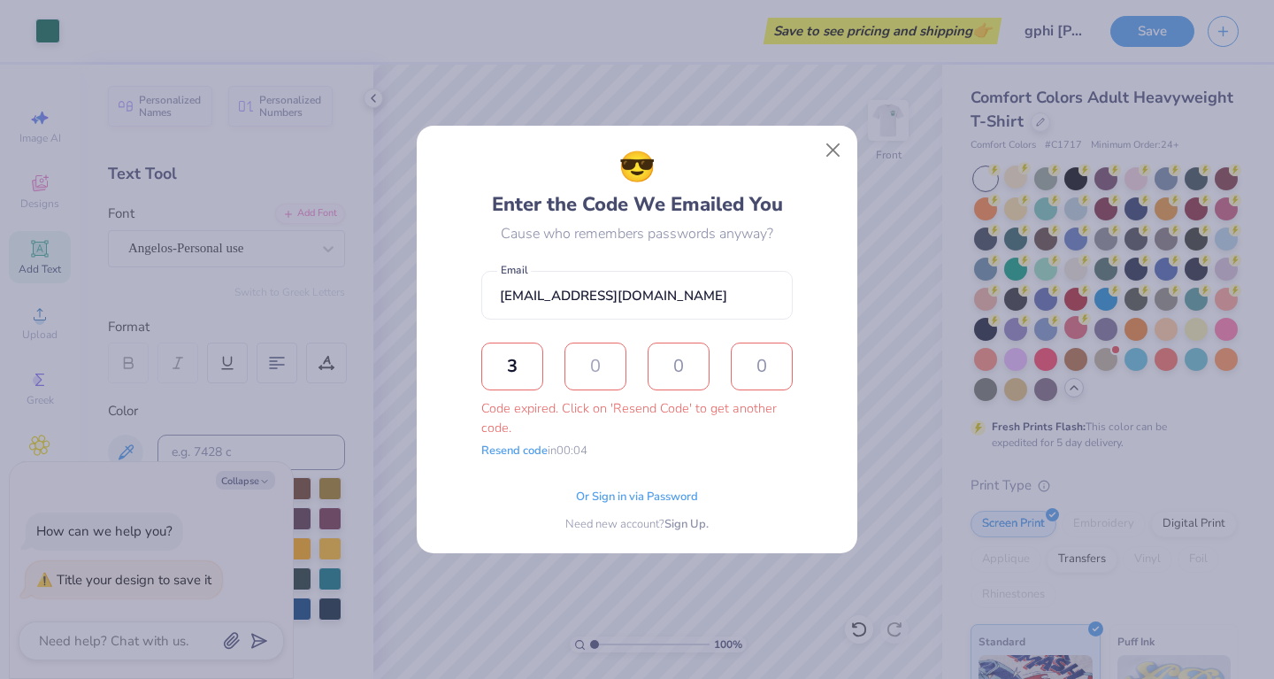
type input "5"
type input "0"
type input "6"
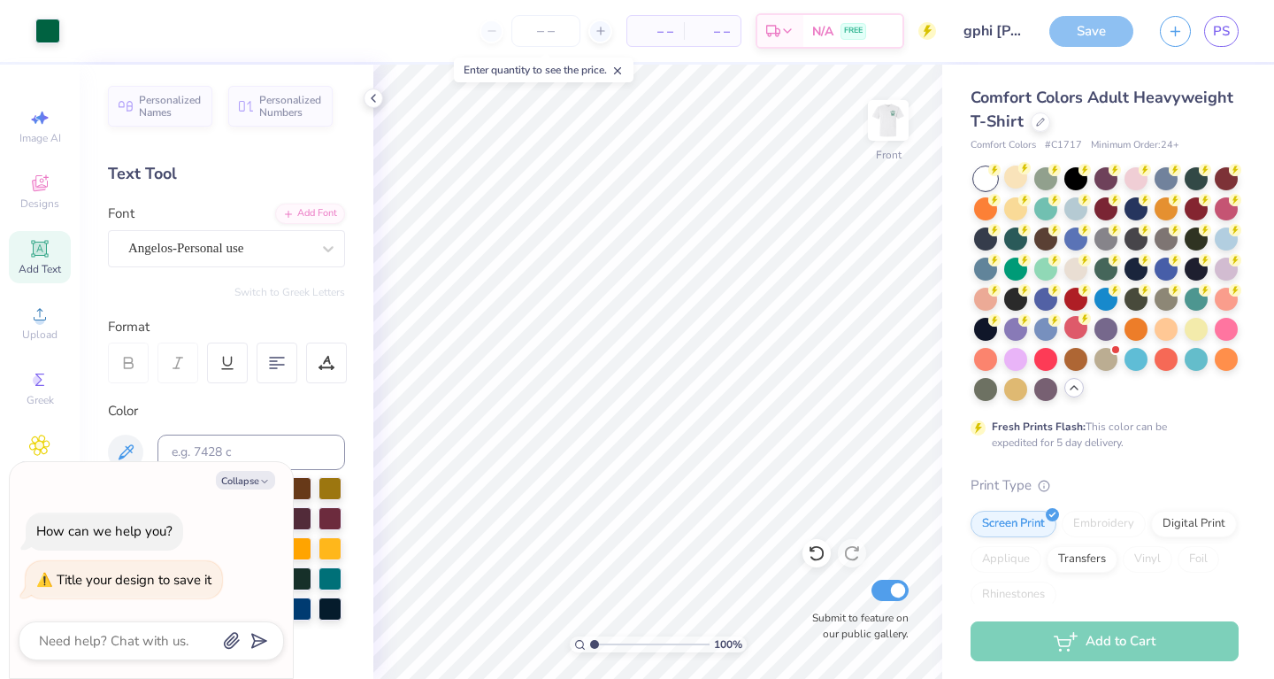
type textarea "x"
click at [548, 25] on input "number" at bounding box center [545, 31] width 69 height 32
type input "300"
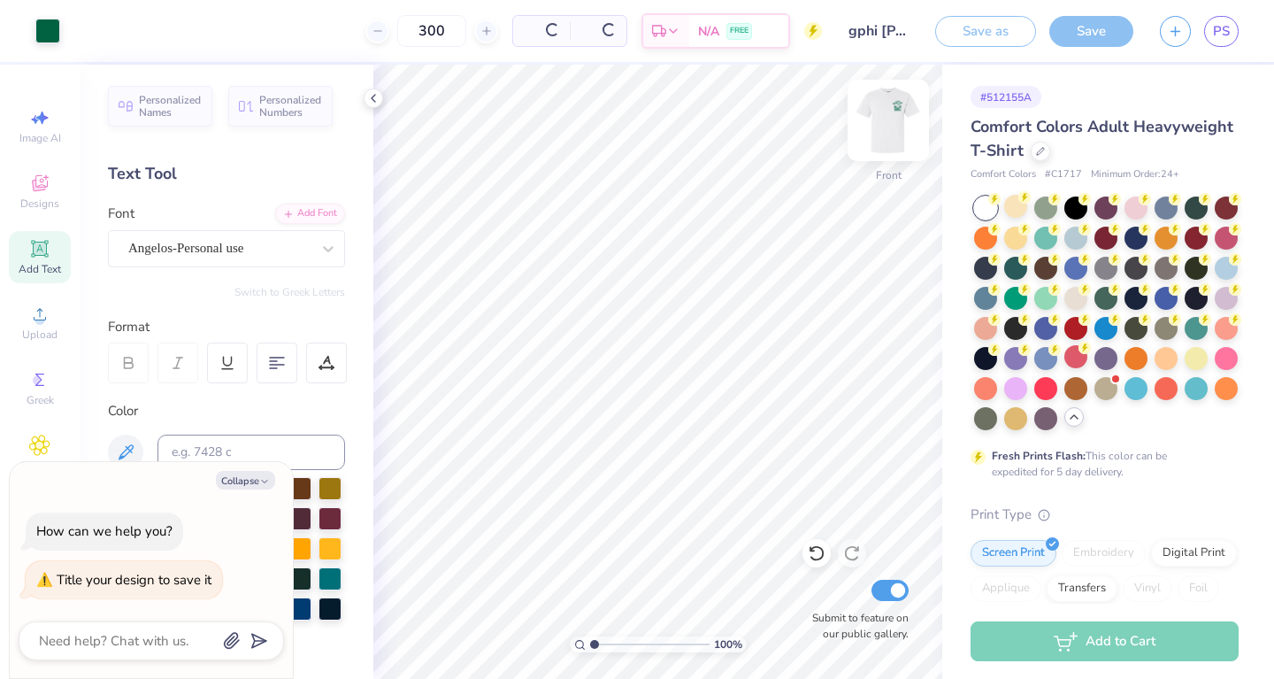
click at [890, 116] on img at bounding box center [888, 120] width 71 height 71
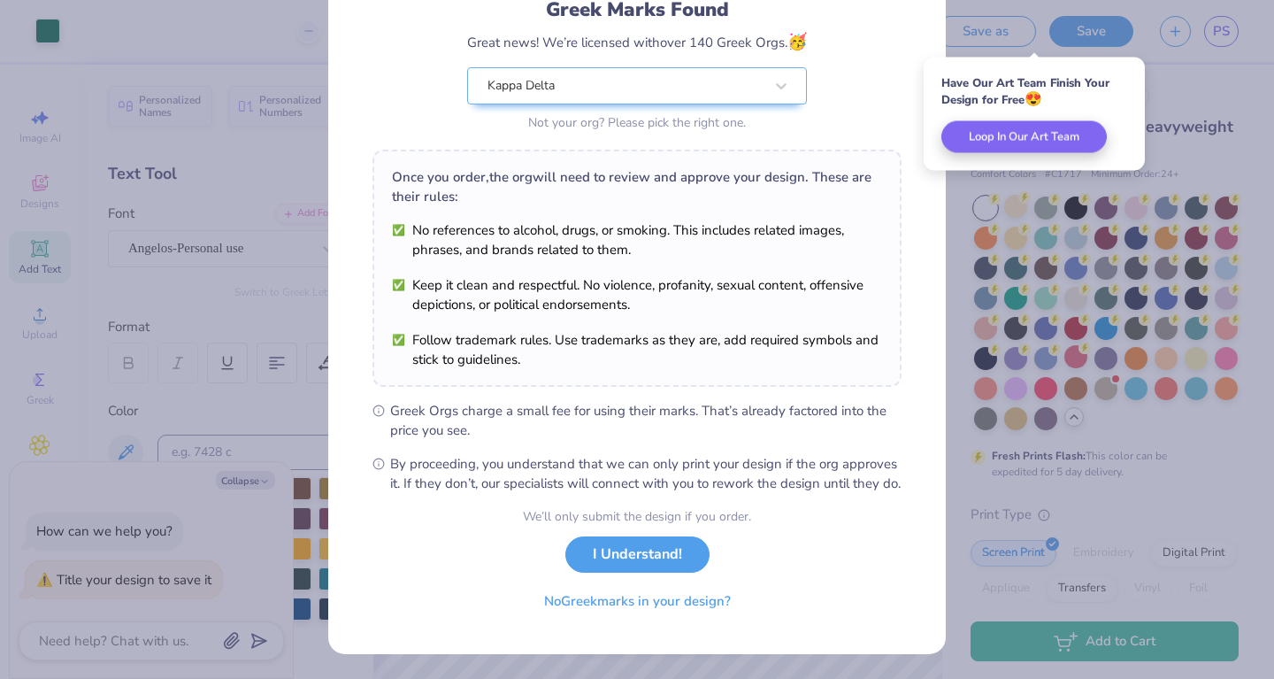
scroll to position [150, 0]
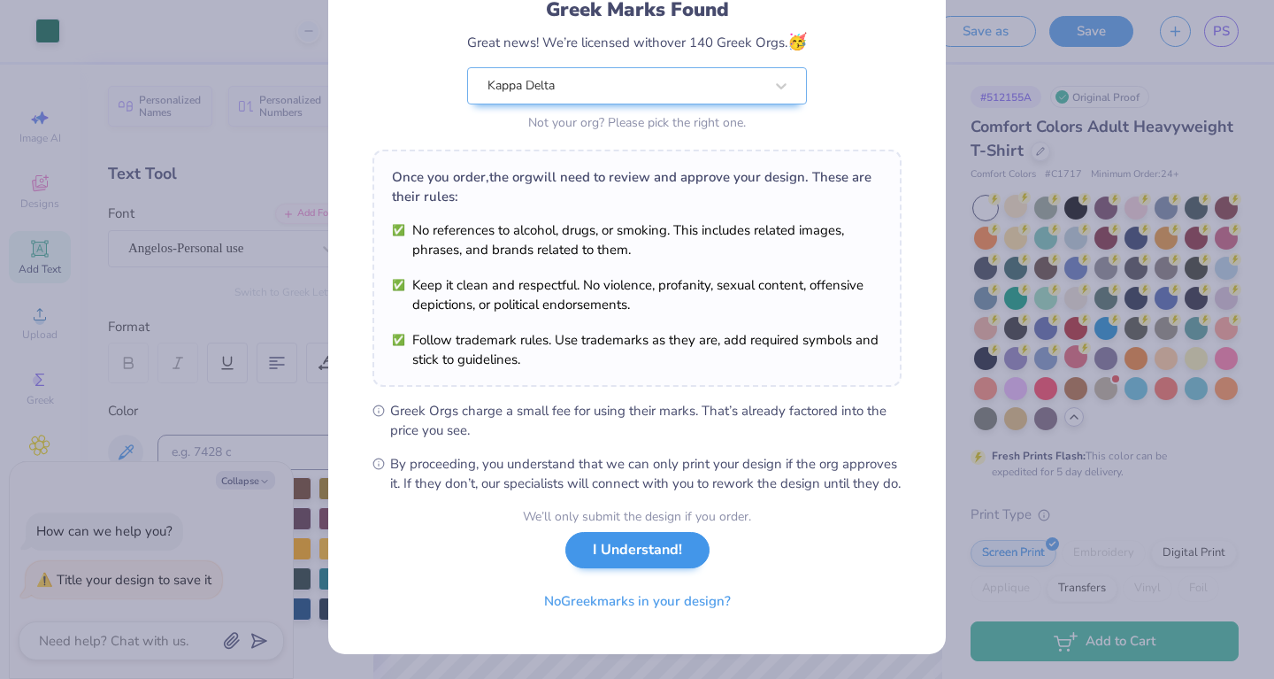
click at [618, 559] on button "I Understand!" at bounding box center [637, 550] width 144 height 36
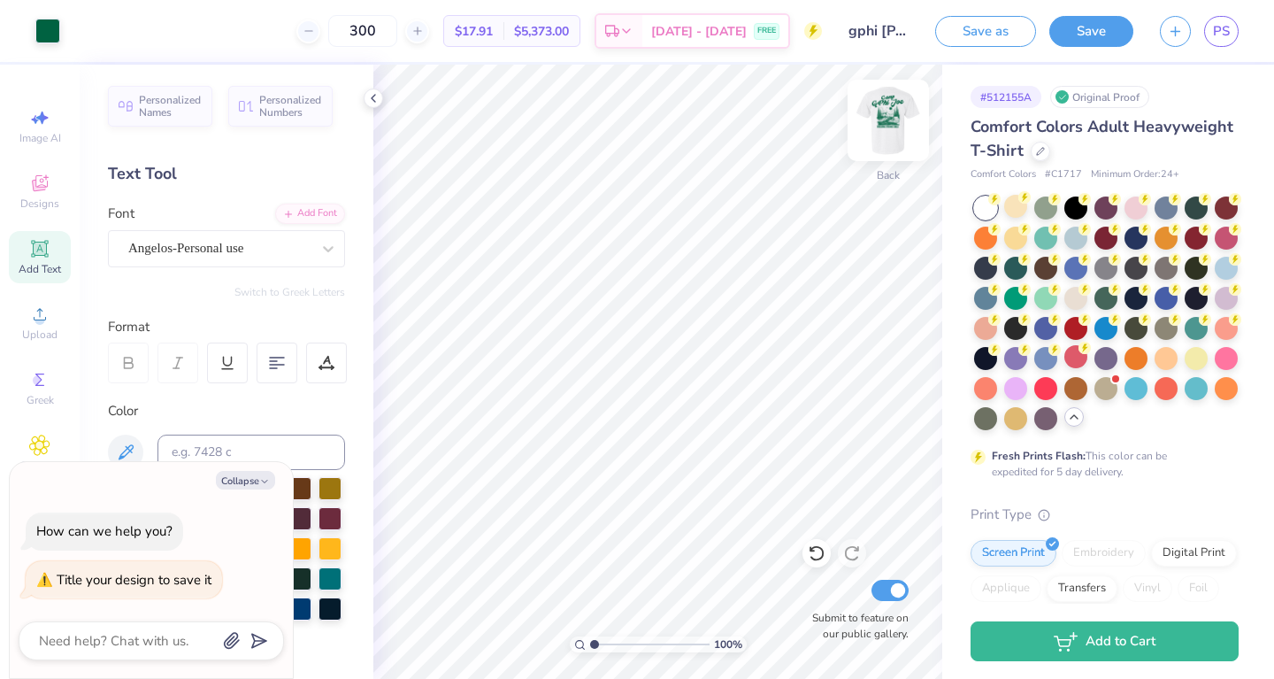
click at [891, 116] on img at bounding box center [888, 120] width 71 height 71
click at [1094, 35] on button "Save" at bounding box center [1091, 28] width 84 height 31
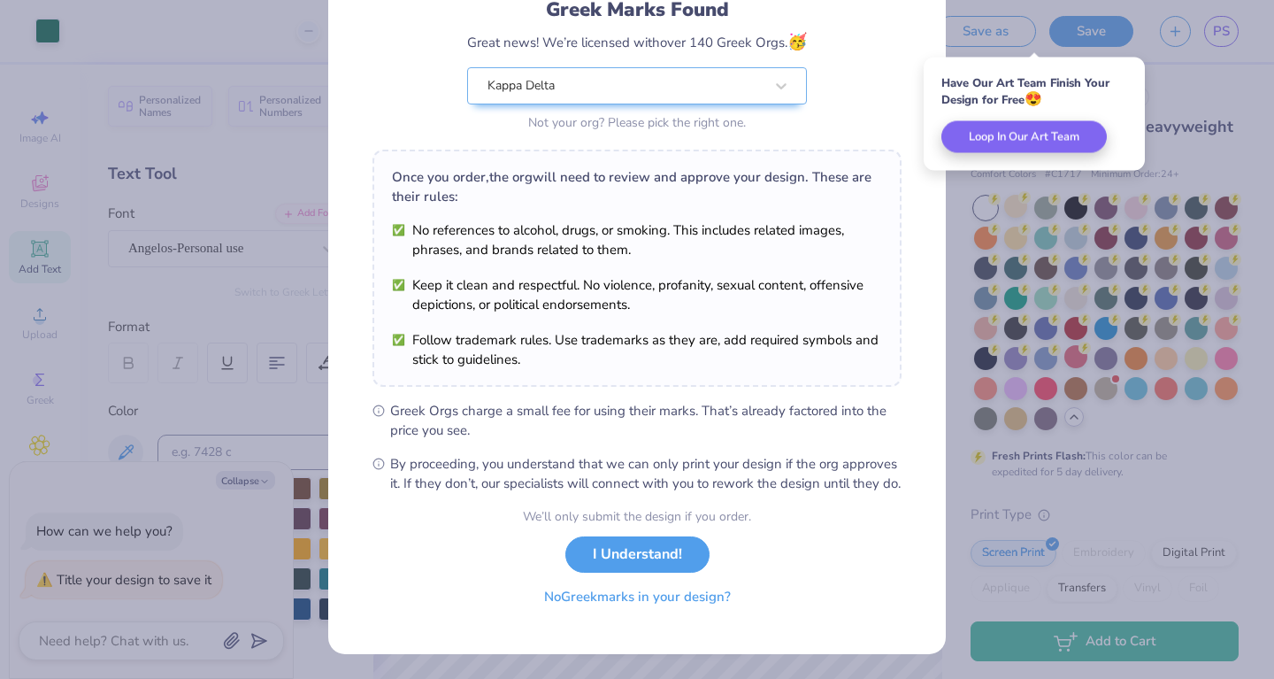
scroll to position [150, 0]
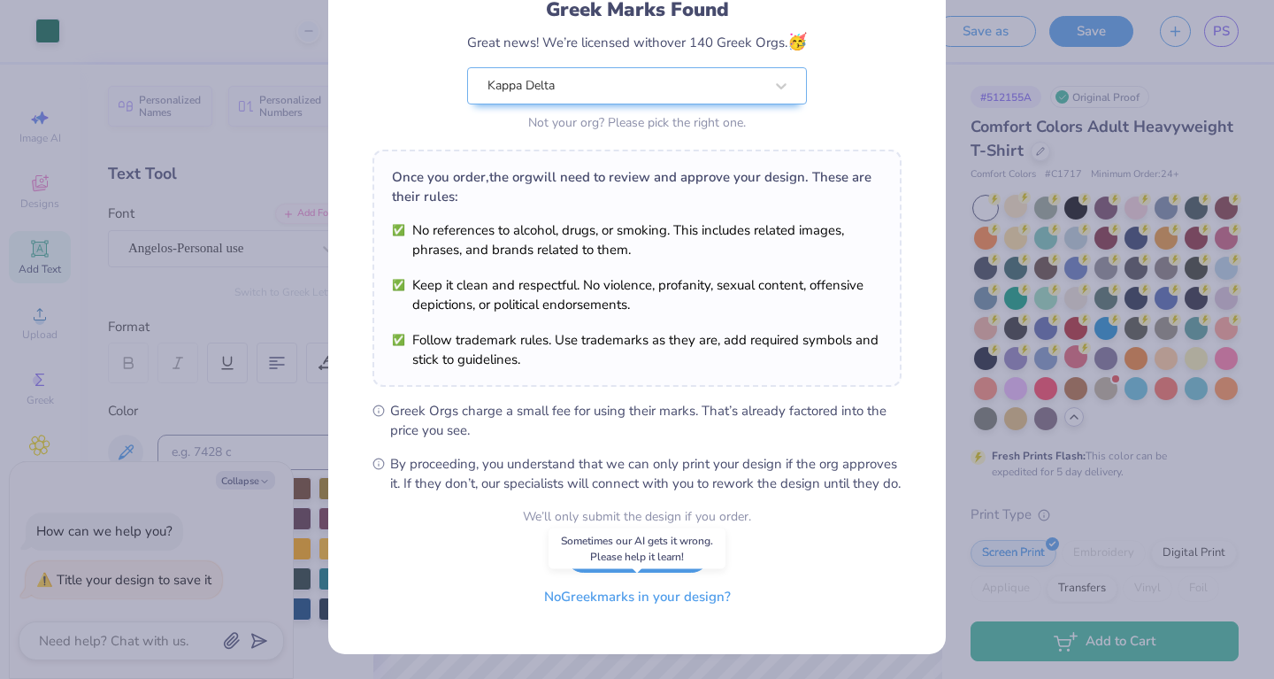
click at [620, 600] on button "No Greek marks in your design?" at bounding box center [637, 597] width 217 height 36
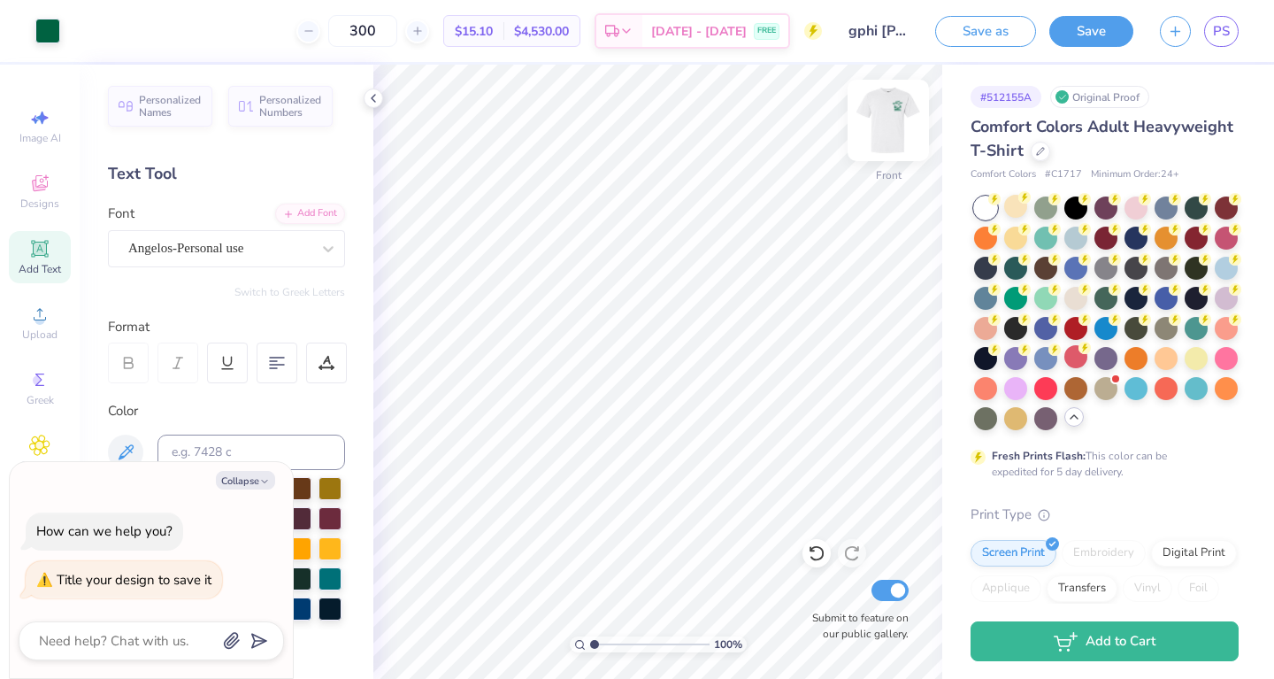
click at [900, 122] on img at bounding box center [888, 120] width 71 height 71
click at [888, 133] on img at bounding box center [888, 120] width 35 height 35
click at [886, 133] on img at bounding box center [888, 120] width 71 height 71
click at [1099, 32] on button "Save" at bounding box center [1091, 28] width 84 height 31
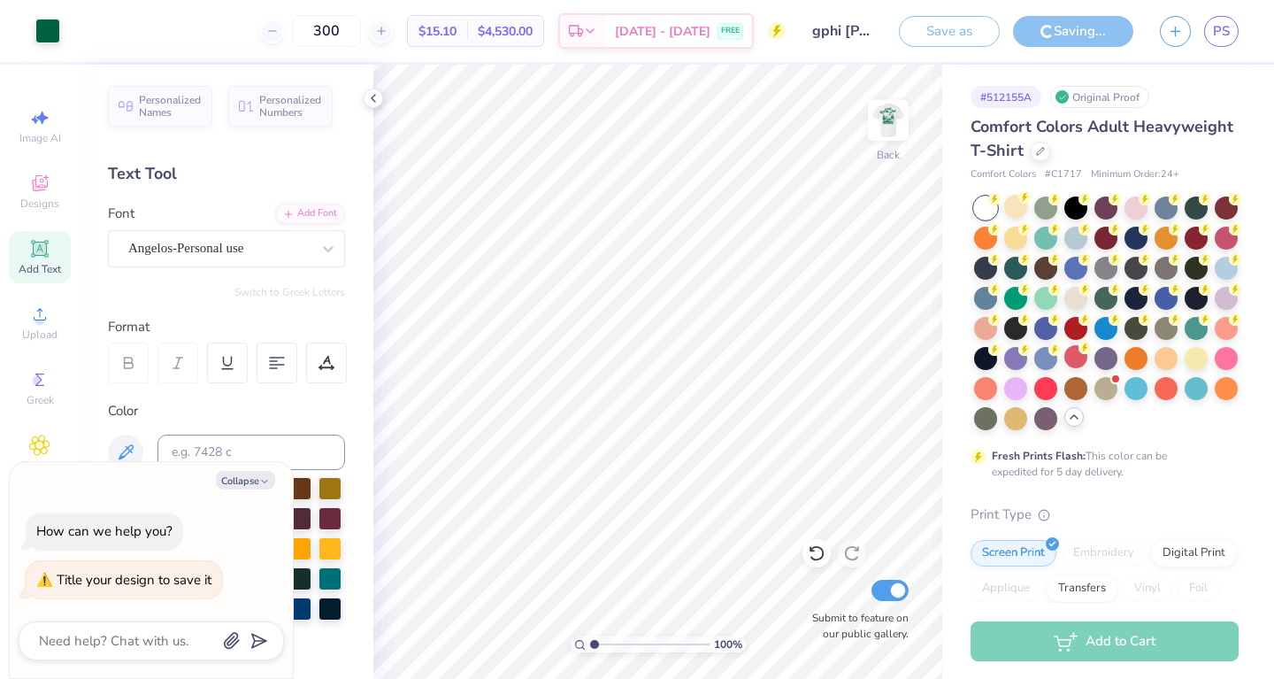
type textarea "x"
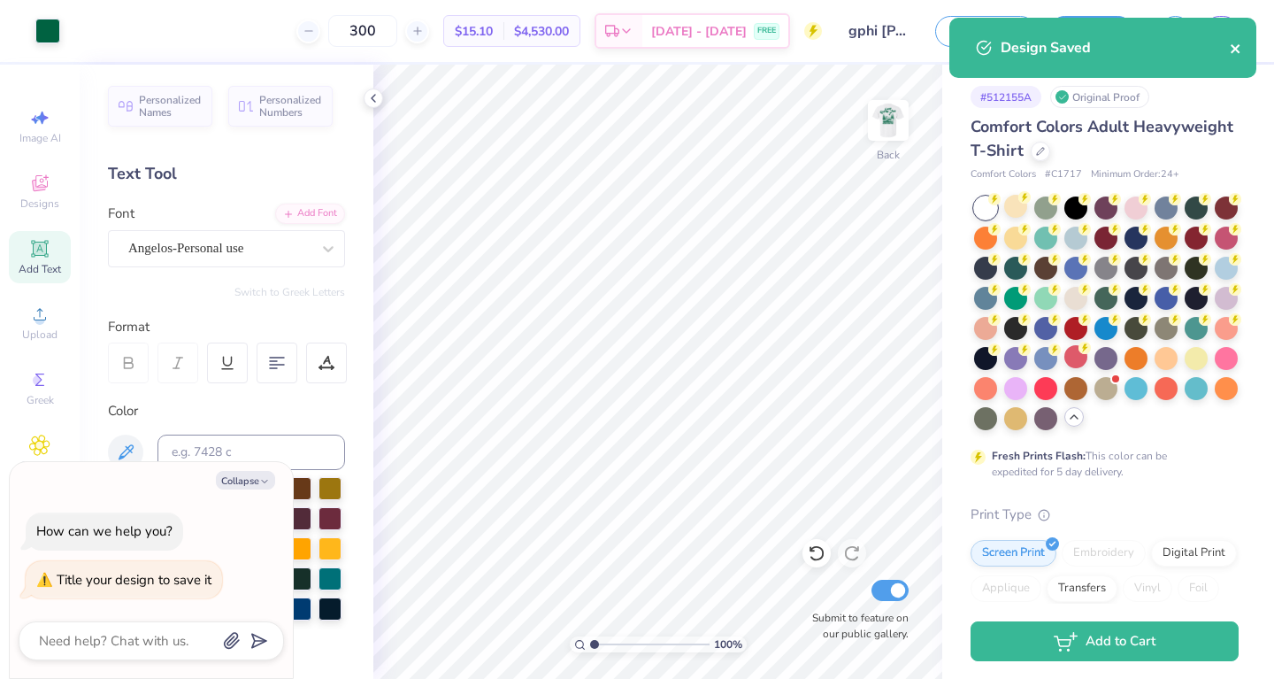
click at [1236, 48] on icon "close" at bounding box center [1235, 48] width 9 height 9
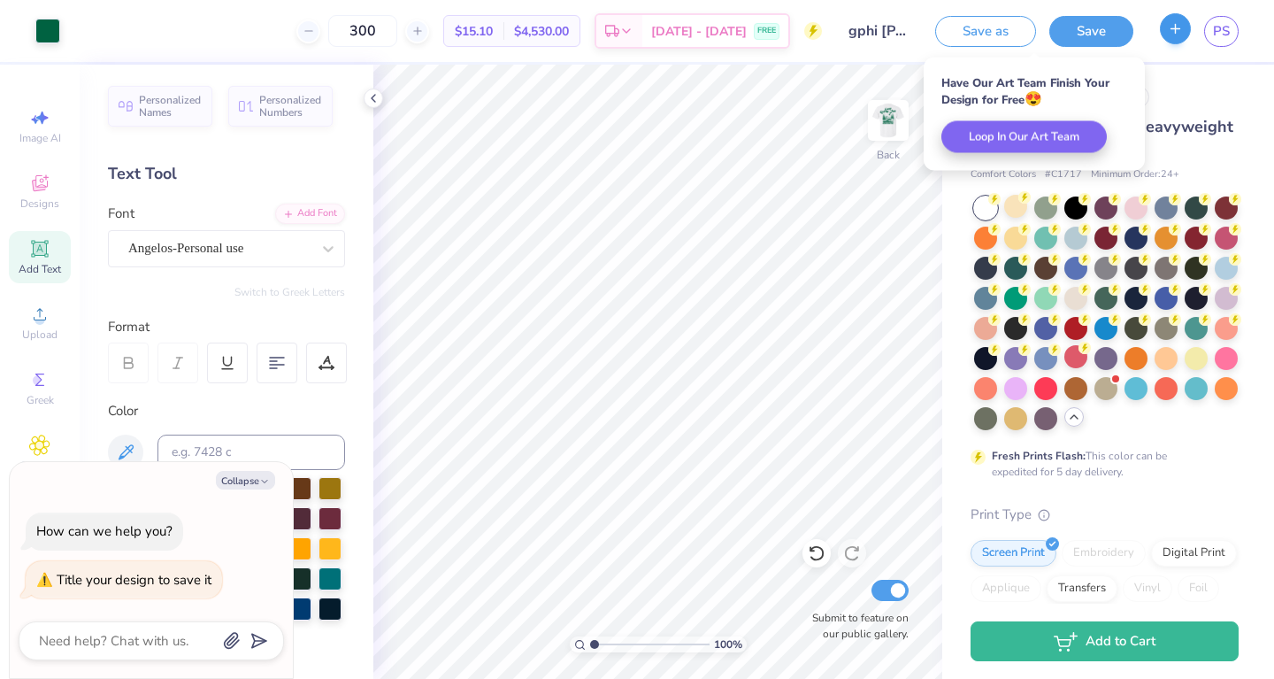
click at [1178, 29] on icon "button" at bounding box center [1175, 28] width 15 height 15
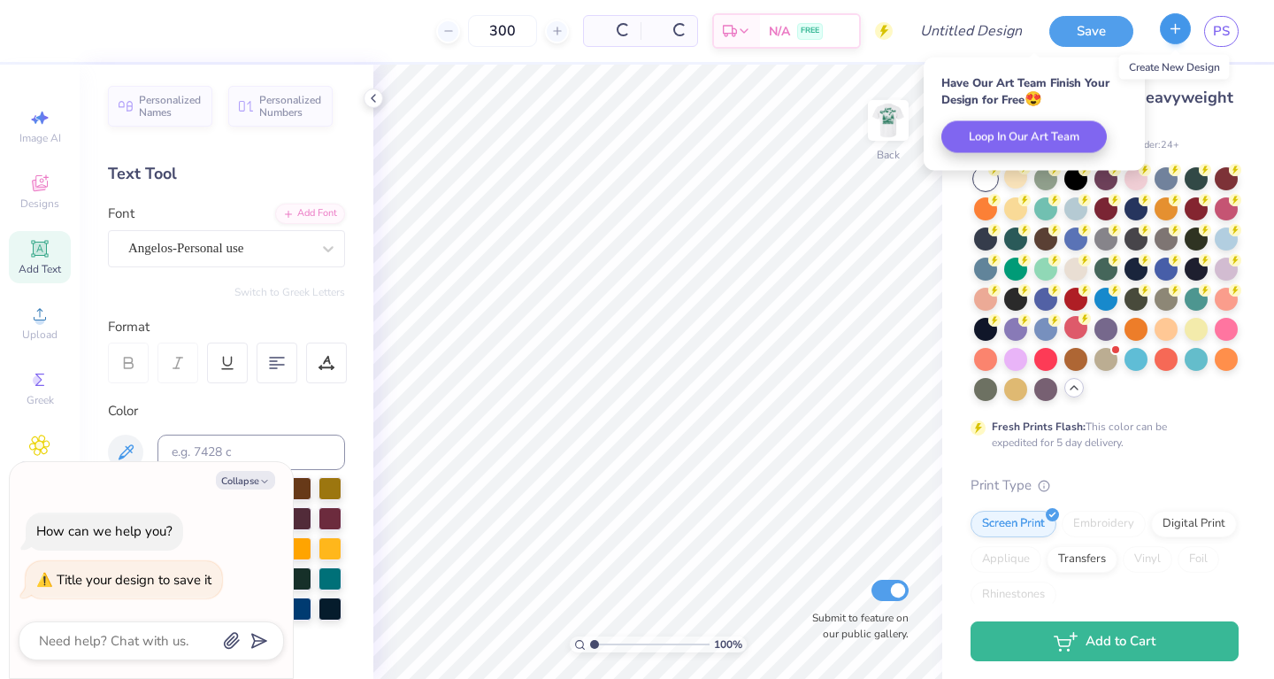
type textarea "x"
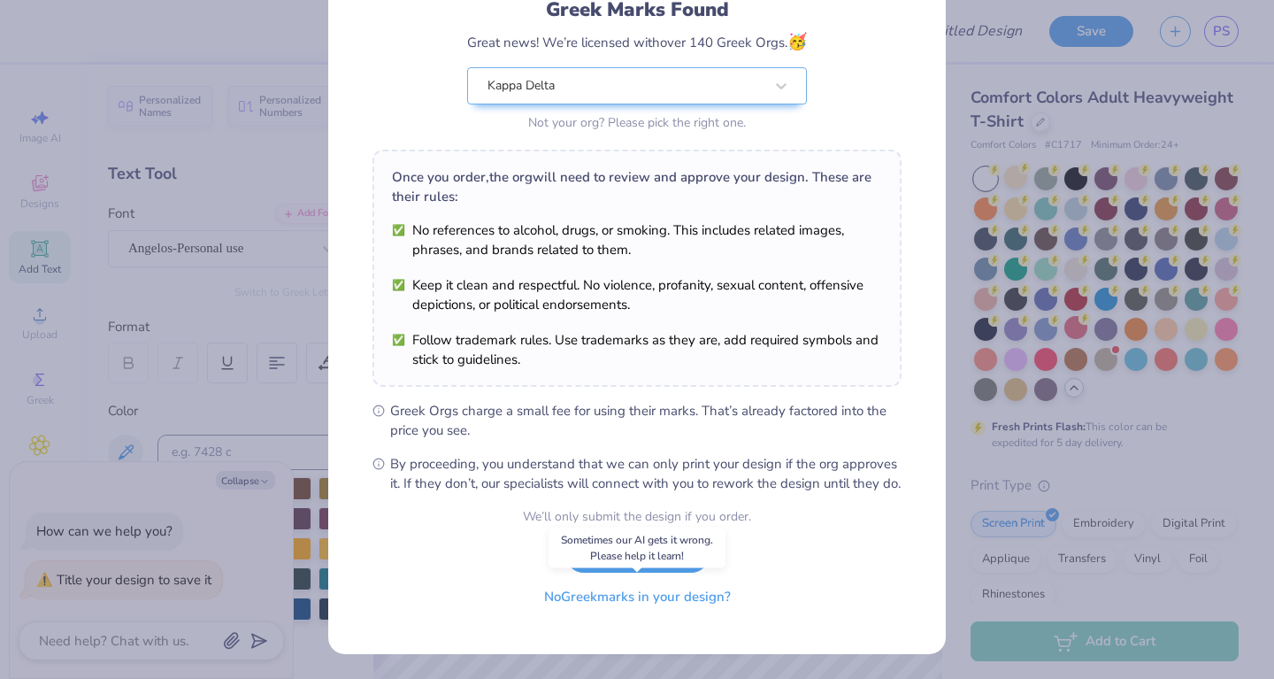
scroll to position [150, 0]
click at [605, 597] on button "No Greek marks in your design?" at bounding box center [637, 597] width 217 height 36
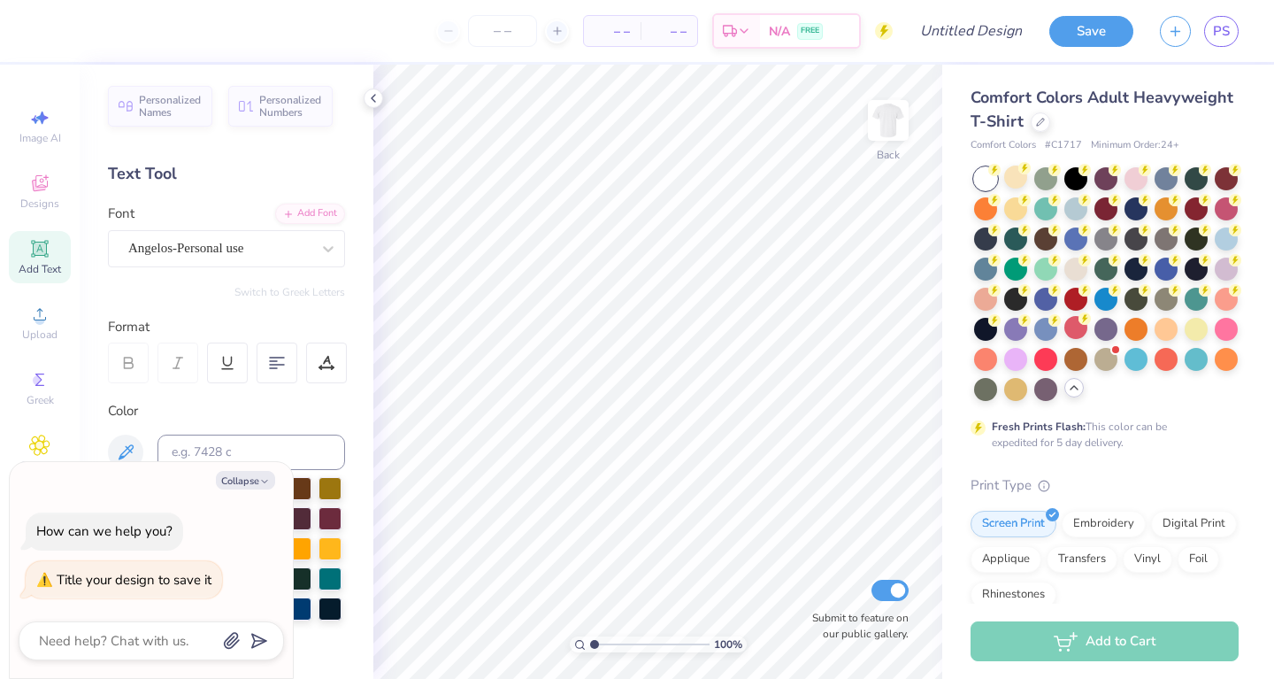
scroll to position [0, 0]
click at [39, 182] on icon at bounding box center [39, 183] width 21 height 21
type textarea "x"
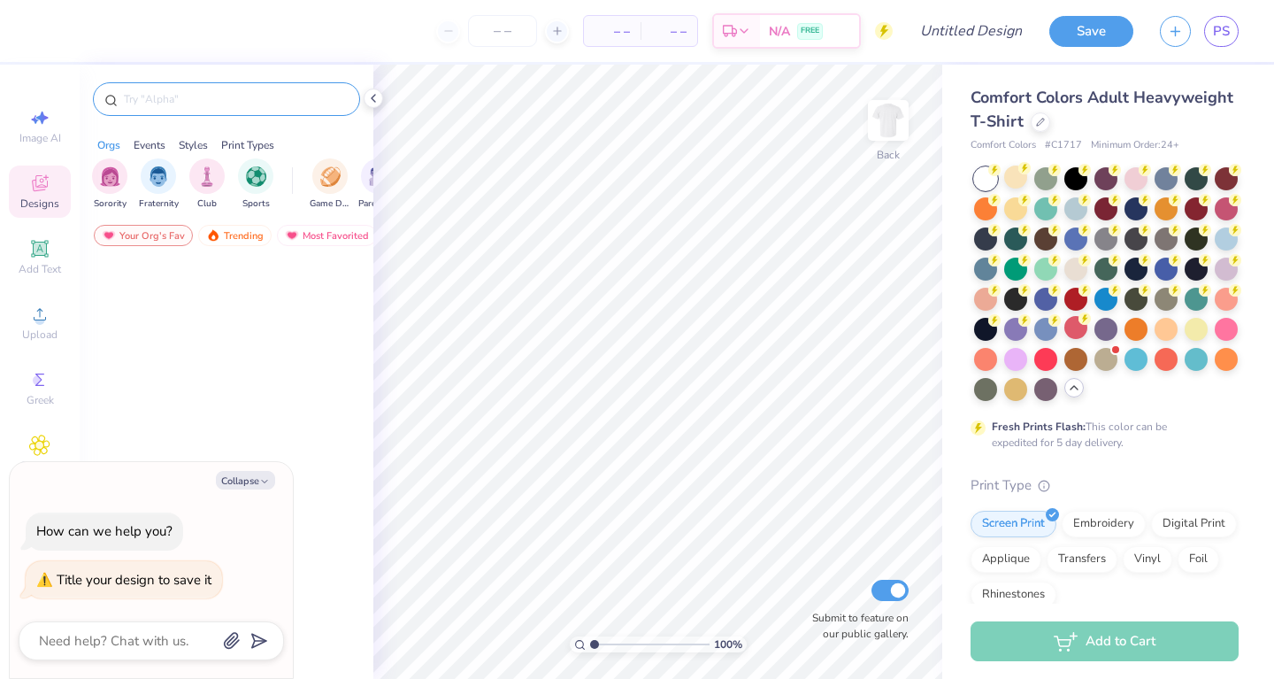
click at [213, 97] on input "text" at bounding box center [235, 99] width 226 height 18
type input "c"
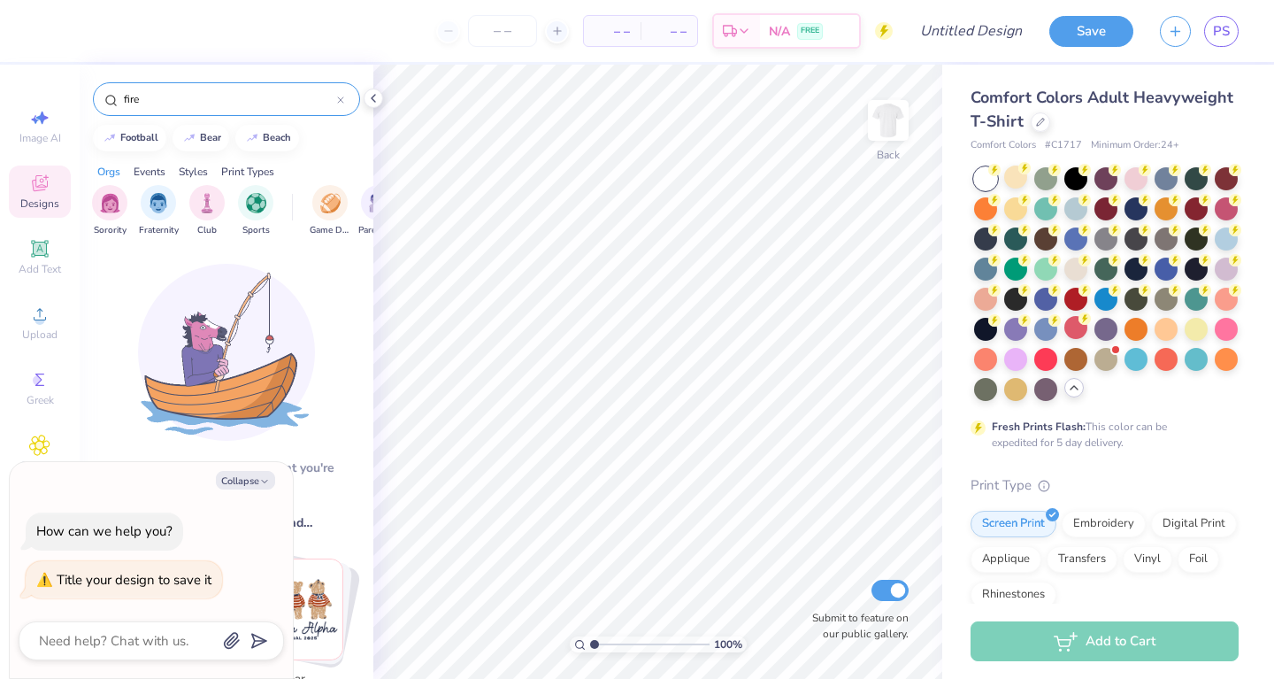
type input "fire"
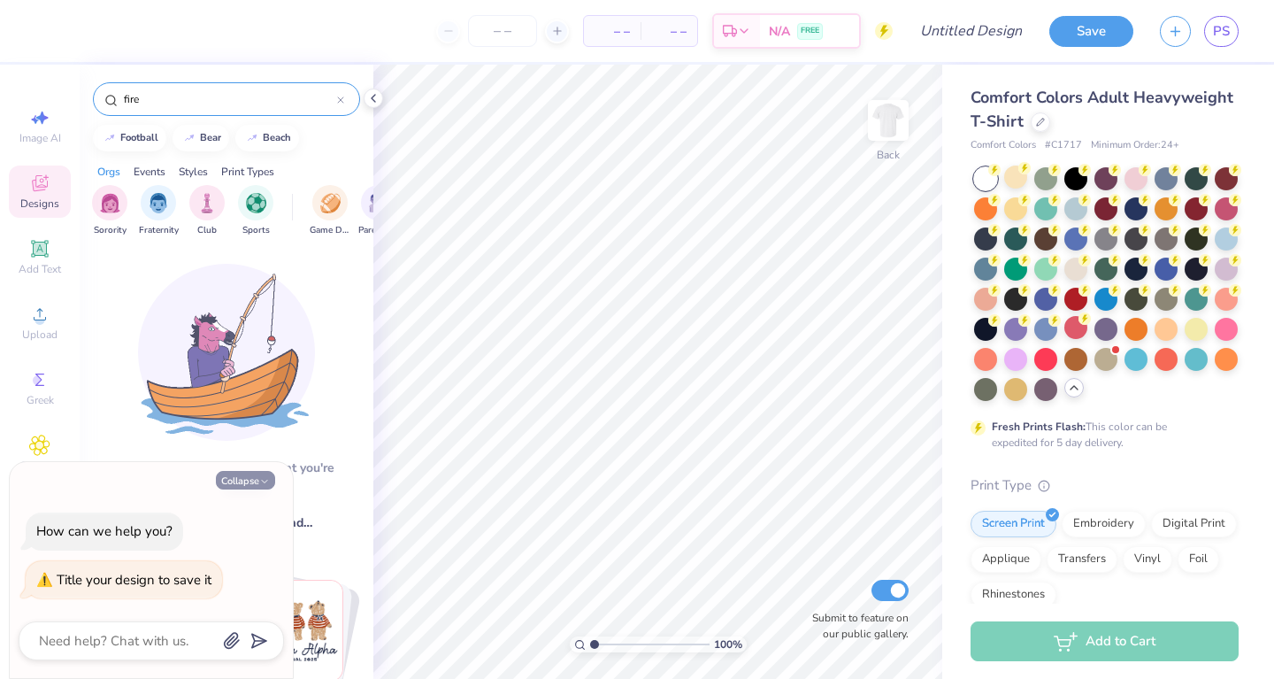
click at [257, 484] on button "Collapse" at bounding box center [245, 480] width 59 height 19
type textarea "x"
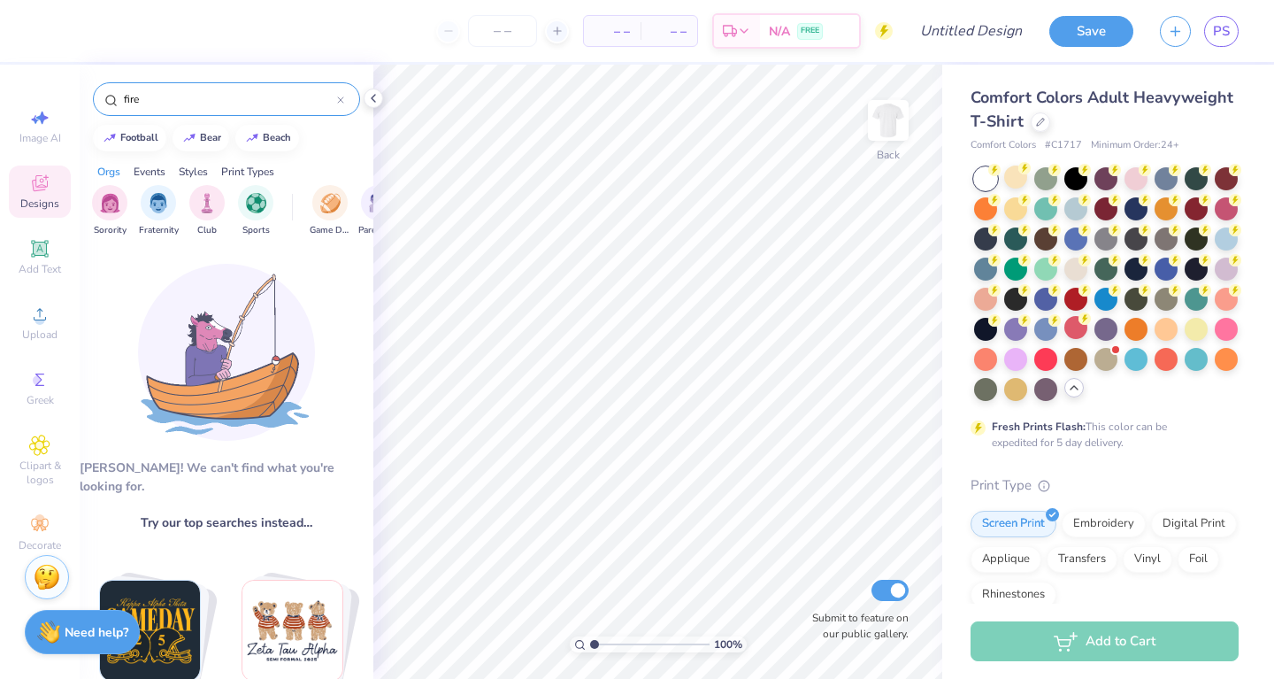
click at [194, 96] on input "fire" at bounding box center [229, 99] width 215 height 18
type input "f"
type input "c"
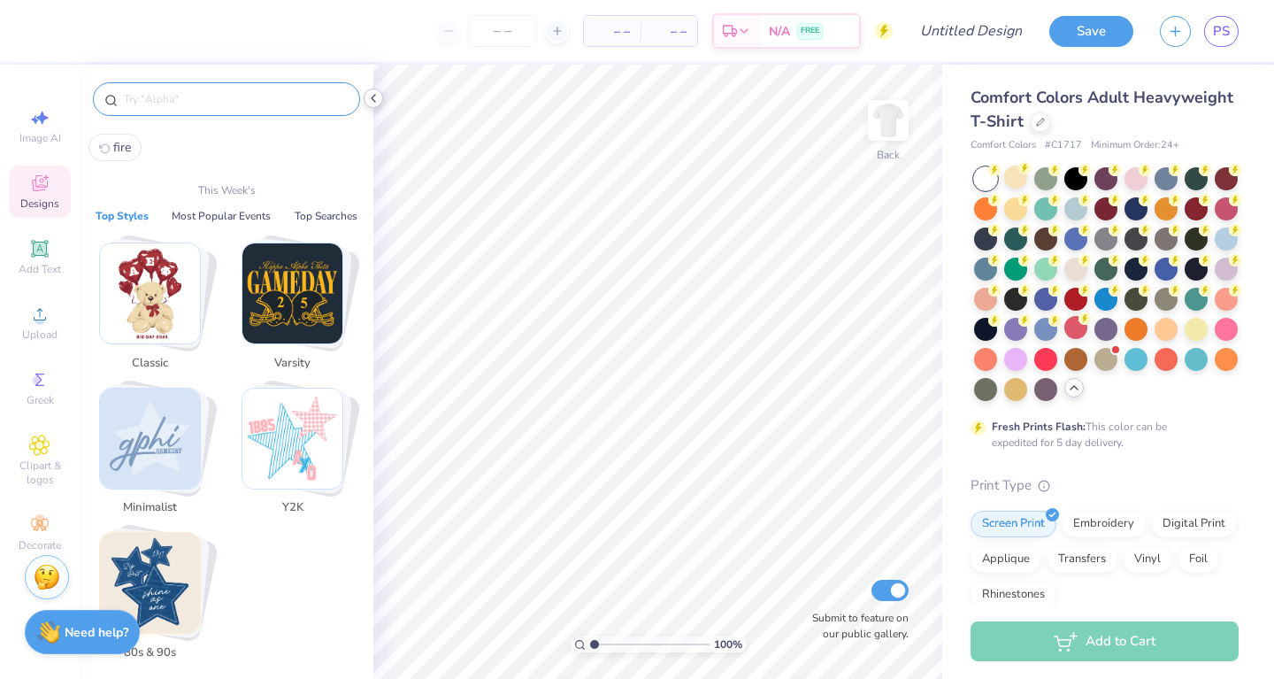
click at [368, 106] on div at bounding box center [373, 97] width 19 height 19
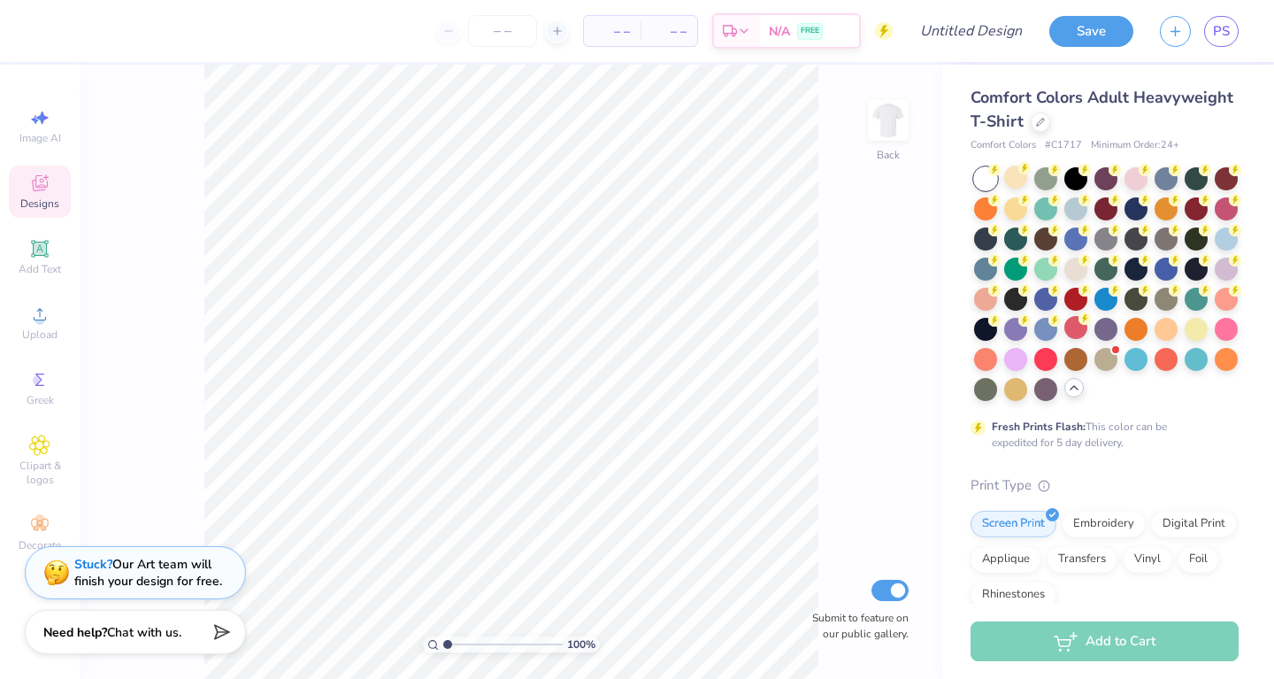
click at [43, 182] on icon at bounding box center [39, 183] width 21 height 21
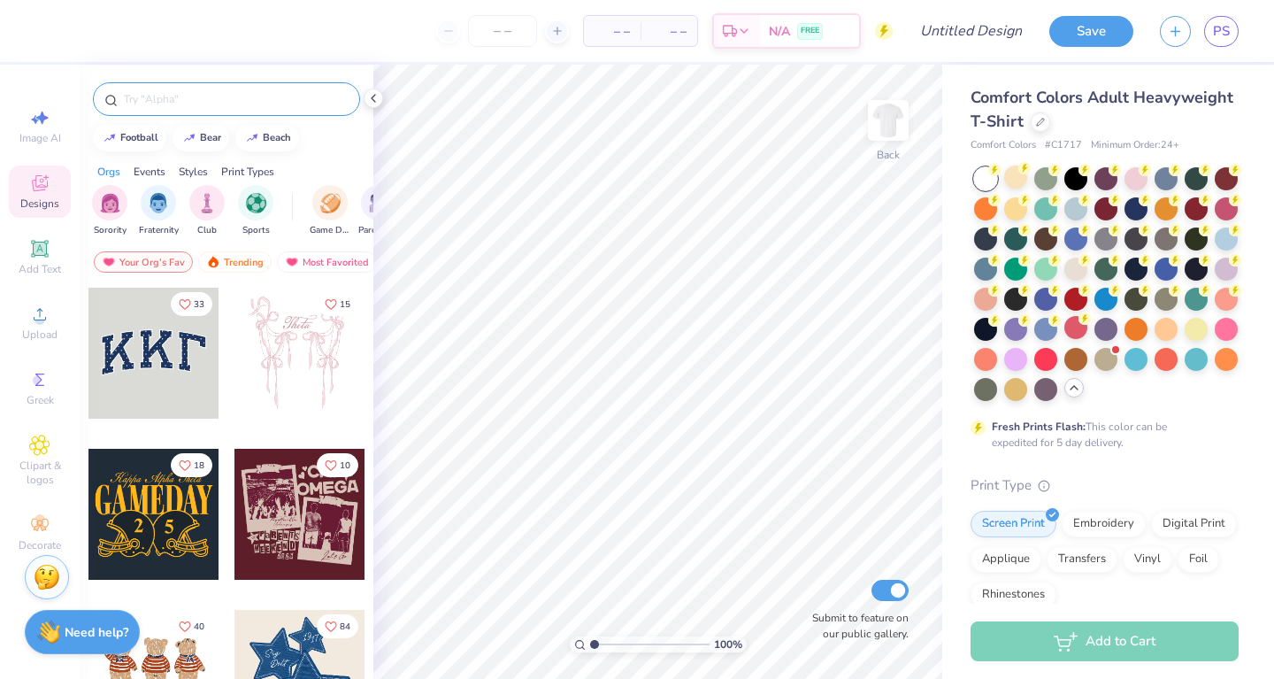
click at [173, 103] on input "text" at bounding box center [235, 99] width 226 height 18
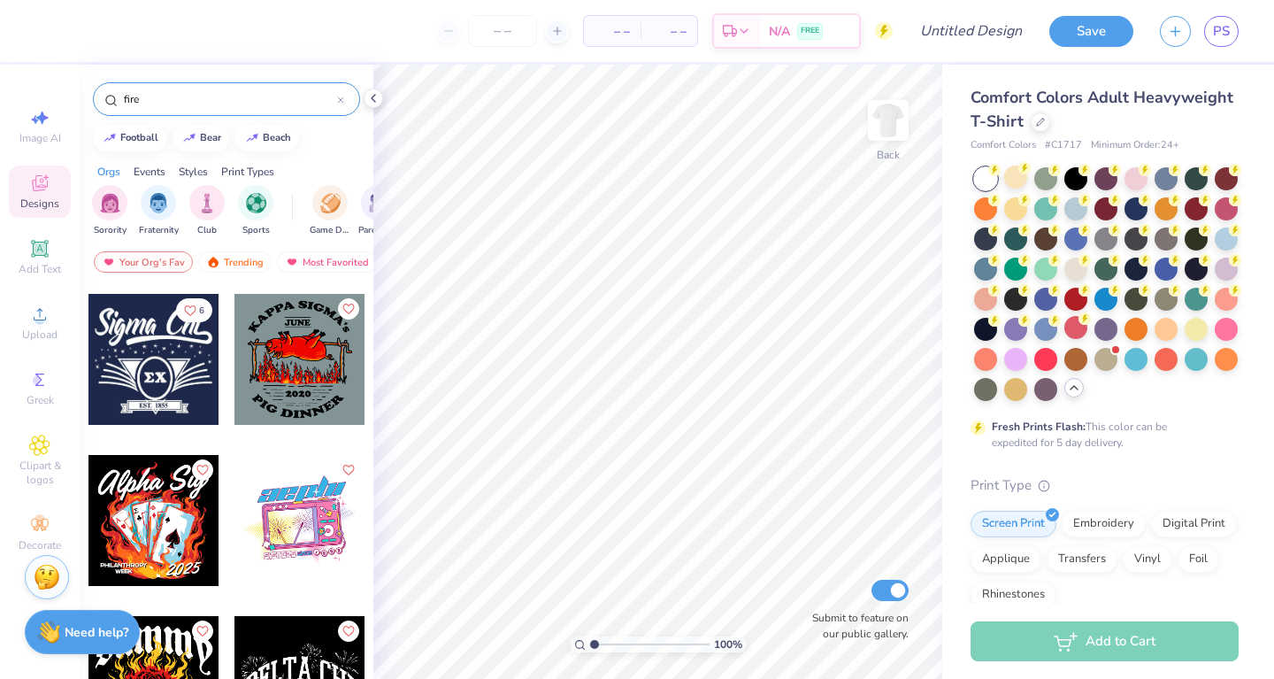
scroll to position [1124, 0]
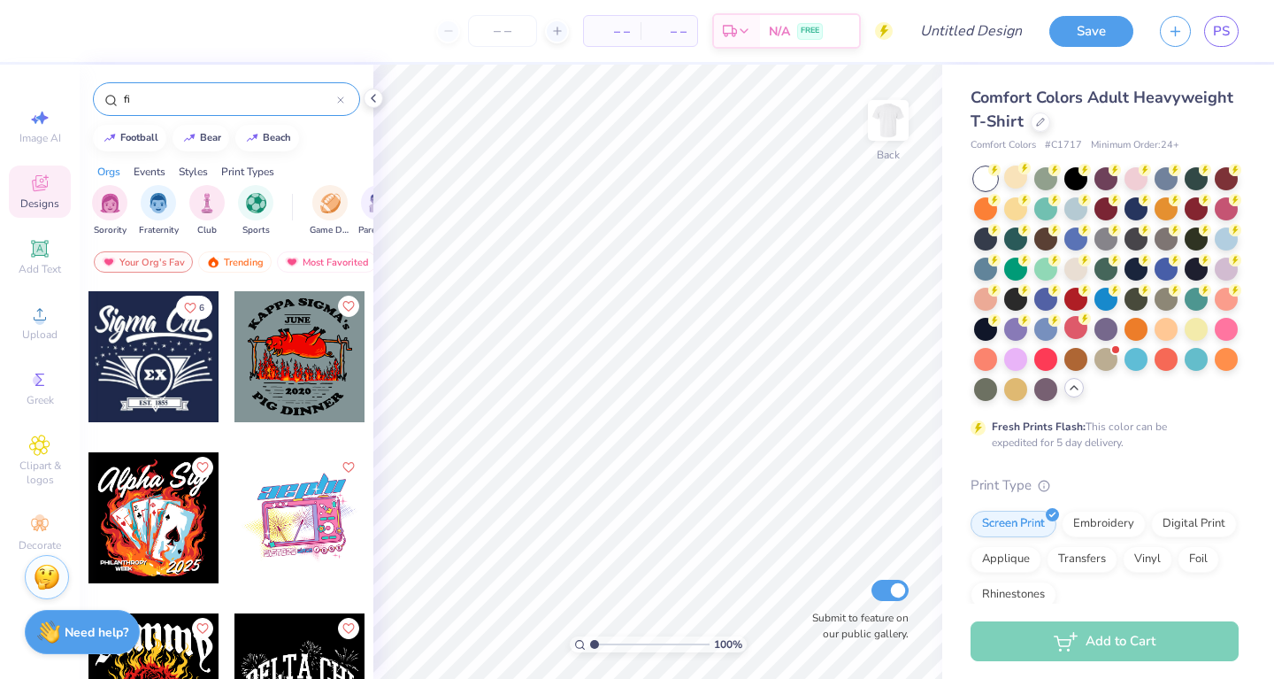
type input "f"
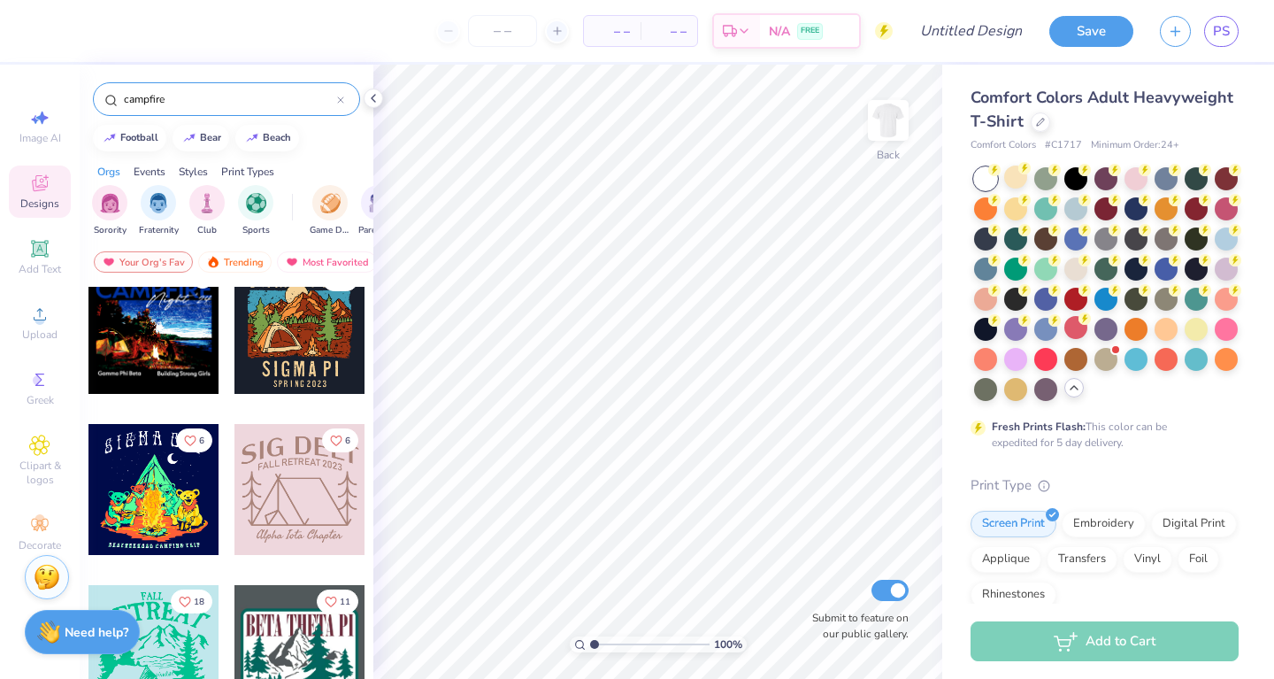
scroll to position [991, 0]
type input "campfire"
click at [299, 633] on div at bounding box center [299, 650] width 131 height 131
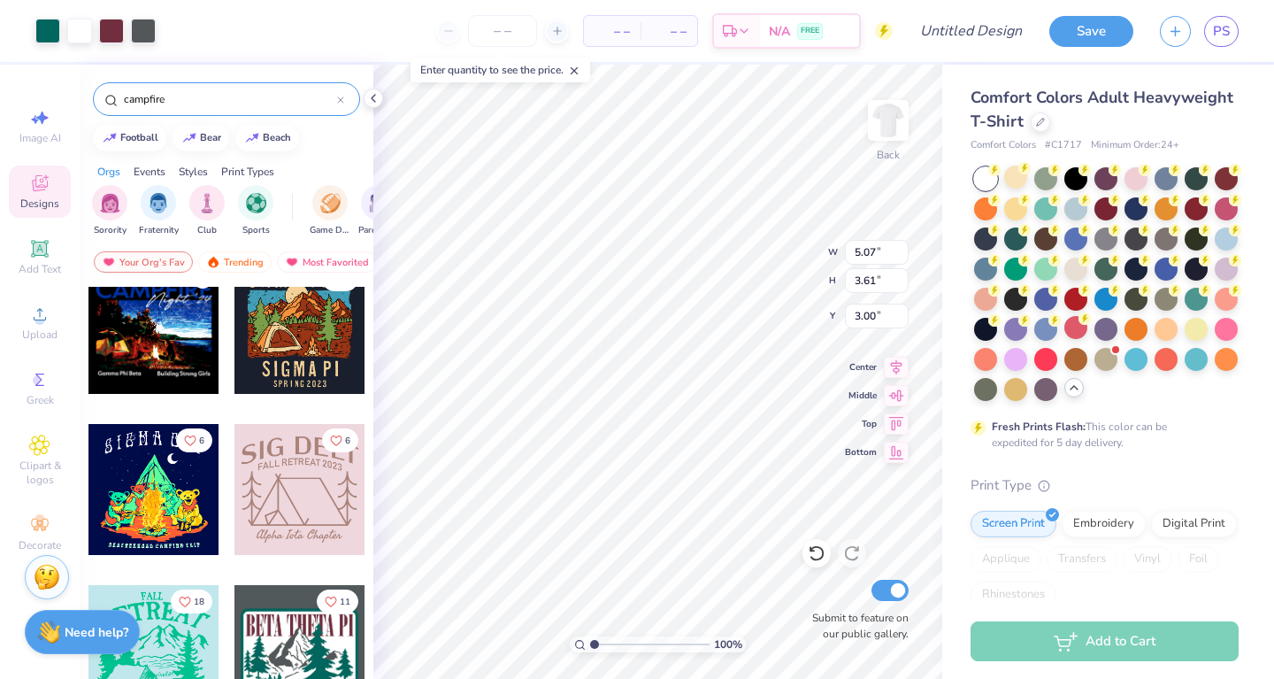
type input "4.54"
type input "3.23"
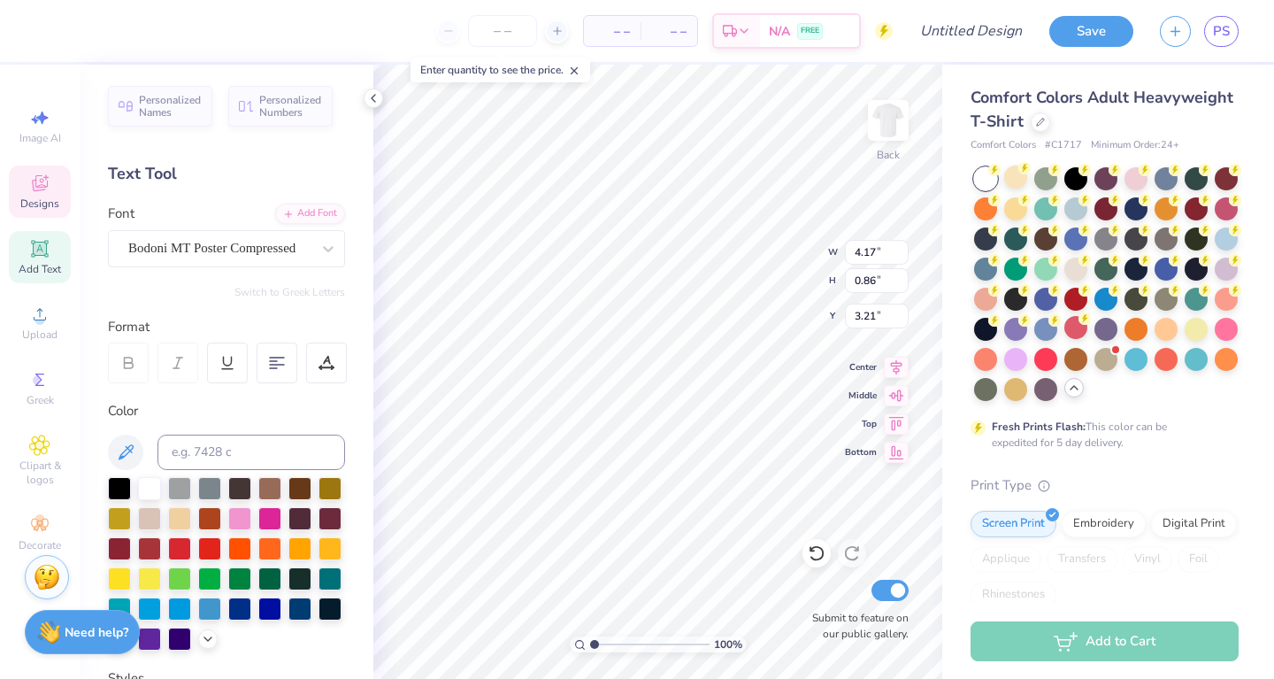
scroll to position [0, 0]
type textarea "B"
type textarea "CAMP GPHI [PERSON_NAME]"
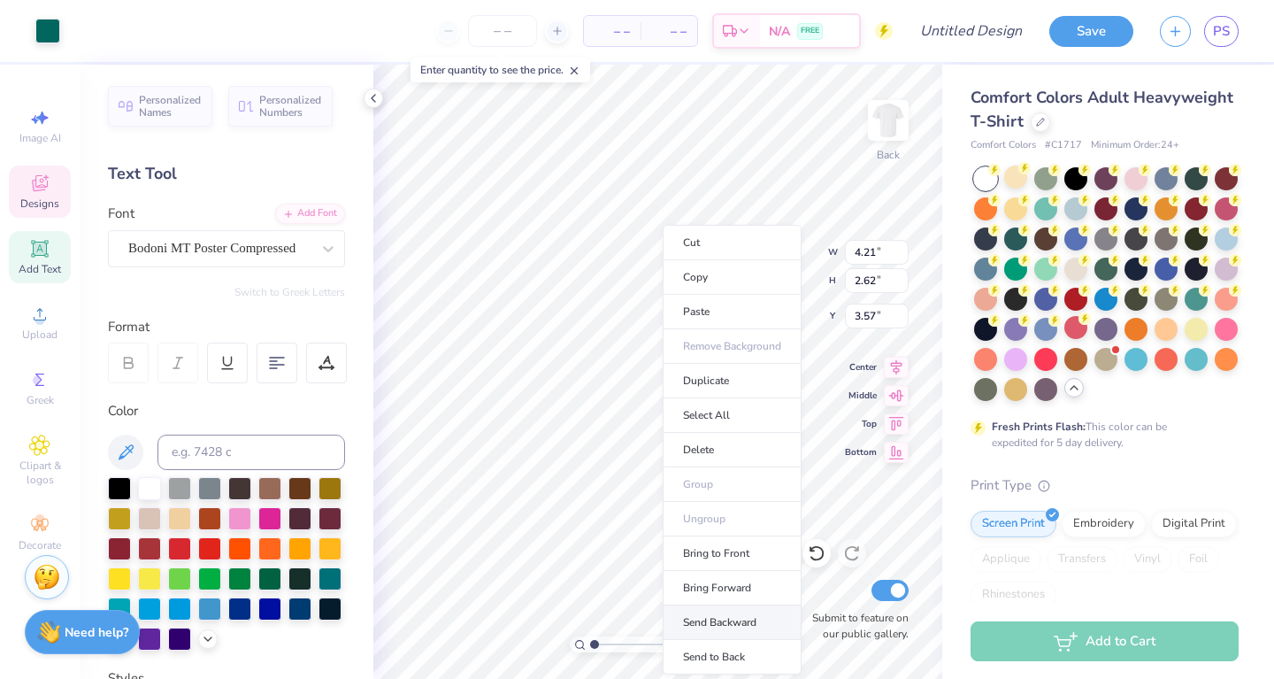
click at [715, 615] on li "Send Backward" at bounding box center [732, 622] width 139 height 35
click at [709, 623] on li "Send Backward" at bounding box center [725, 622] width 139 height 35
click at [710, 655] on li "Send to Back" at bounding box center [730, 657] width 139 height 35
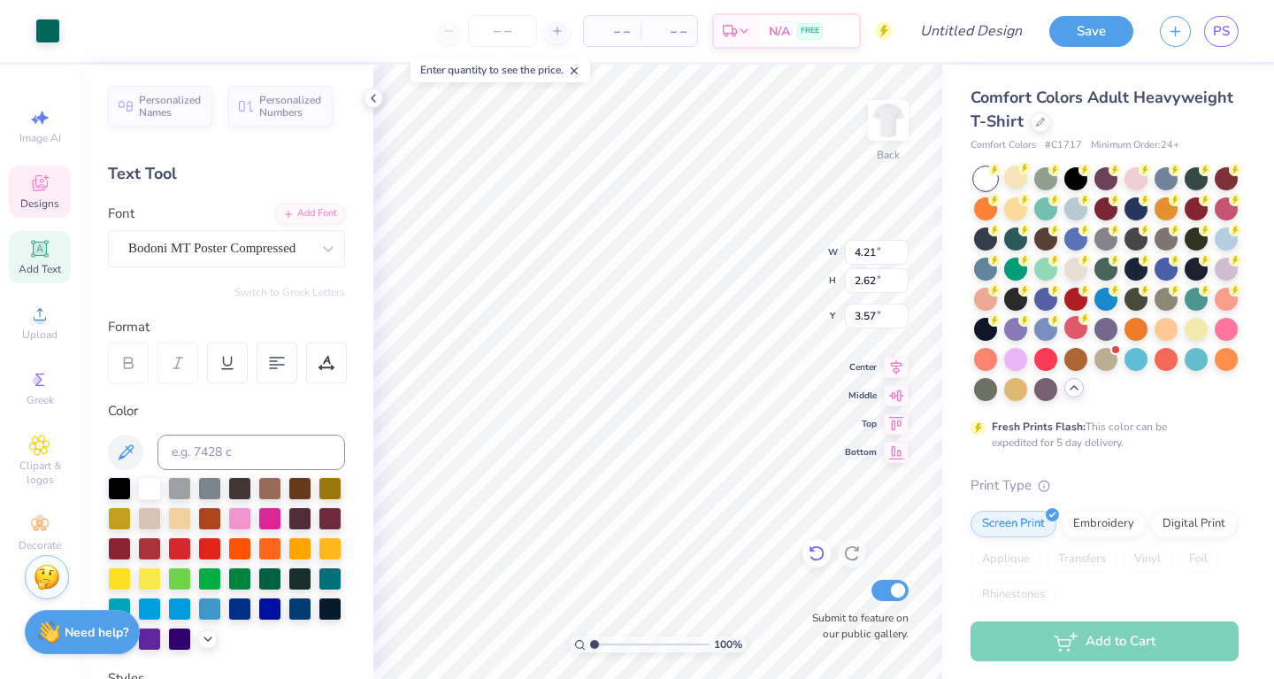
click at [818, 555] on icon at bounding box center [817, 553] width 18 height 18
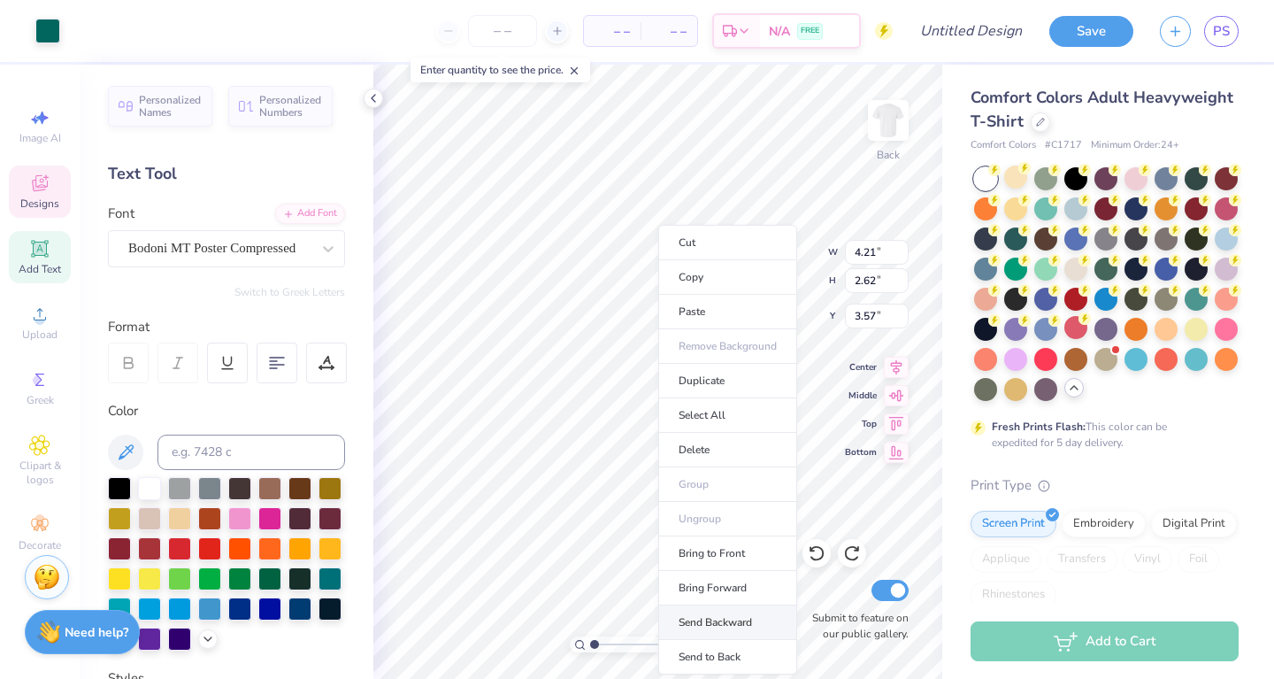
click at [729, 623] on li "Send Backward" at bounding box center [727, 622] width 139 height 35
click at [725, 610] on li "Send Backward" at bounding box center [729, 622] width 139 height 35
click at [689, 623] on li "Send Backward" at bounding box center [729, 622] width 139 height 35
click at [713, 623] on li "Send Backward" at bounding box center [733, 622] width 139 height 35
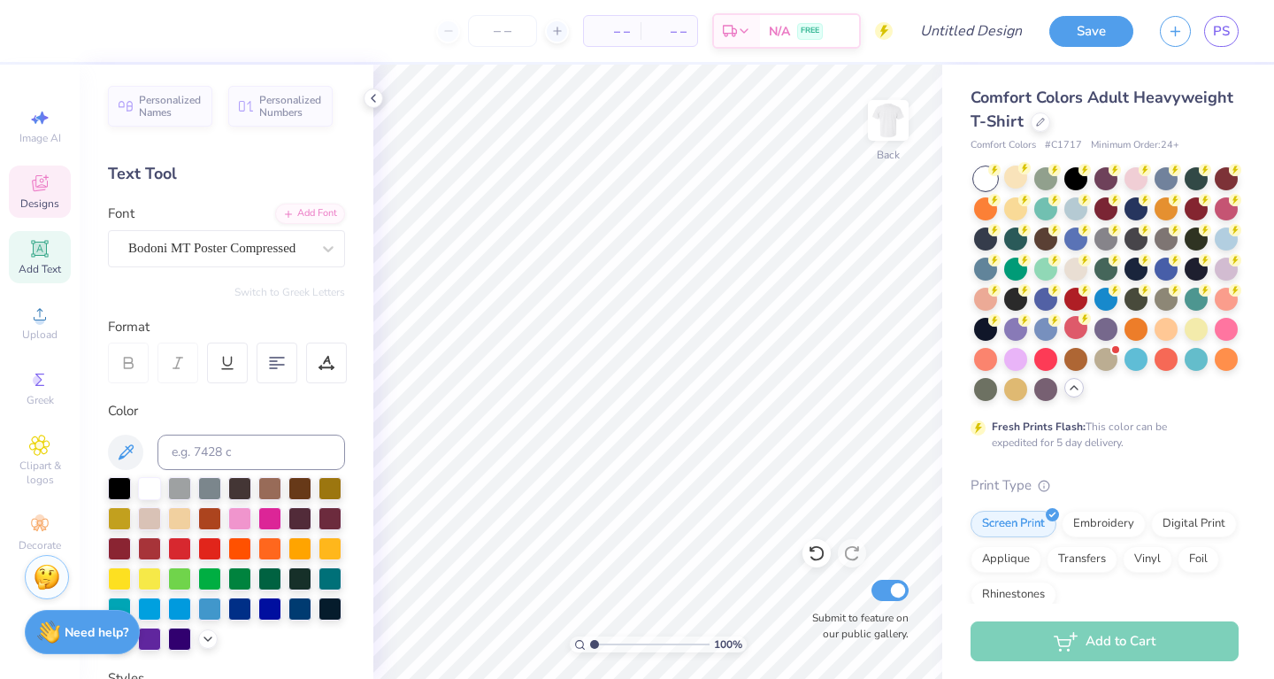
click at [49, 188] on icon at bounding box center [39, 183] width 21 height 21
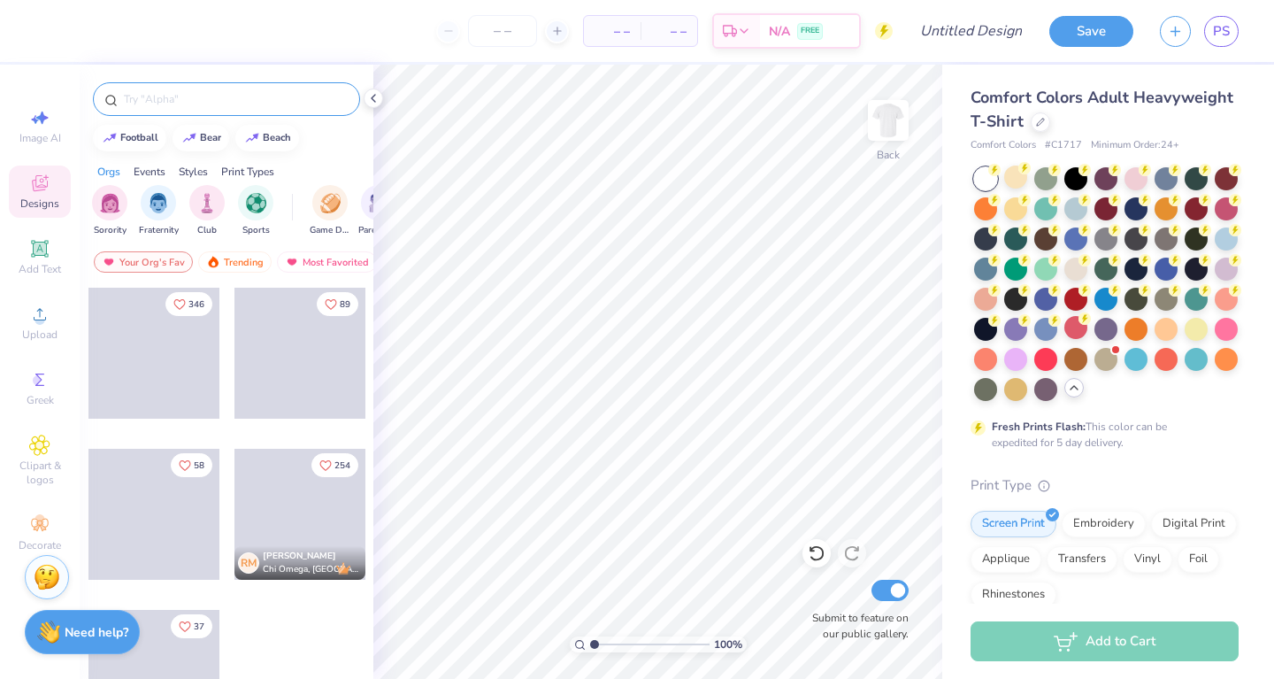
click at [204, 102] on input "text" at bounding box center [235, 99] width 226 height 18
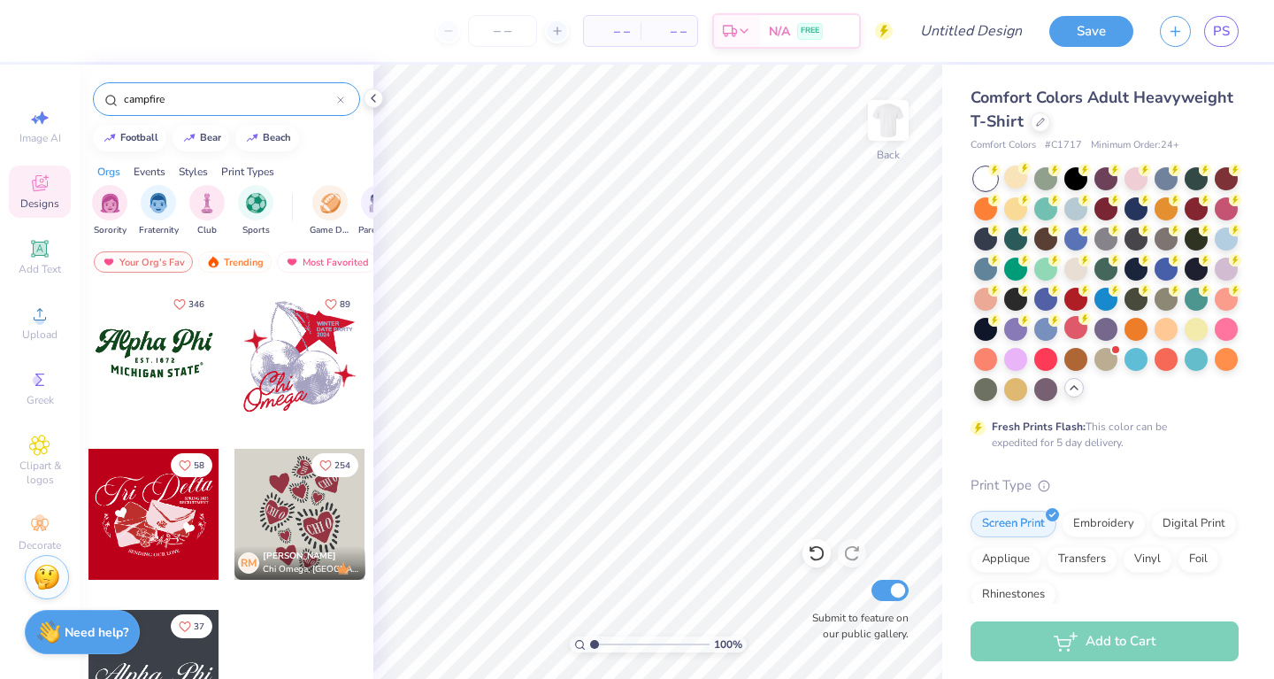
type input "campfire"
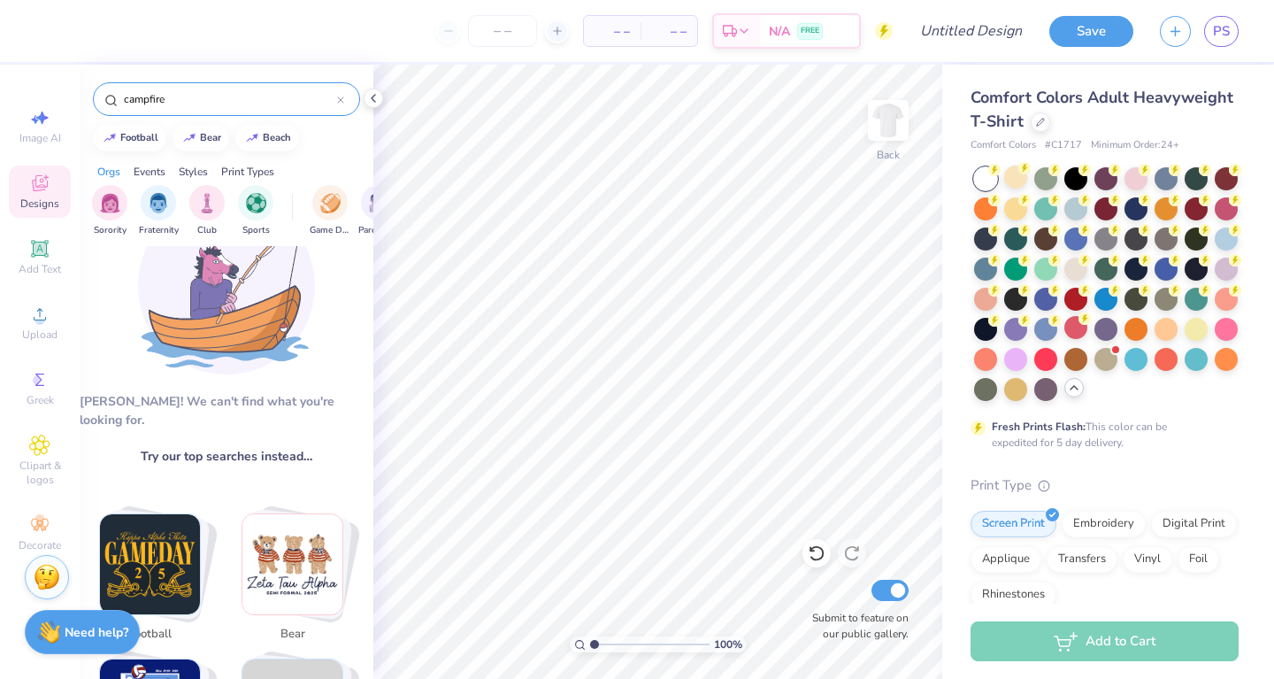
scroll to position [32, 0]
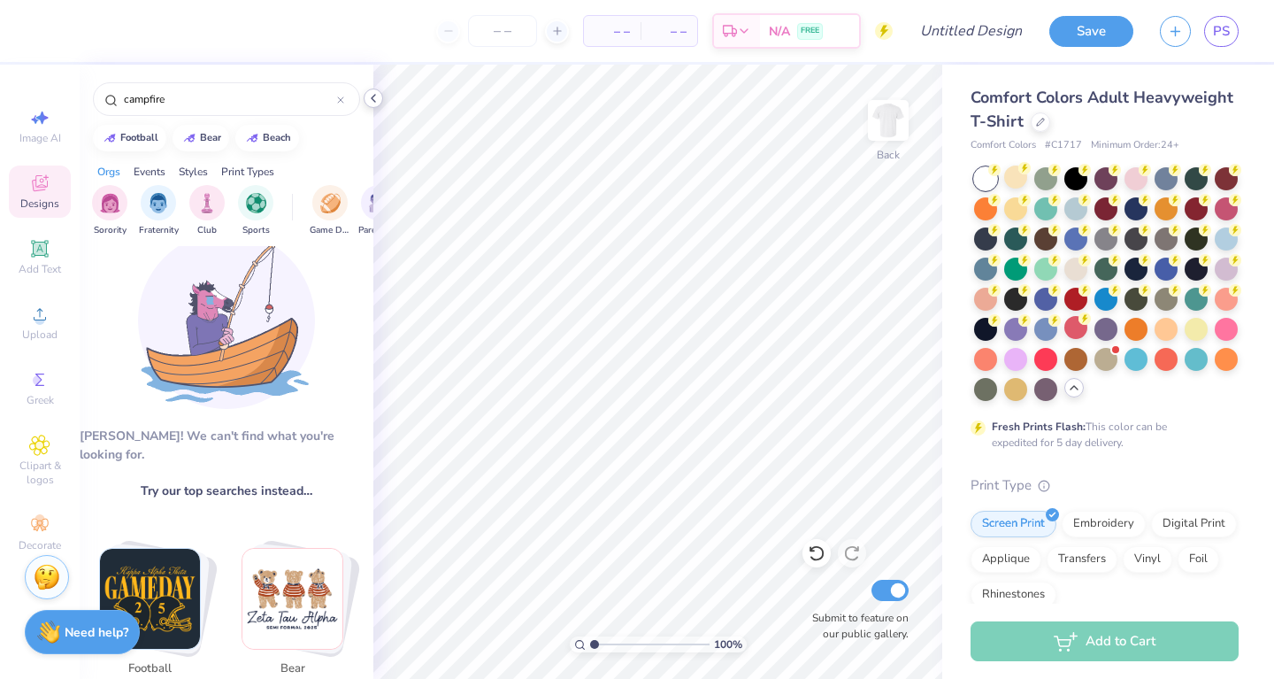
click at [375, 99] on icon at bounding box center [373, 98] width 14 height 14
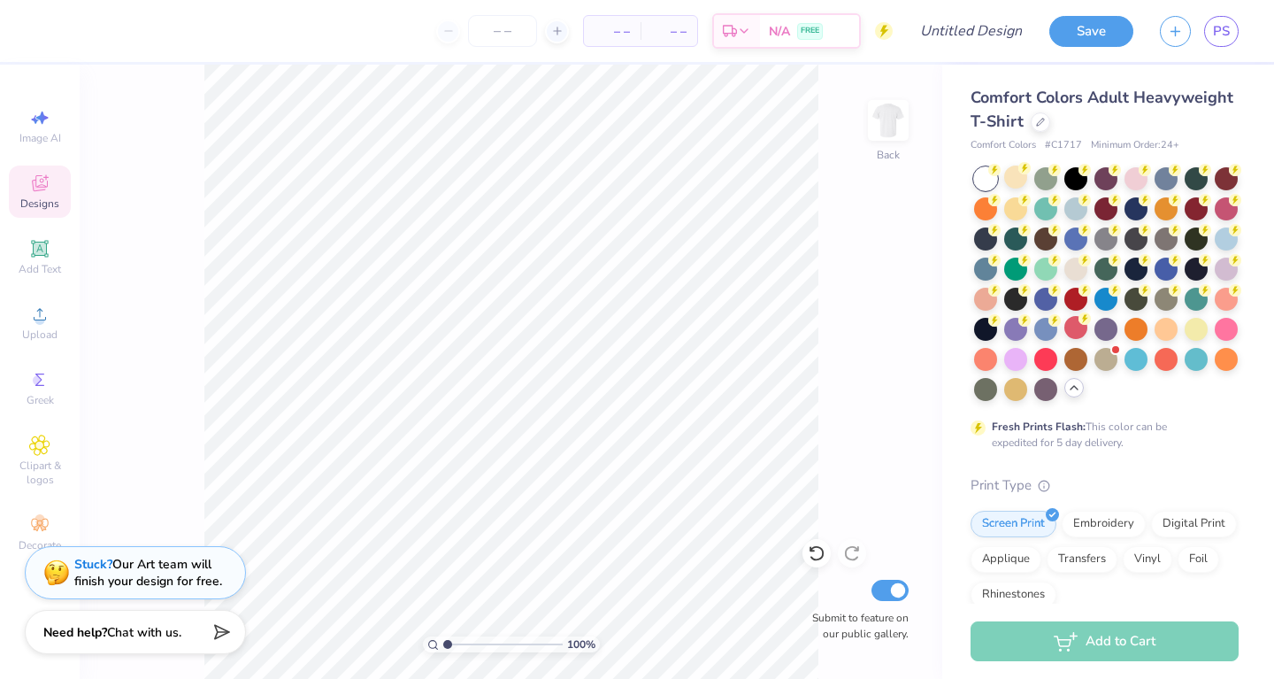
click at [32, 180] on icon at bounding box center [39, 183] width 21 height 21
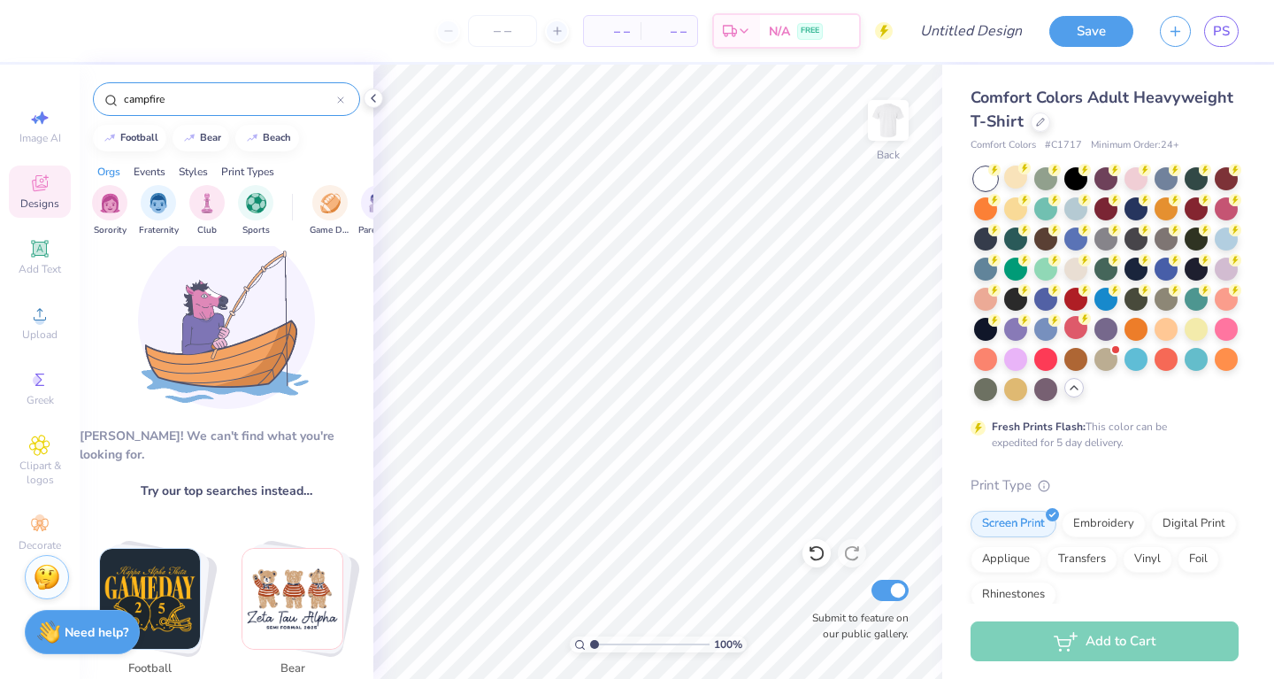
click at [169, 102] on input "campfire" at bounding box center [229, 99] width 215 height 18
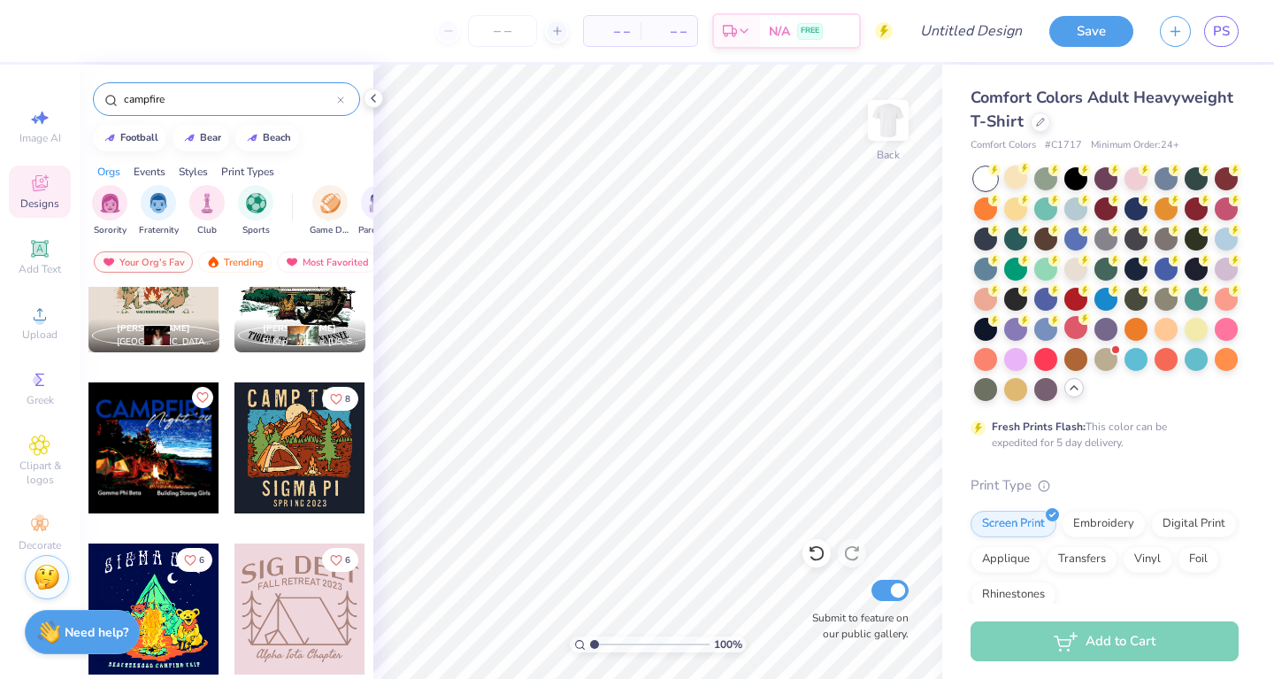
scroll to position [874, 0]
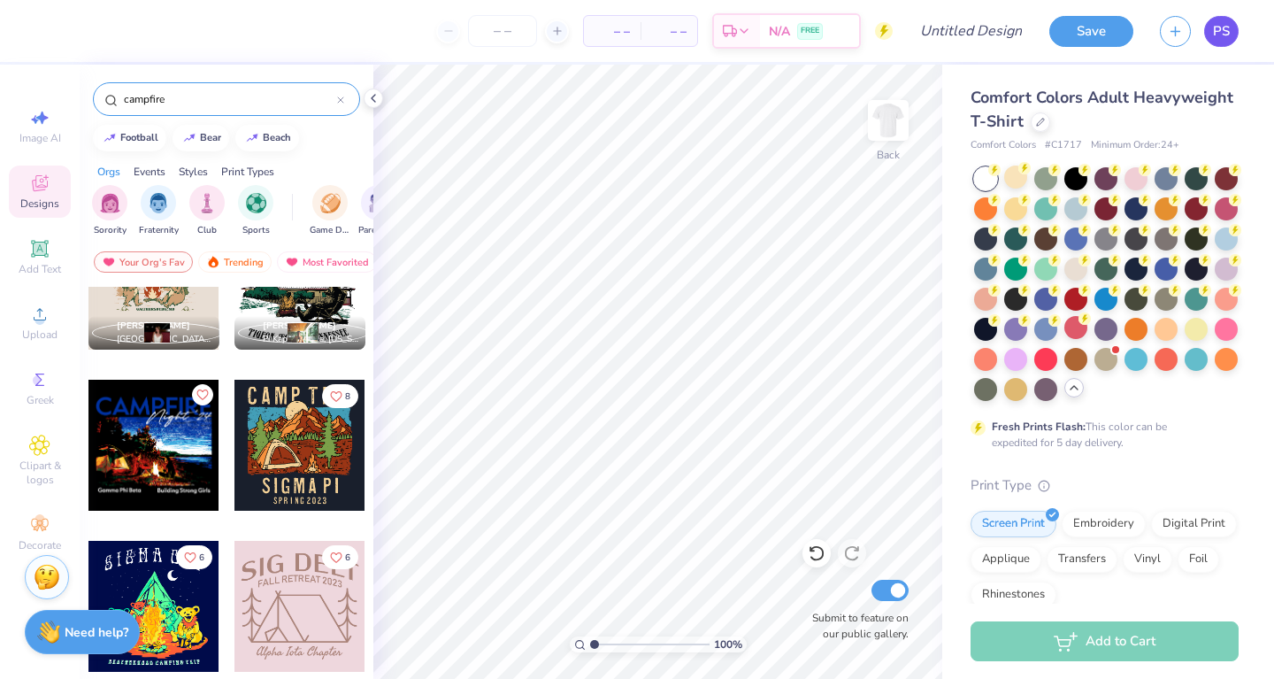
click at [1212, 35] on link "PS" at bounding box center [1221, 31] width 35 height 31
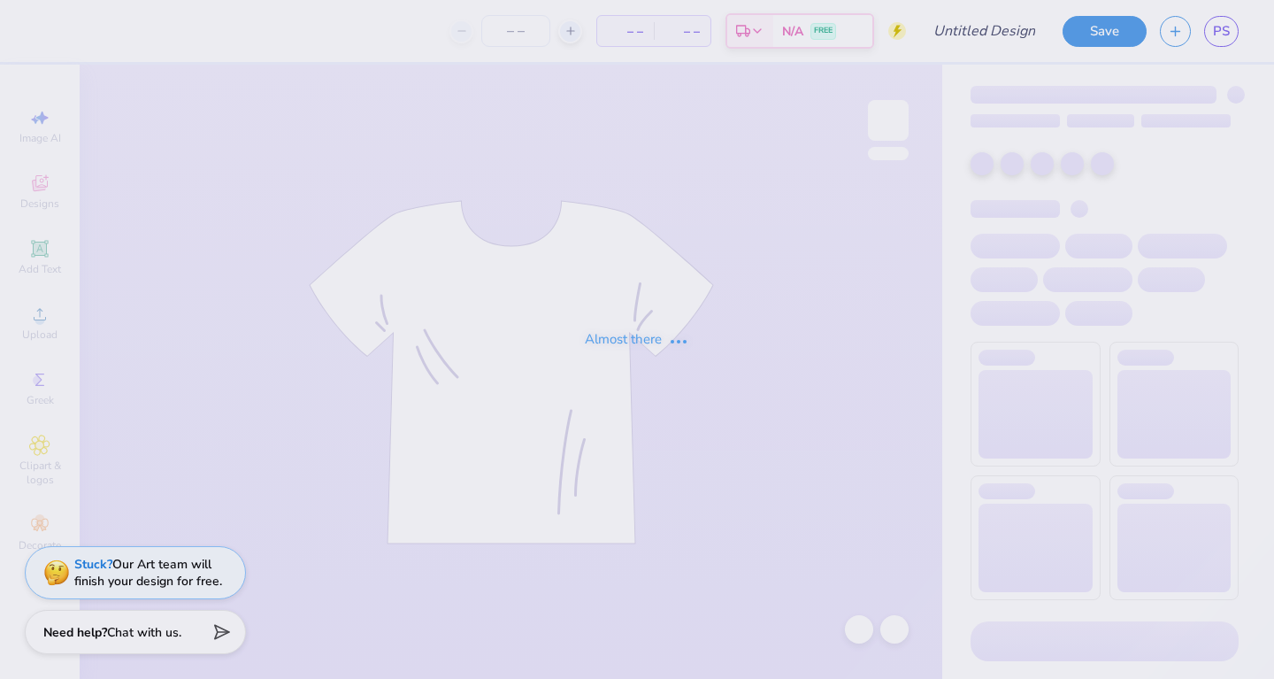
type input "gphi [PERSON_NAME]"
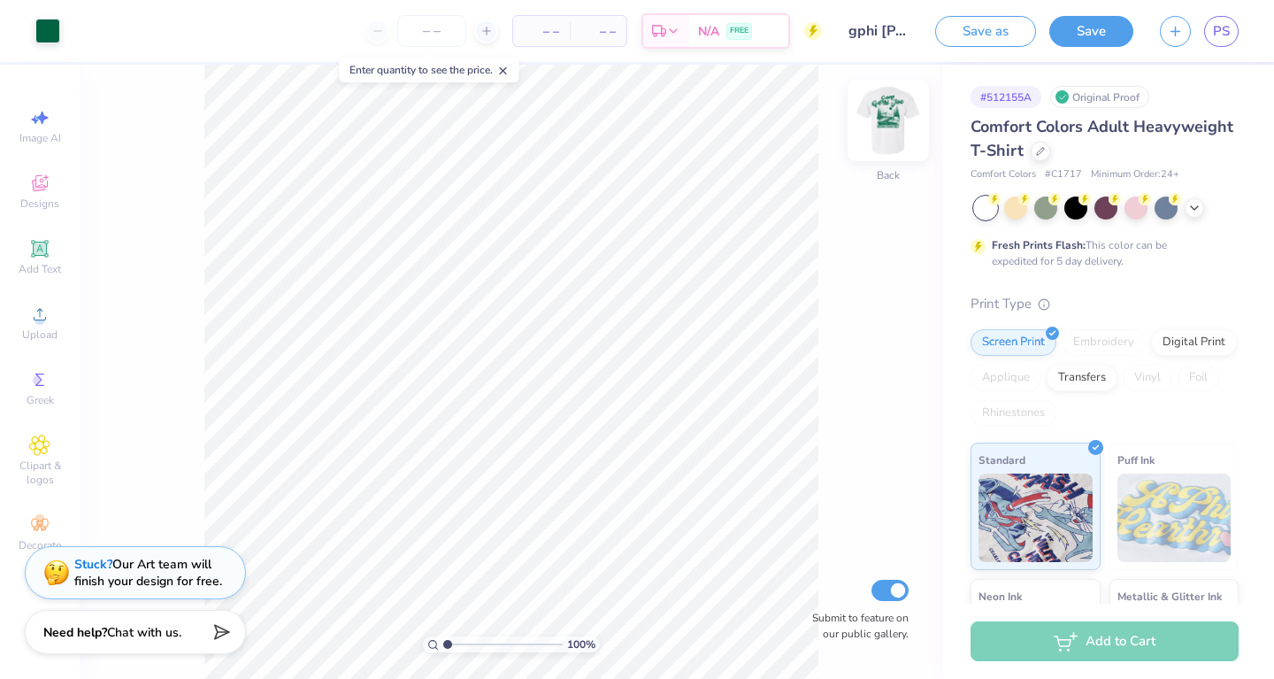
click at [901, 119] on img at bounding box center [888, 120] width 71 height 71
click at [894, 122] on img at bounding box center [888, 120] width 71 height 71
click at [894, 122] on img at bounding box center [888, 120] width 35 height 35
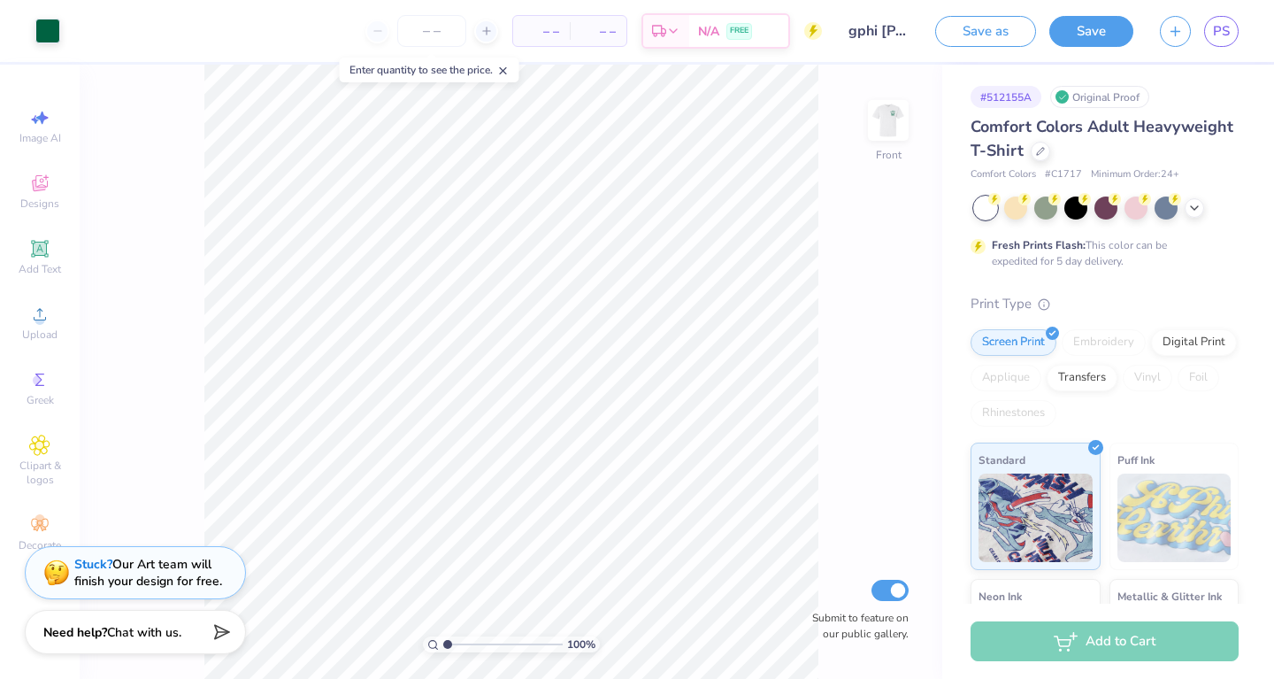
click at [894, 122] on img at bounding box center [888, 120] width 35 height 35
click at [886, 127] on img at bounding box center [888, 120] width 71 height 71
click at [883, 127] on img at bounding box center [888, 120] width 71 height 71
